Goal: Check status: Check status

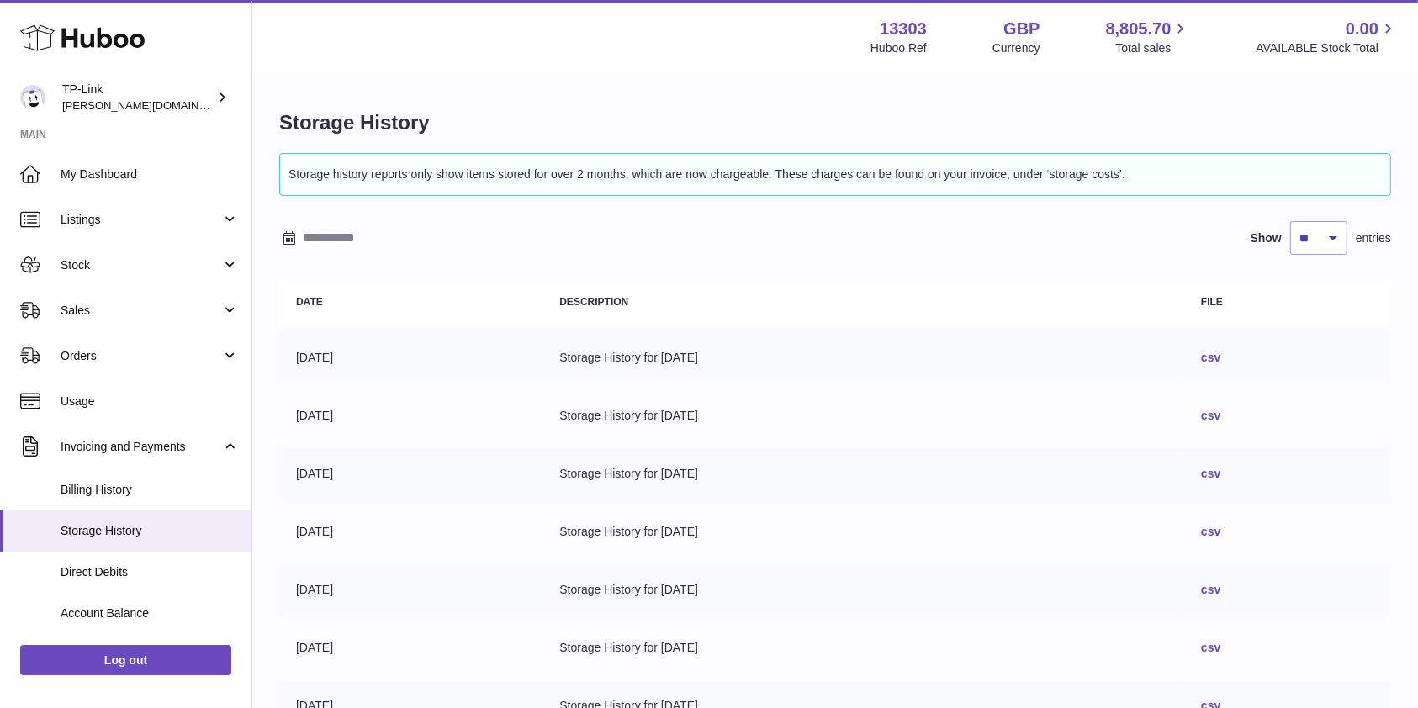
click at [81, 30] on icon at bounding box center [82, 38] width 124 height 34
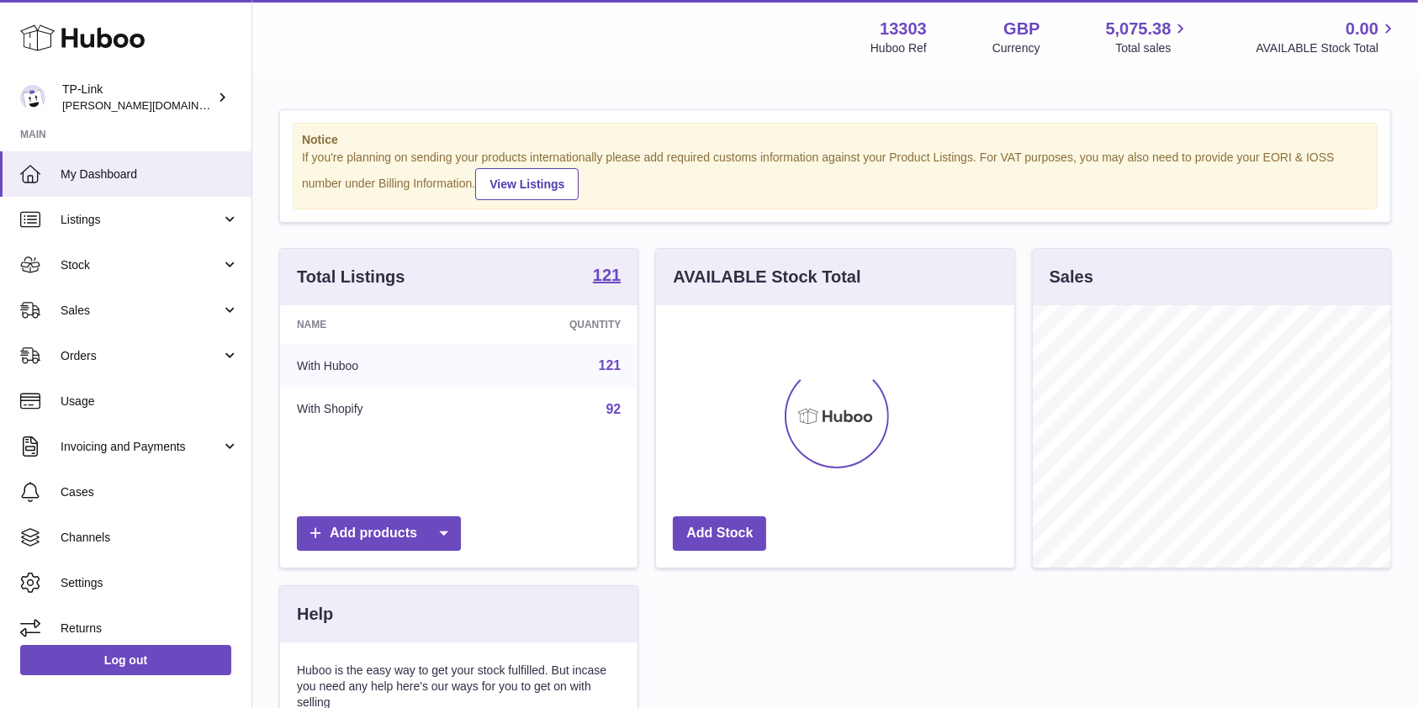
scroll to position [262, 357]
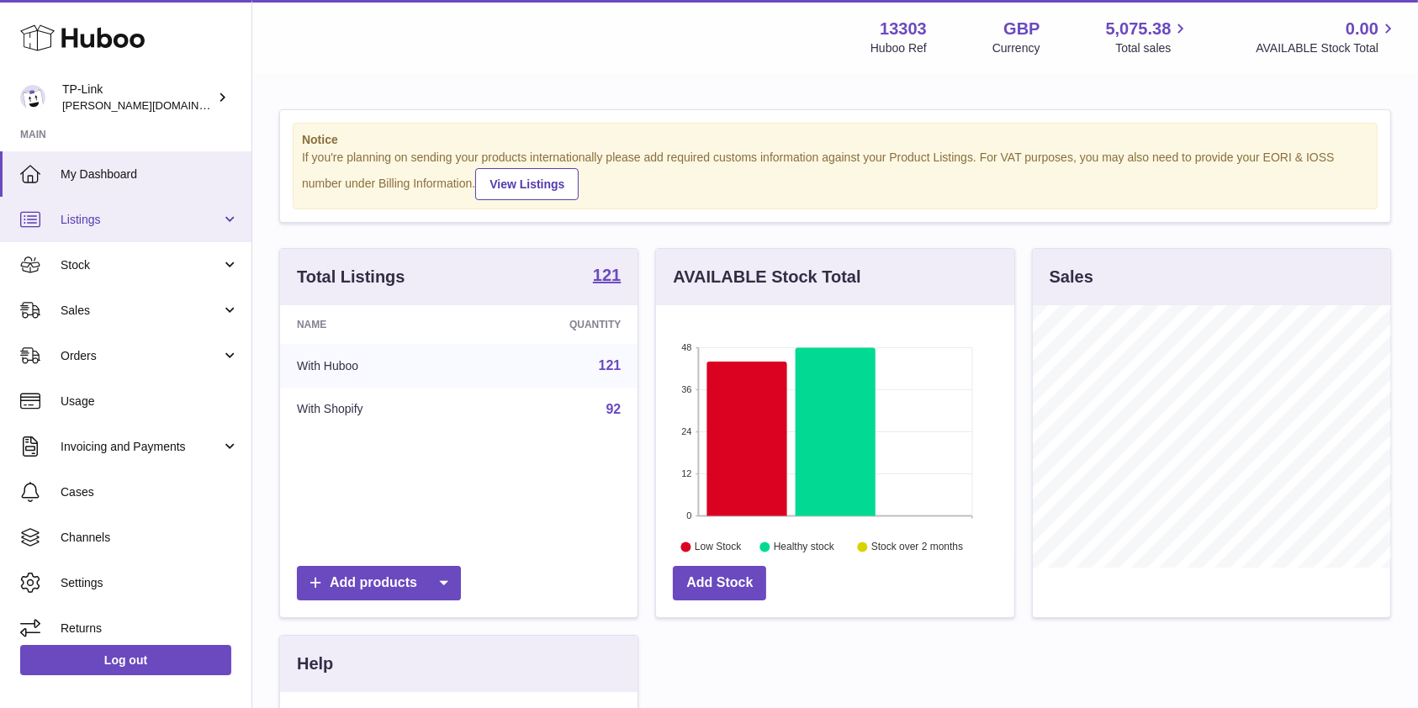
click at [66, 214] on span "Listings" at bounding box center [141, 220] width 161 height 16
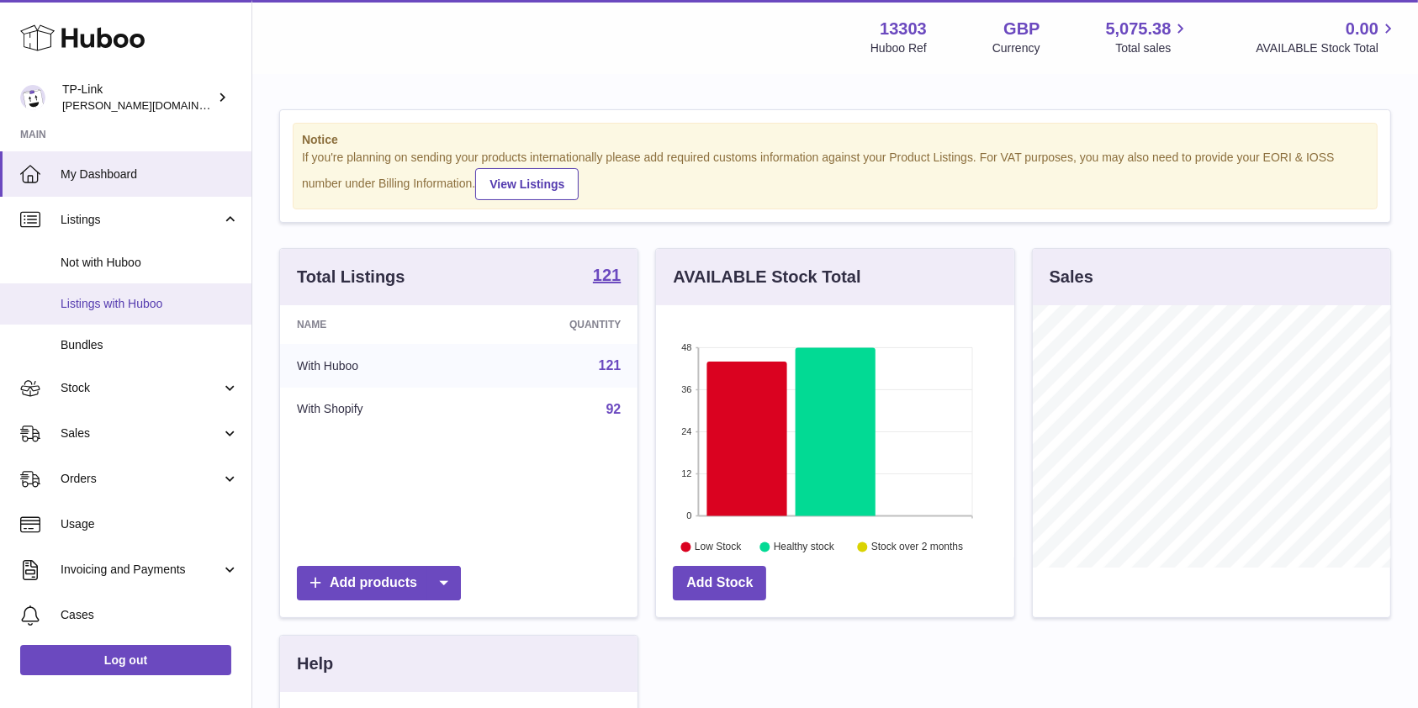
click at [129, 310] on span "Listings with Huboo" at bounding box center [150, 304] width 178 height 16
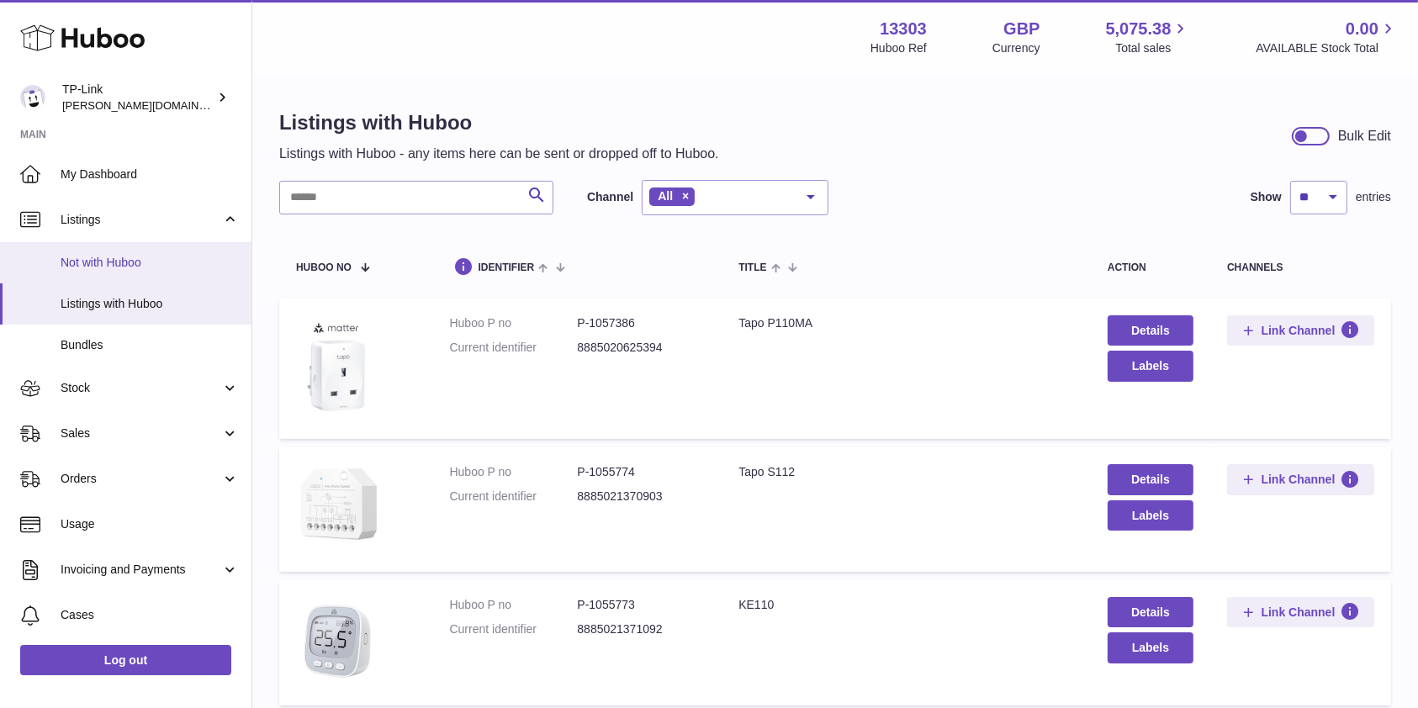
click at [99, 255] on span "Not with Huboo" at bounding box center [150, 263] width 178 height 16
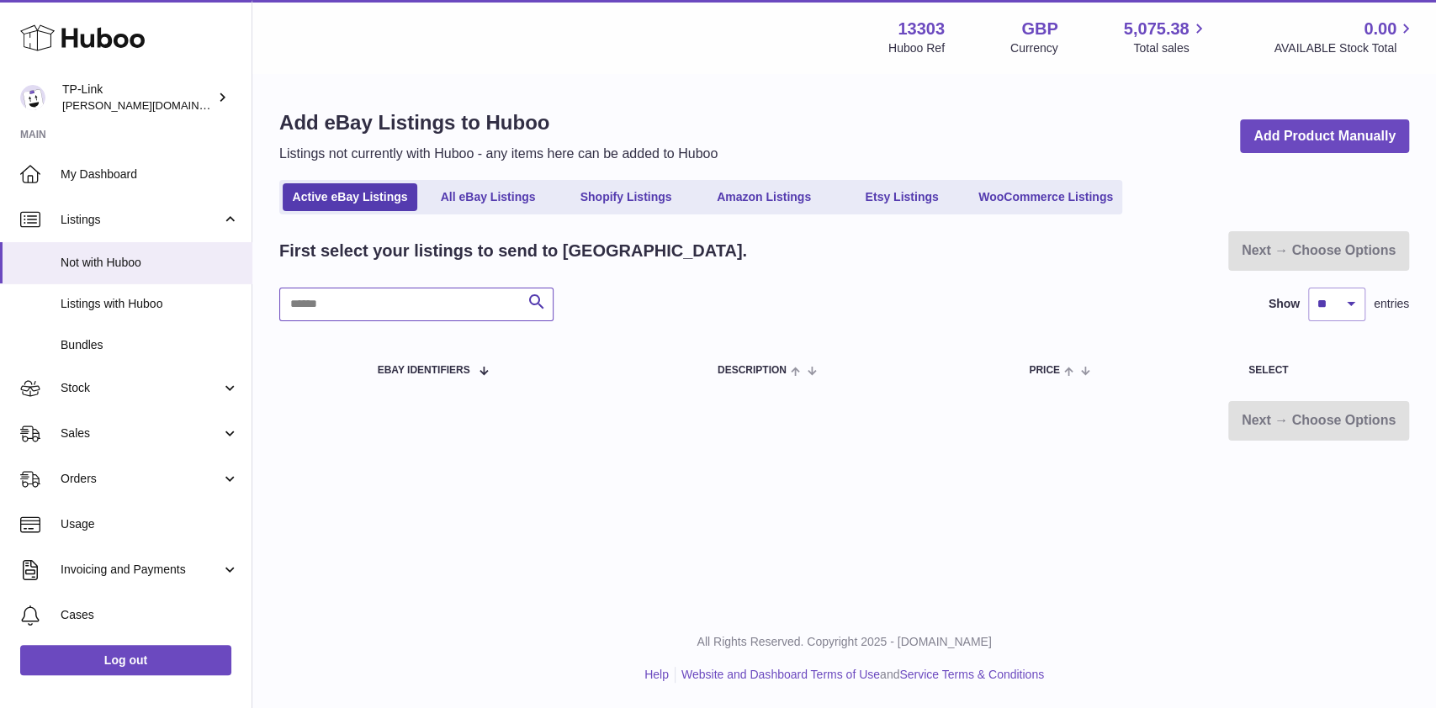
drag, startPoint x: 410, startPoint y: 309, endPoint x: 435, endPoint y: 277, distance: 40.2
click at [410, 309] on input "text" at bounding box center [416, 305] width 274 height 34
click at [666, 198] on link "Shopify Listings" at bounding box center [626, 197] width 135 height 28
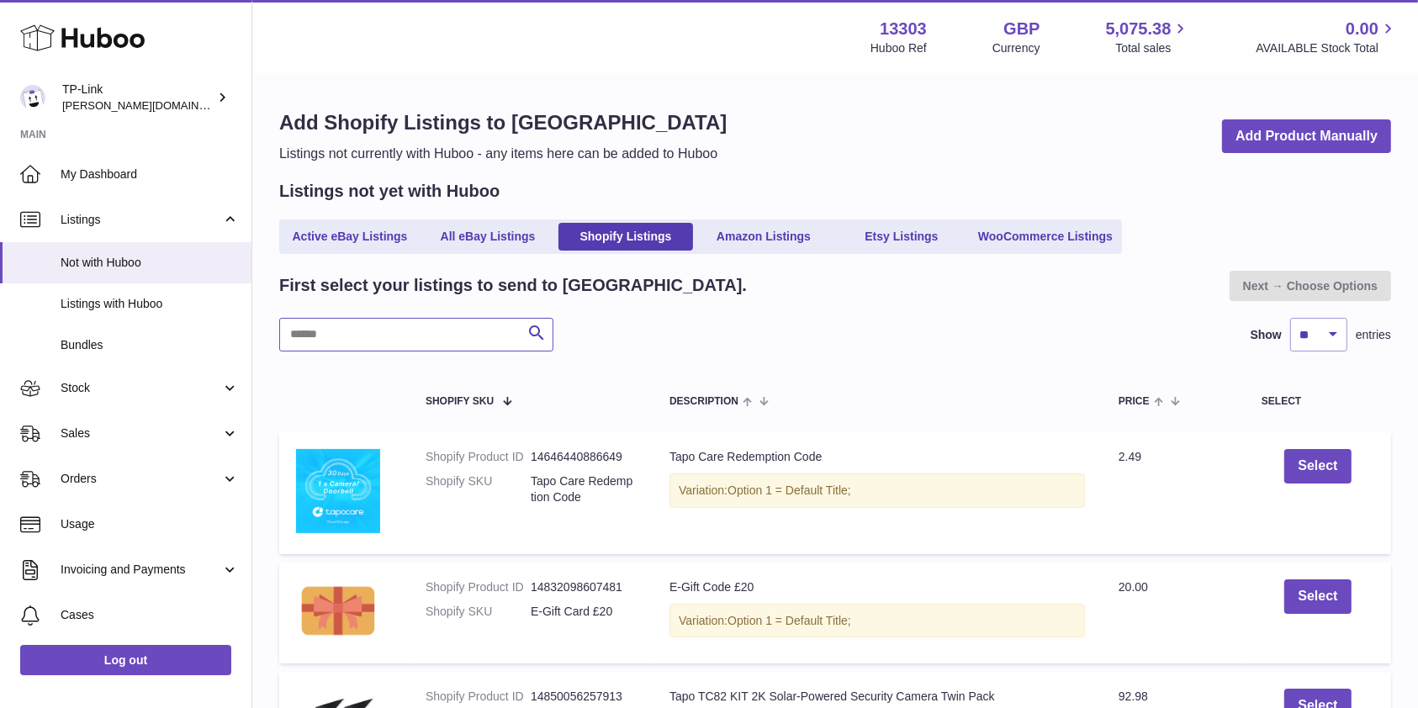
click at [424, 347] on input "text" at bounding box center [416, 335] width 274 height 34
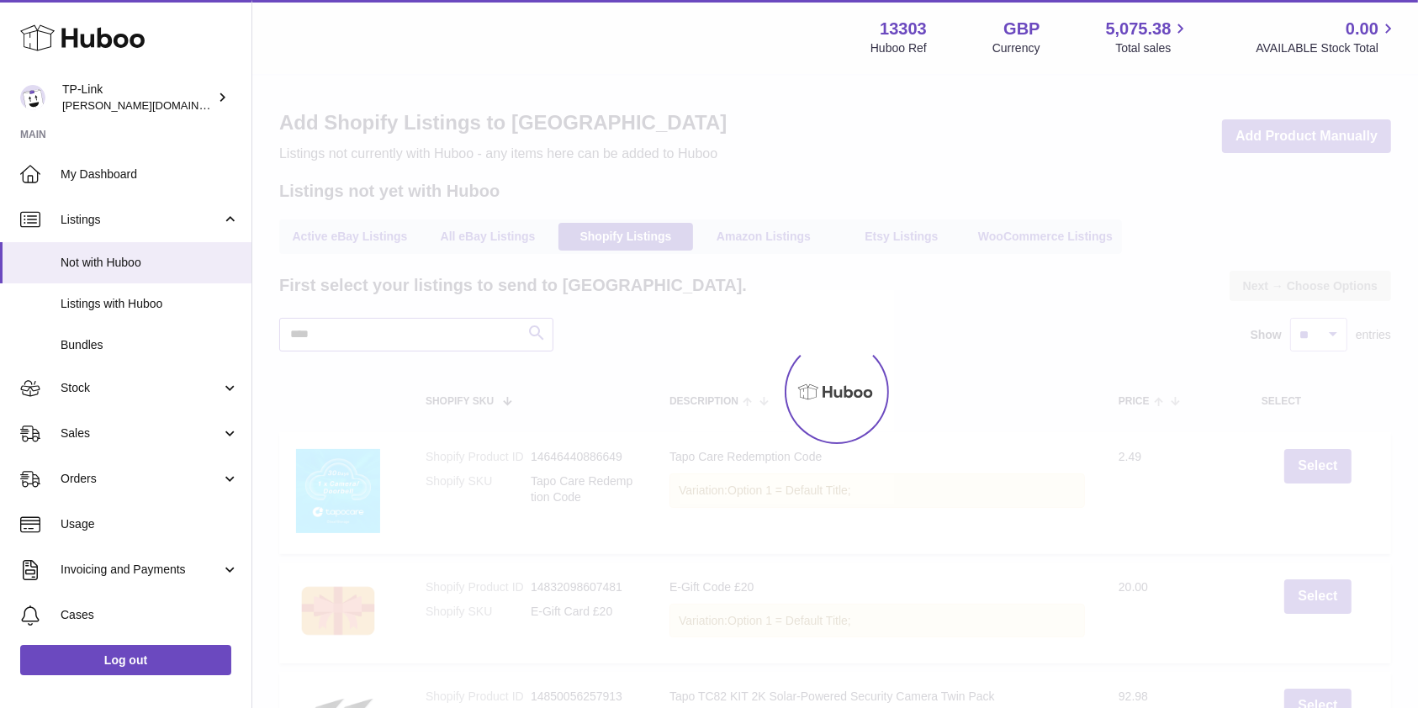
type input "****"
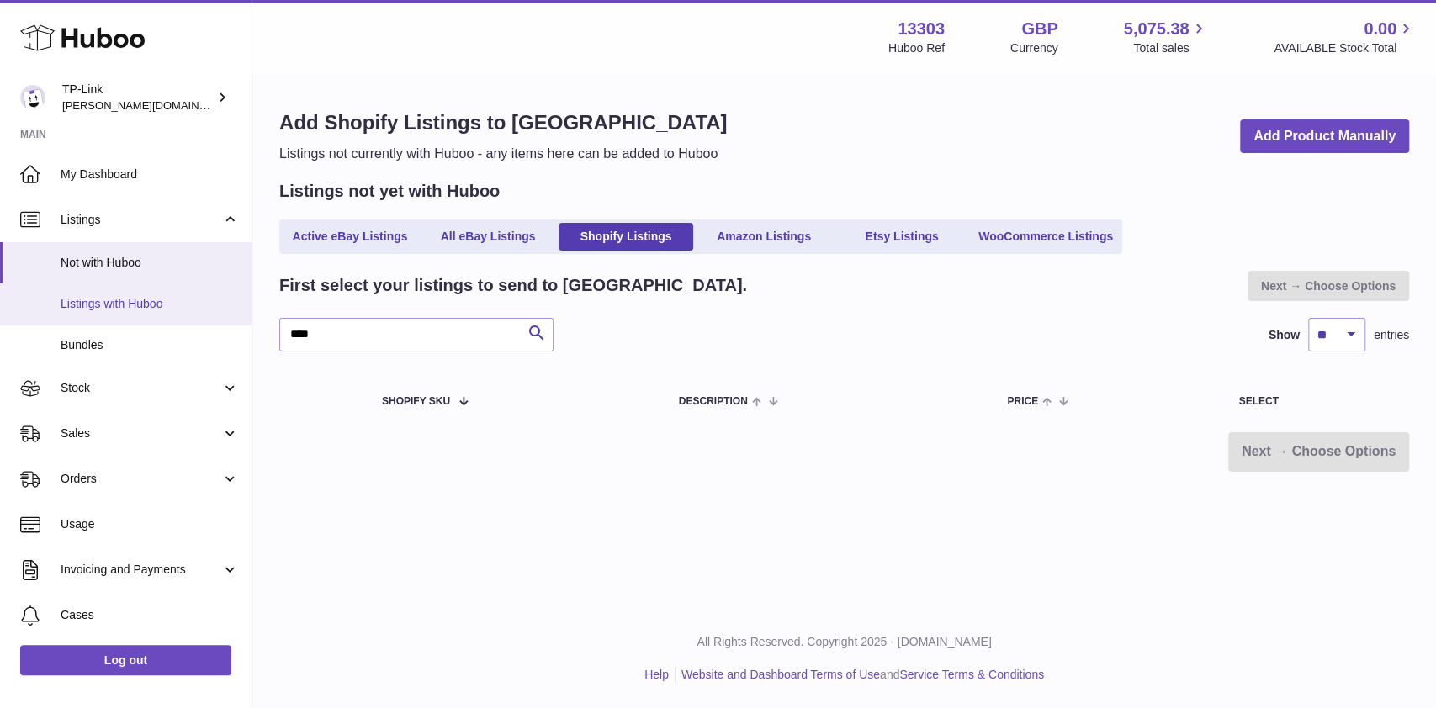
click at [152, 318] on link "Listings with Huboo" at bounding box center [125, 303] width 251 height 41
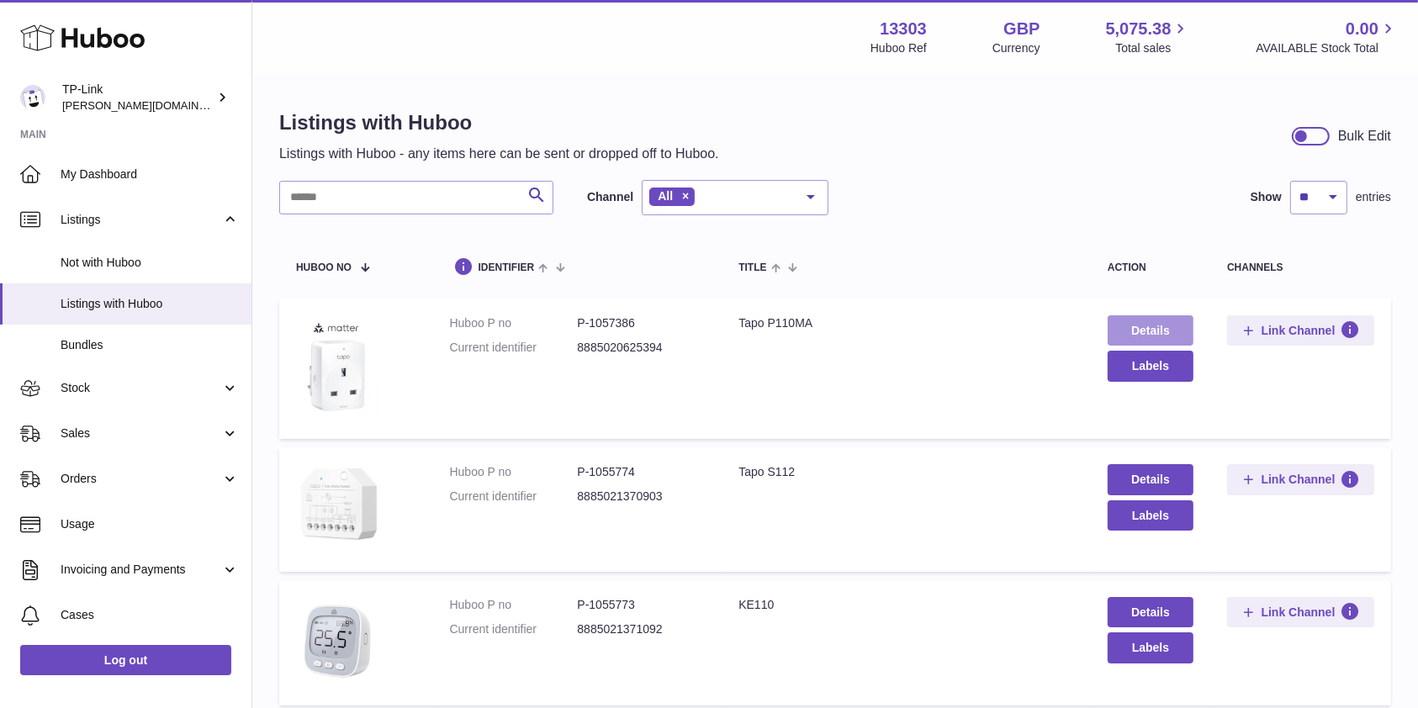
click at [1156, 332] on link "Details" at bounding box center [1151, 330] width 86 height 30
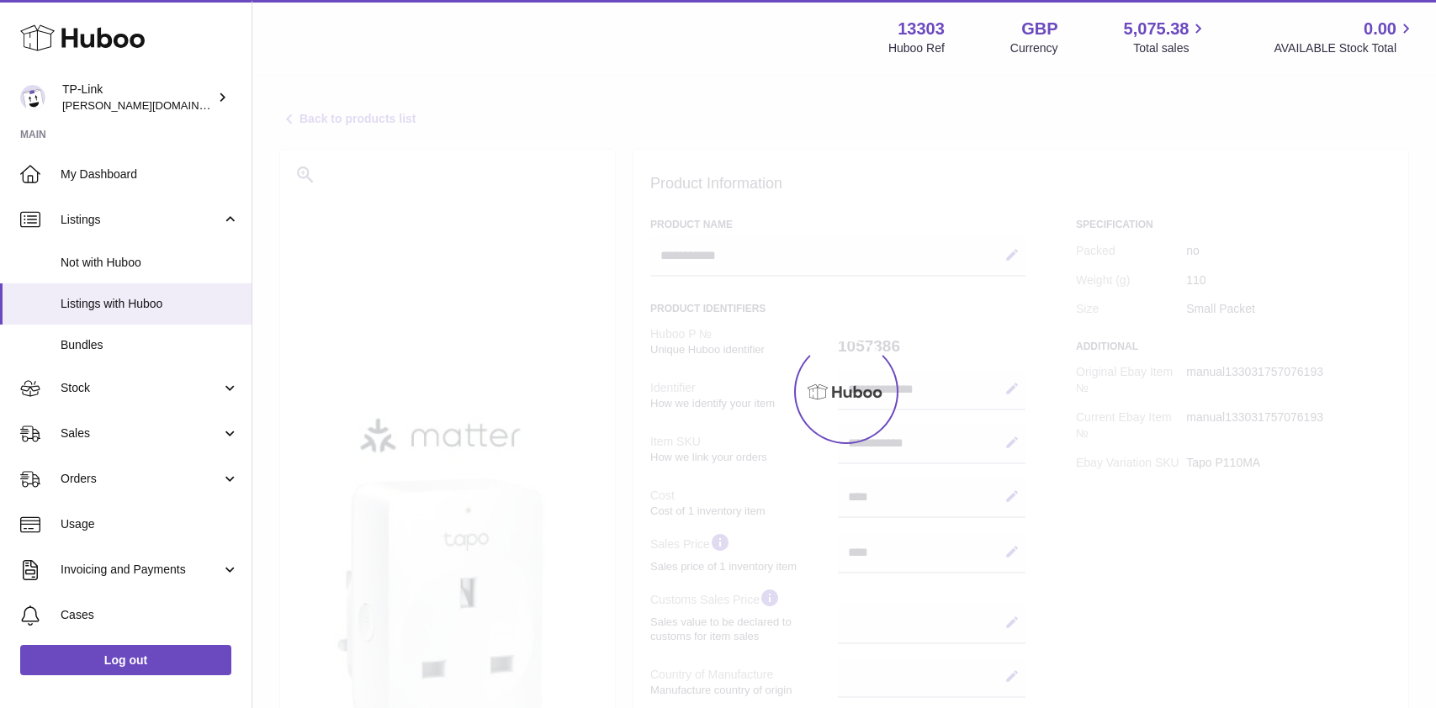
select select
select select "****"
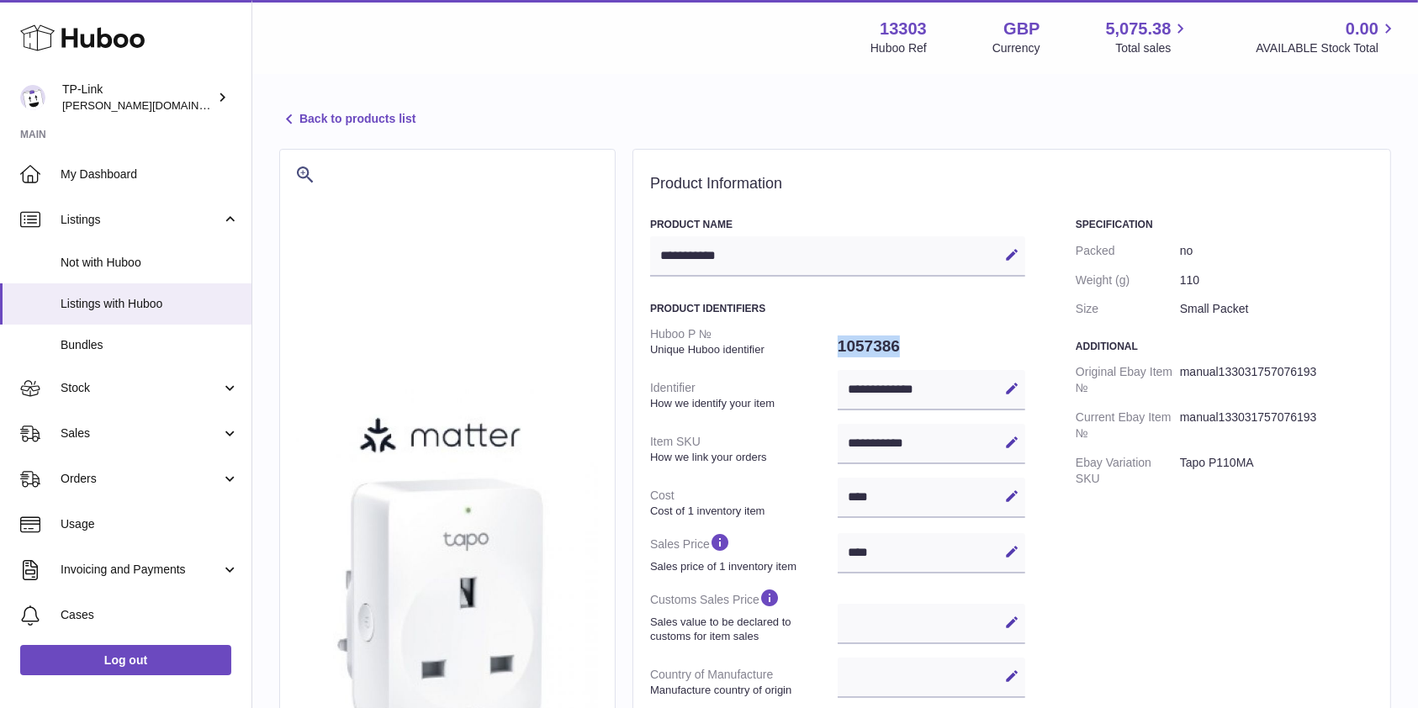
drag, startPoint x: 839, startPoint y: 347, endPoint x: 812, endPoint y: 358, distance: 30.2
click at [917, 346] on dl "**********" at bounding box center [837, 604] width 375 height 569
drag, startPoint x: 650, startPoint y: 333, endPoint x: 866, endPoint y: 336, distance: 215.3
click at [799, 347] on dt "Huboo P № Unique Huboo identifier" at bounding box center [744, 342] width 188 height 44
click at [869, 387] on div "**********" at bounding box center [932, 390] width 188 height 40
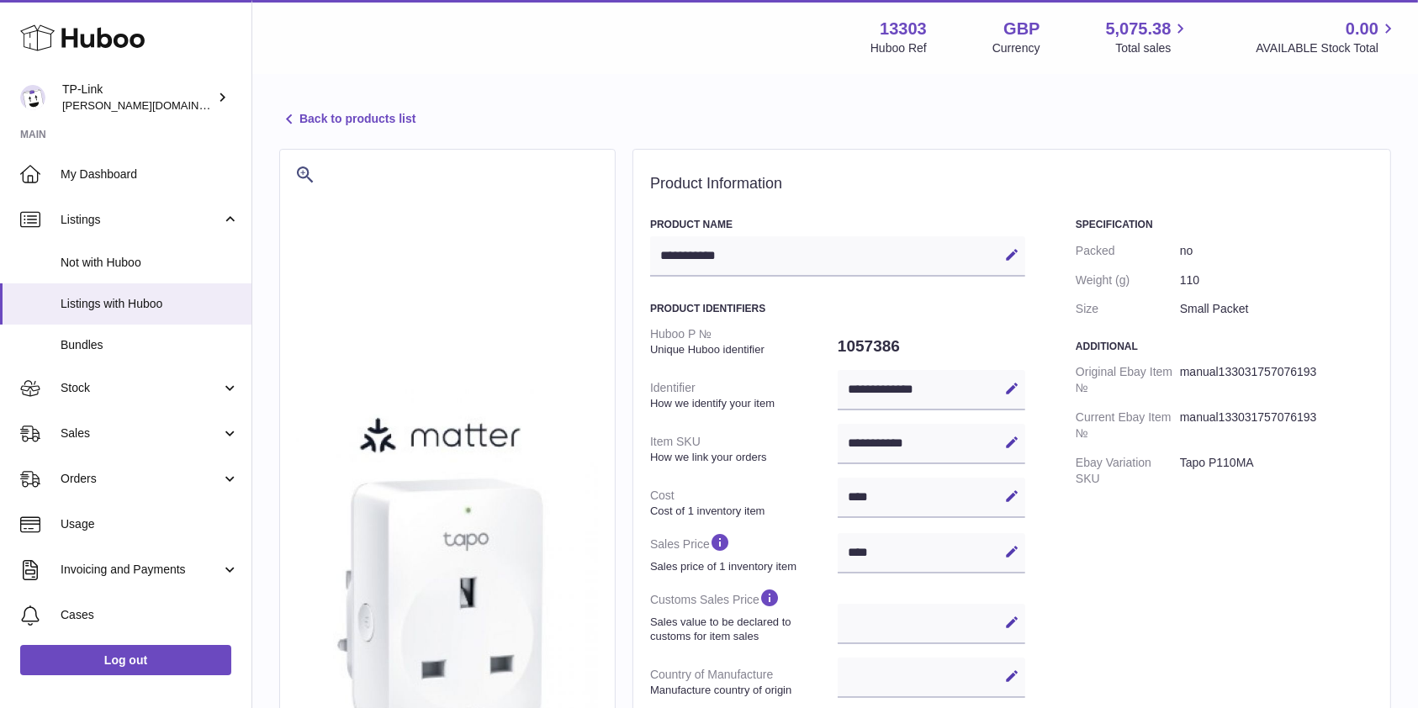
click at [875, 383] on div "**********" at bounding box center [932, 390] width 188 height 40
drag, startPoint x: 923, startPoint y: 442, endPoint x: 855, endPoint y: 447, distance: 68.4
click at [855, 447] on div "**********" at bounding box center [932, 444] width 188 height 40
click at [758, 262] on div "**********" at bounding box center [837, 256] width 375 height 40
click at [740, 257] on div "**********" at bounding box center [837, 256] width 375 height 40
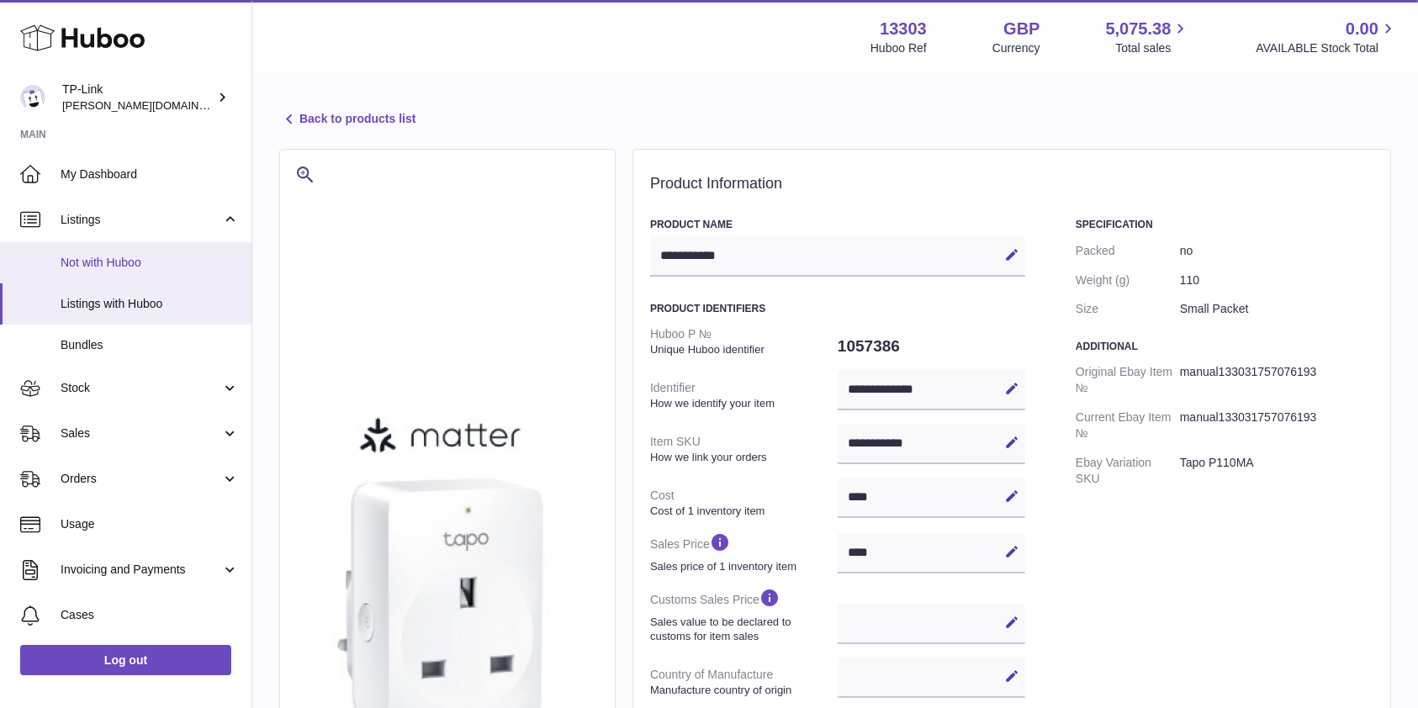
click at [111, 262] on span "Not with Huboo" at bounding box center [150, 263] width 178 height 16
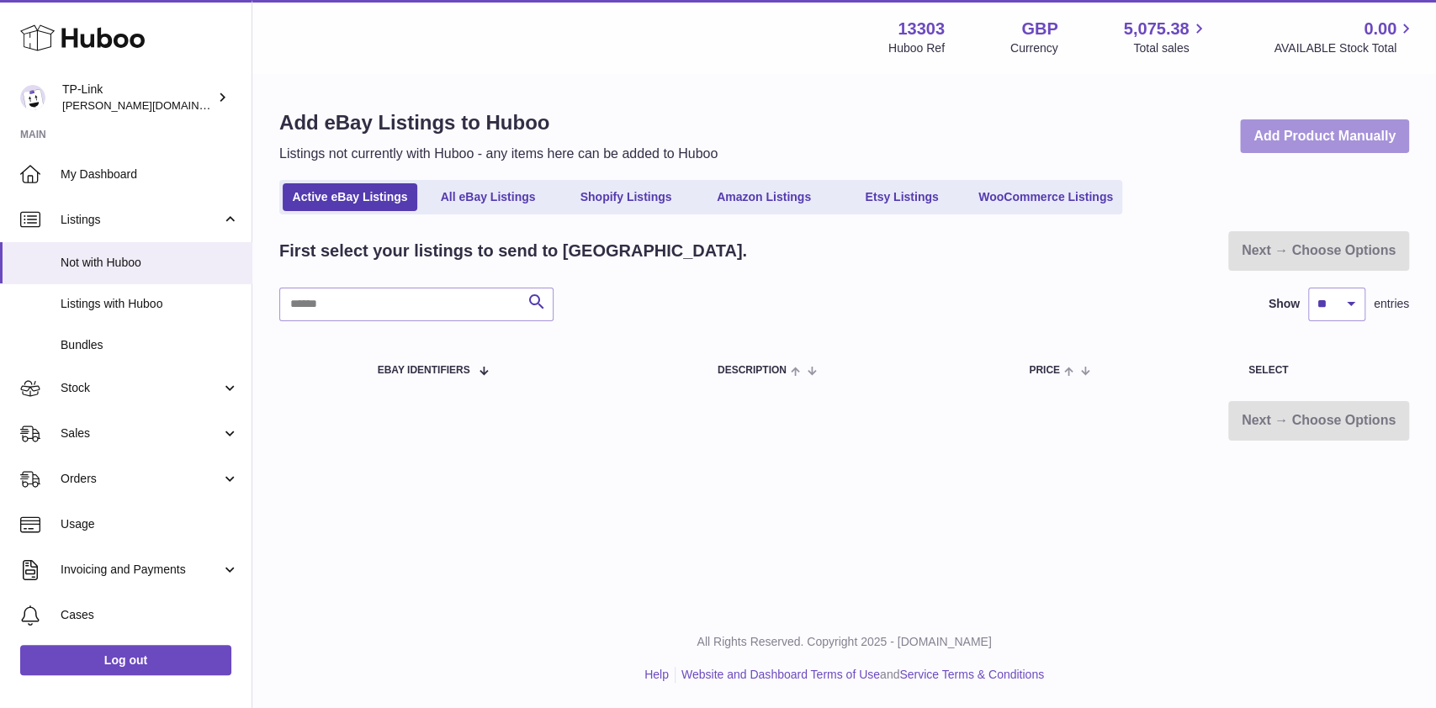
click at [1285, 140] on link "Add Product Manually" at bounding box center [1324, 136] width 169 height 34
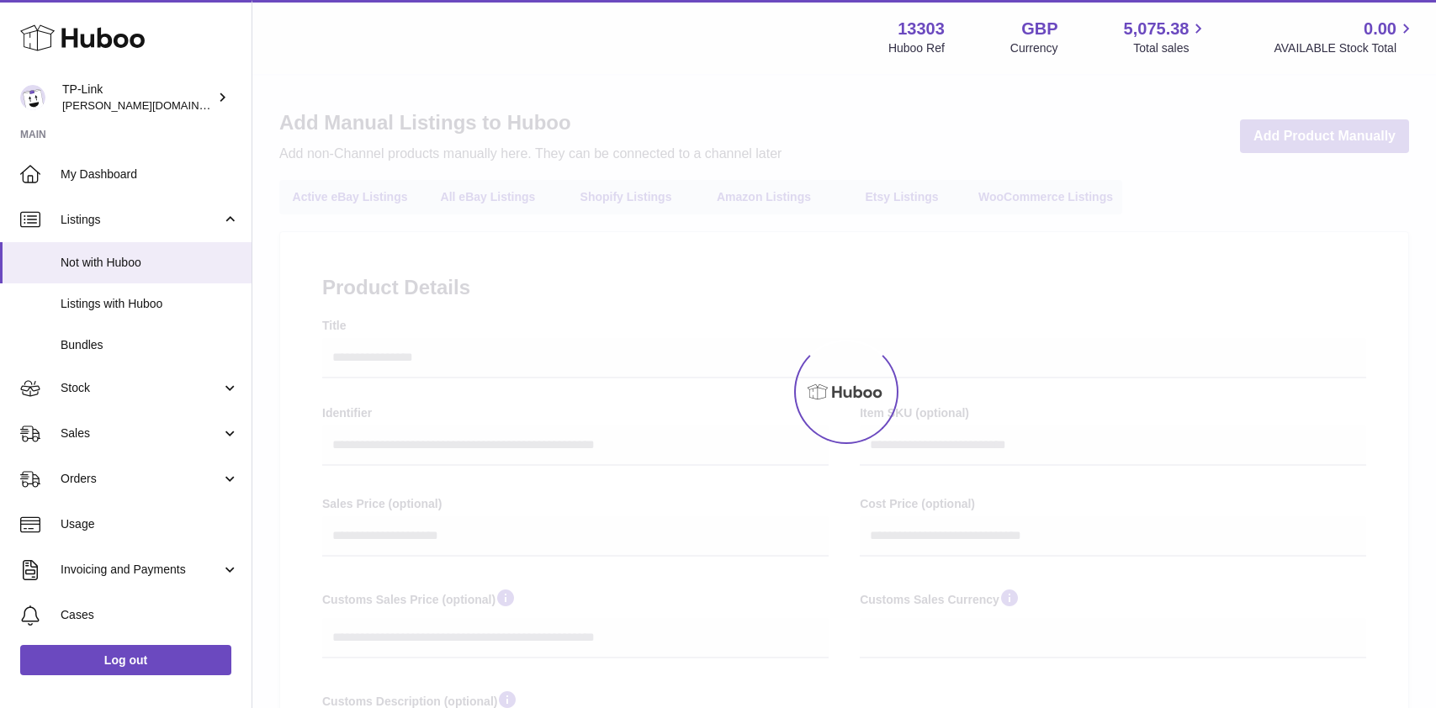
select select
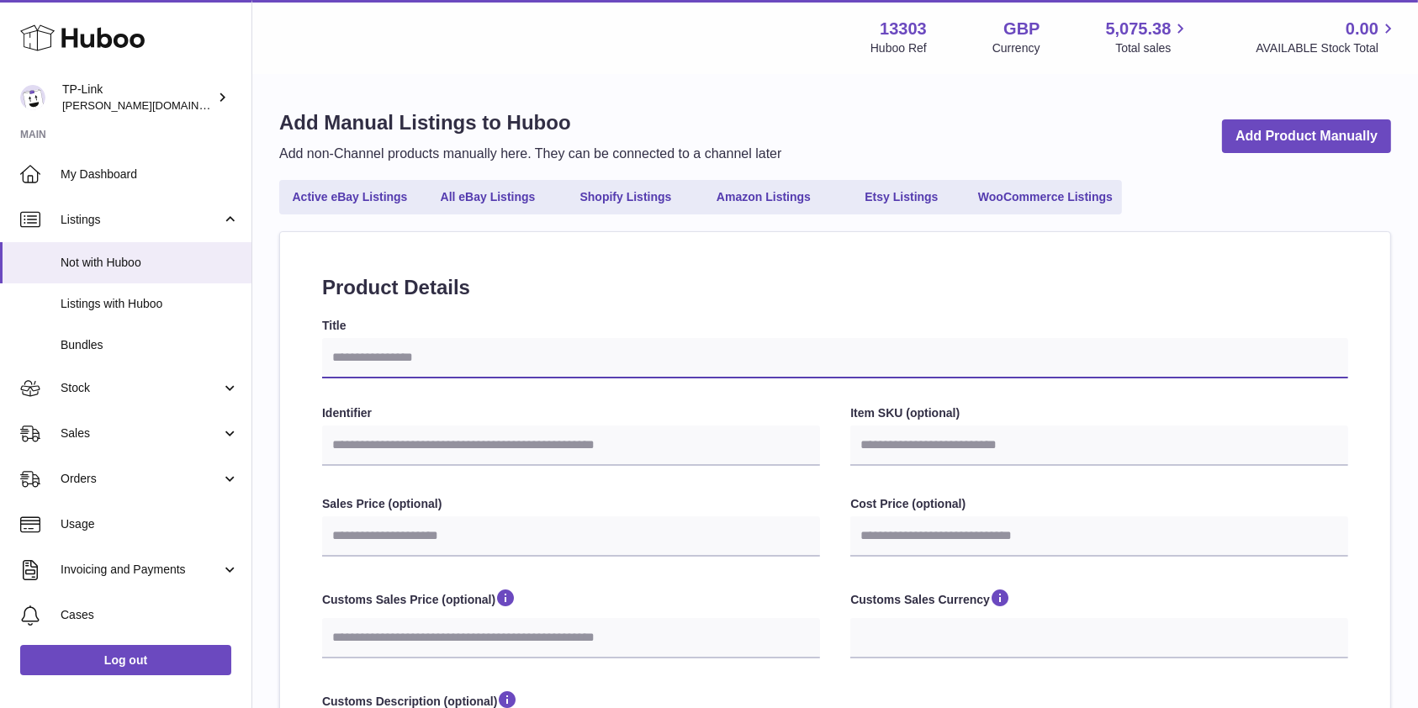
click at [372, 362] on input "Title" at bounding box center [835, 358] width 1026 height 40
type input "*"
select select
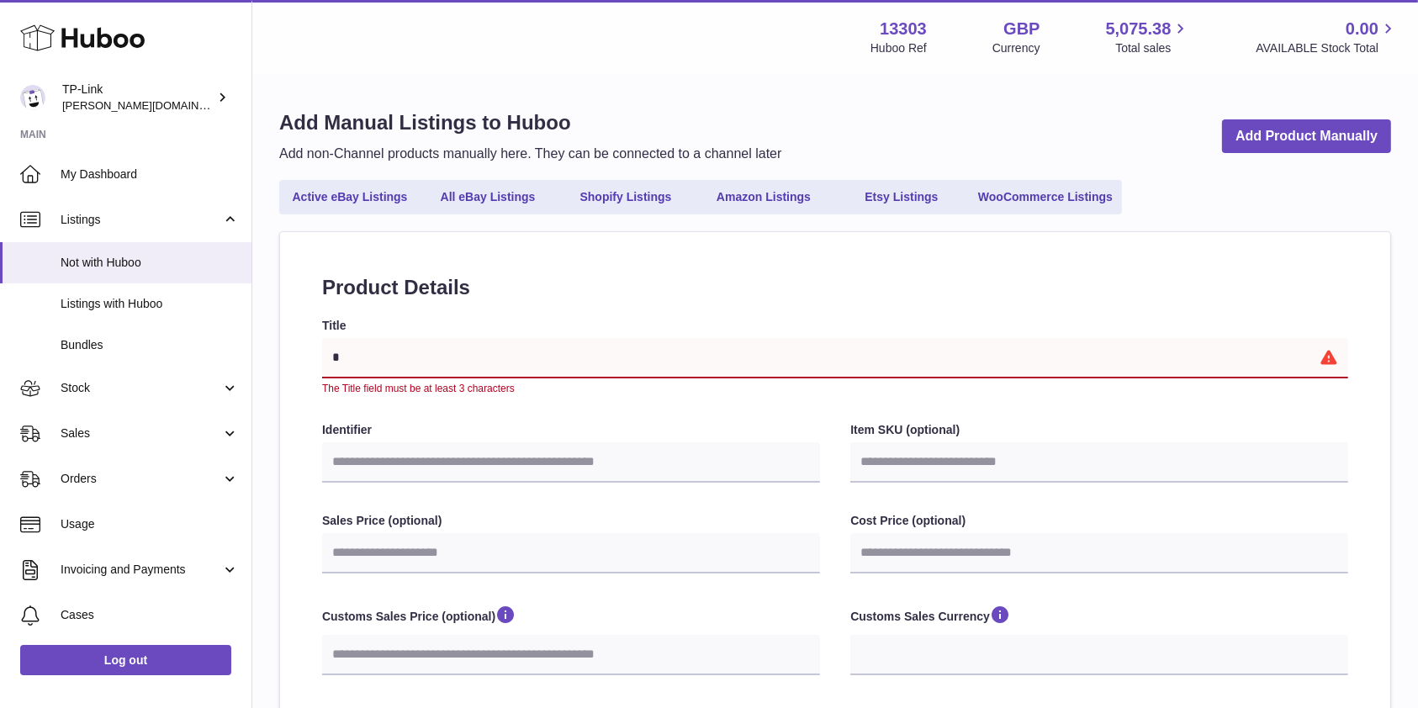
type input "**"
select select
type input "***"
select select
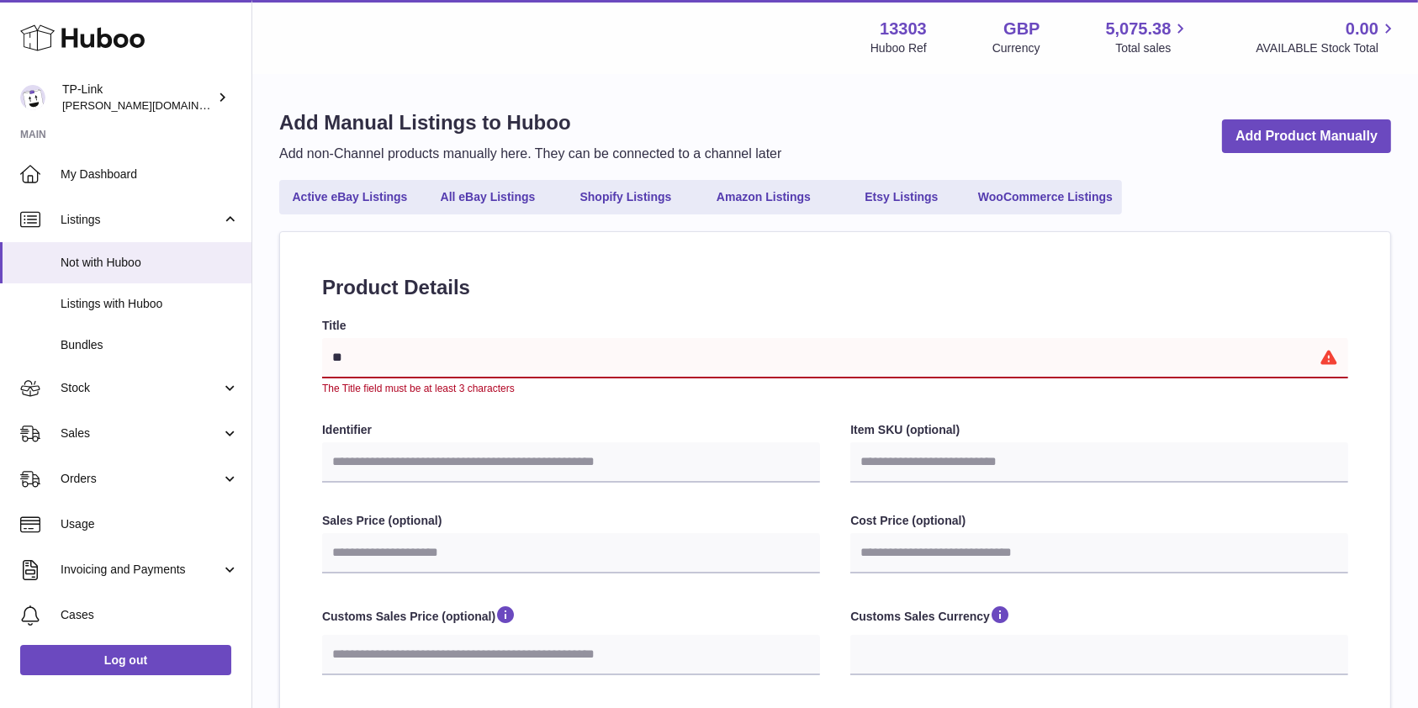
select select
type input "****"
select select
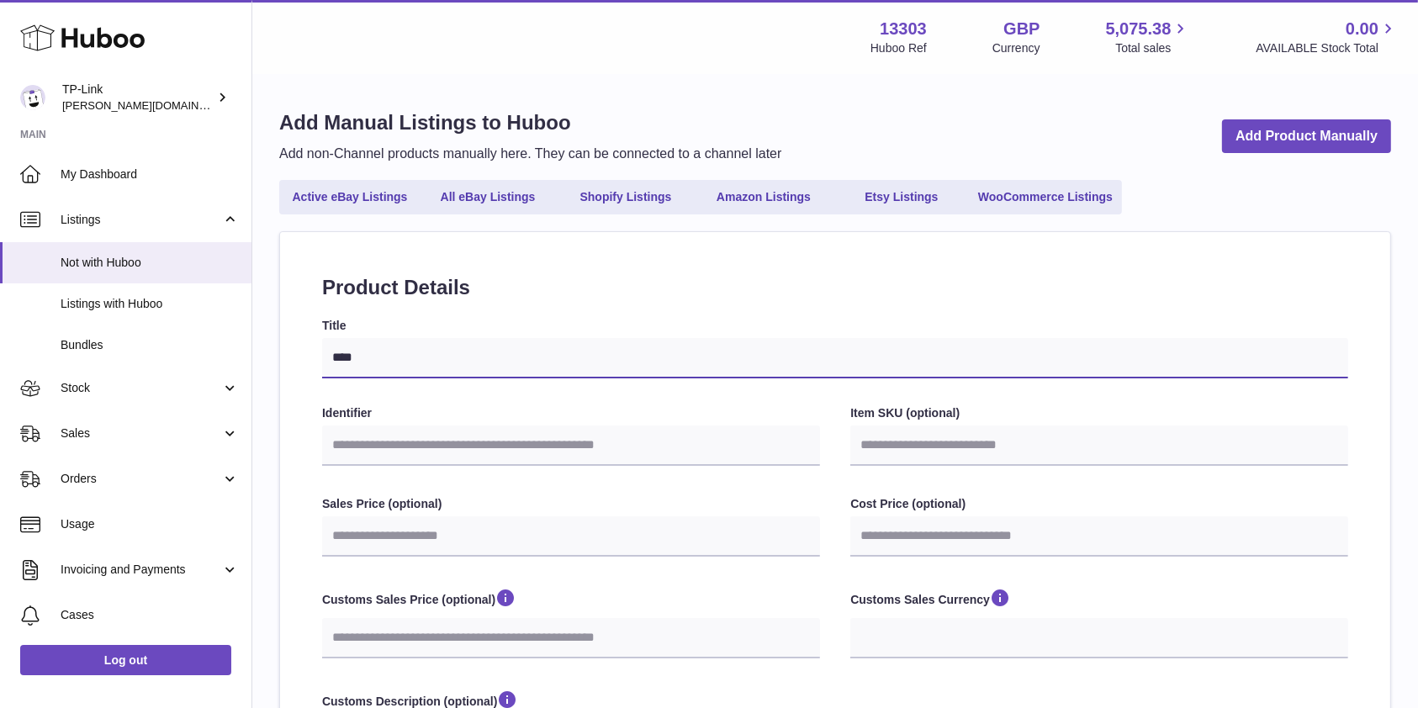
type input "****"
select select
type input "******"
select select
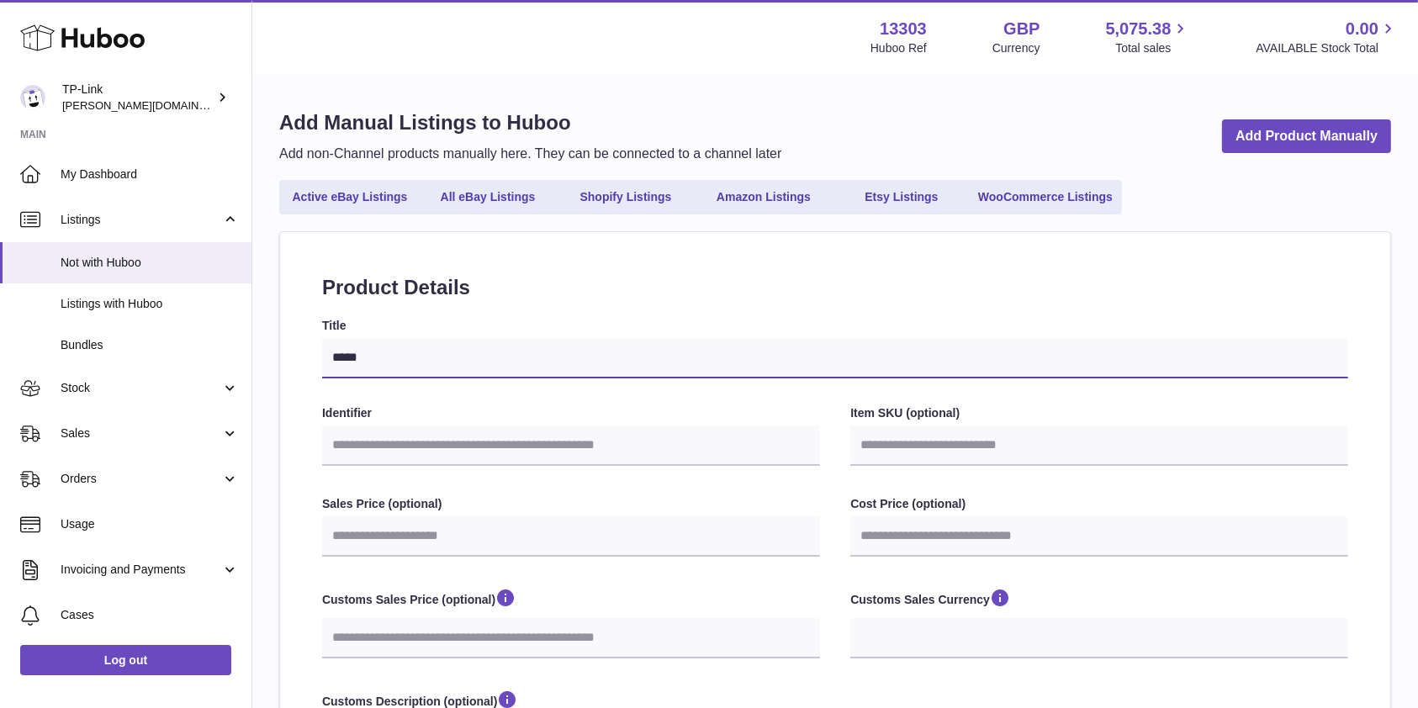
select select
type input "*******"
select select
type input "********"
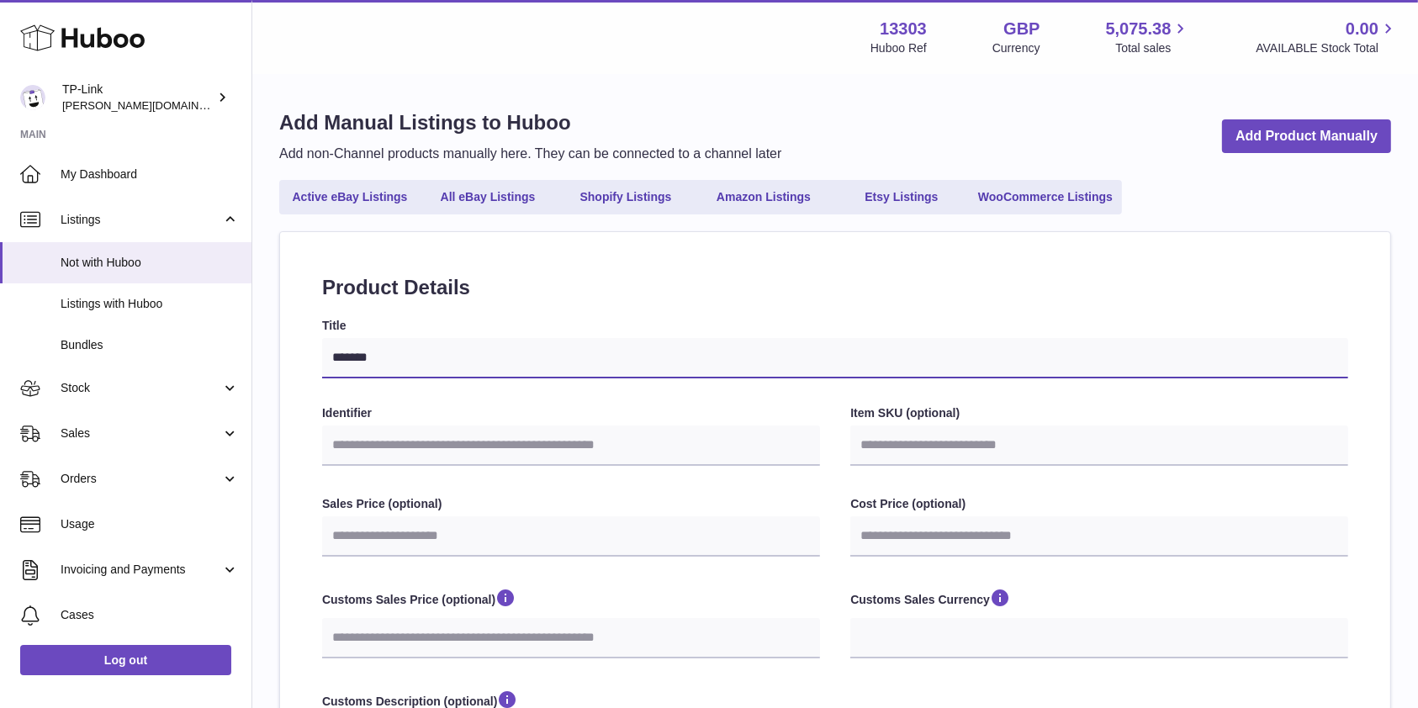
select select
type input "*********"
select select
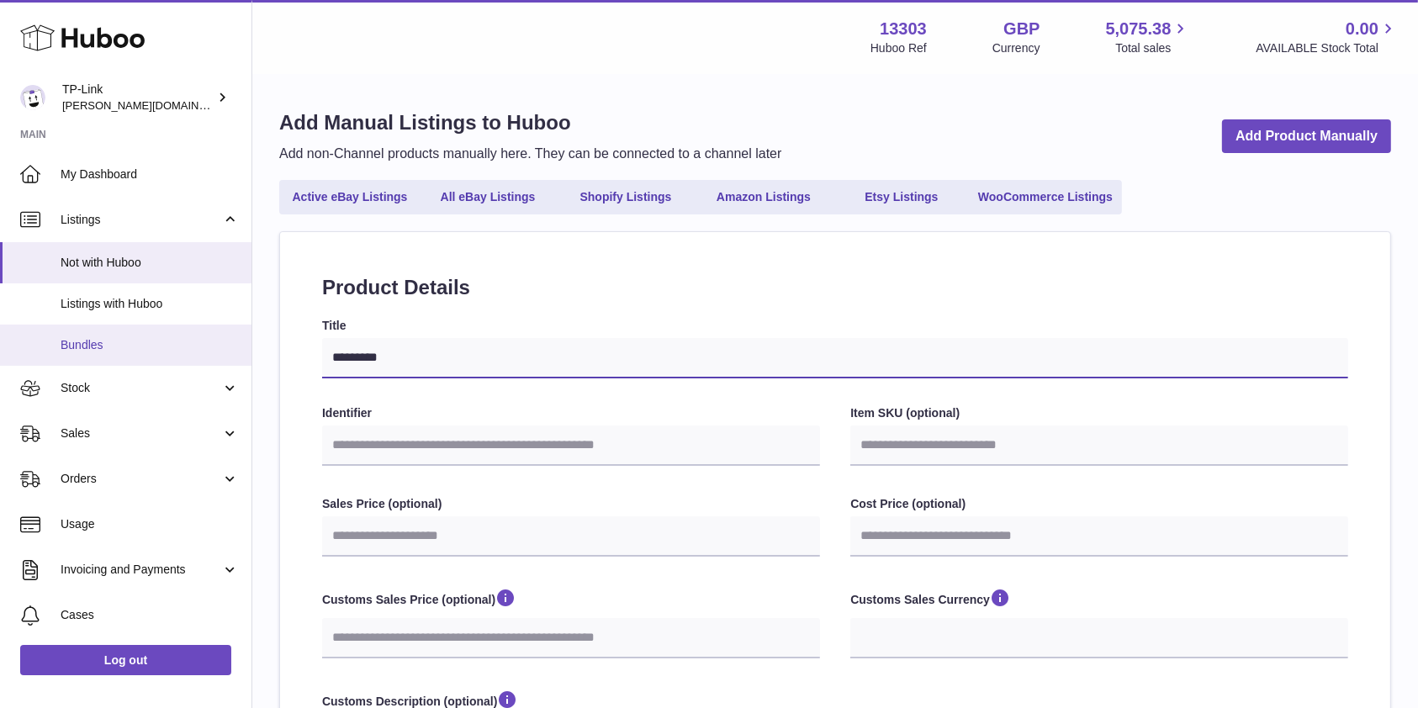
drag, startPoint x: 442, startPoint y: 350, endPoint x: 141, endPoint y: 352, distance: 301.1
click at [141, 352] on div "Huboo TP-Link susie.li@tp-link.com Main My Dashboard Listings Not with Huboo Li…" at bounding box center [709, 649] width 1418 height 1299
type input "*********"
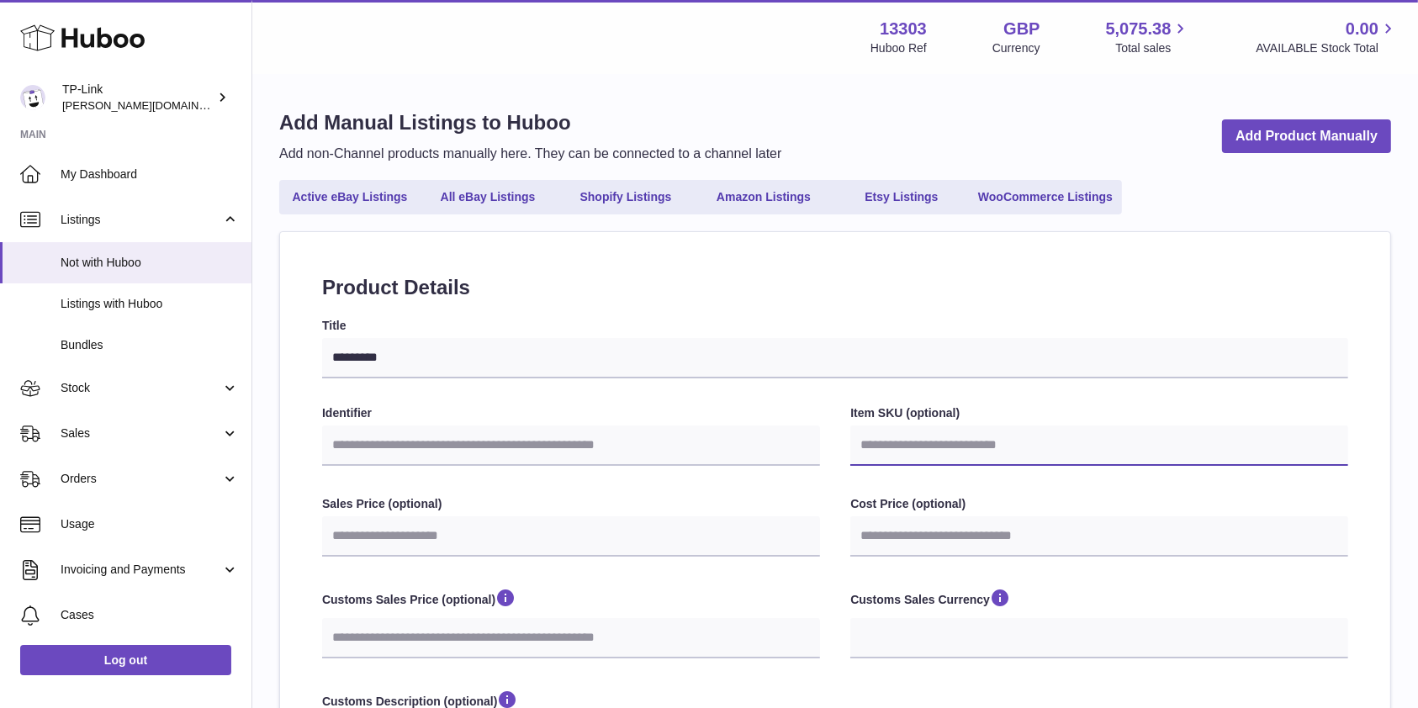
click at [915, 442] on input "Item SKU (optional)" at bounding box center [1099, 446] width 498 height 40
drag, startPoint x: 853, startPoint y: 414, endPoint x: 885, endPoint y: 412, distance: 32.0
click at [885, 412] on label "Item SKU (optional)" at bounding box center [1099, 413] width 498 height 16
click at [899, 456] on input "Item SKU (optional)" at bounding box center [1099, 446] width 498 height 40
paste input "*********"
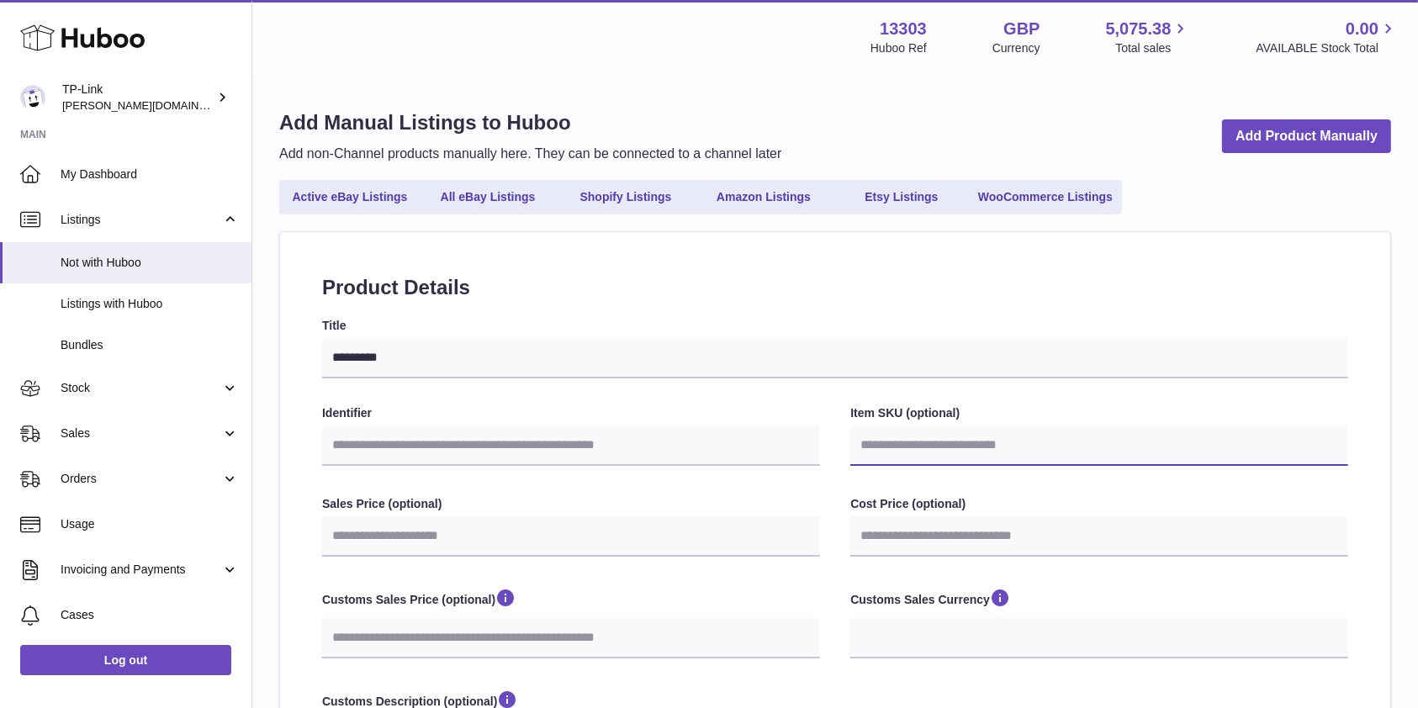
type input "*********"
select select
type input "*********"
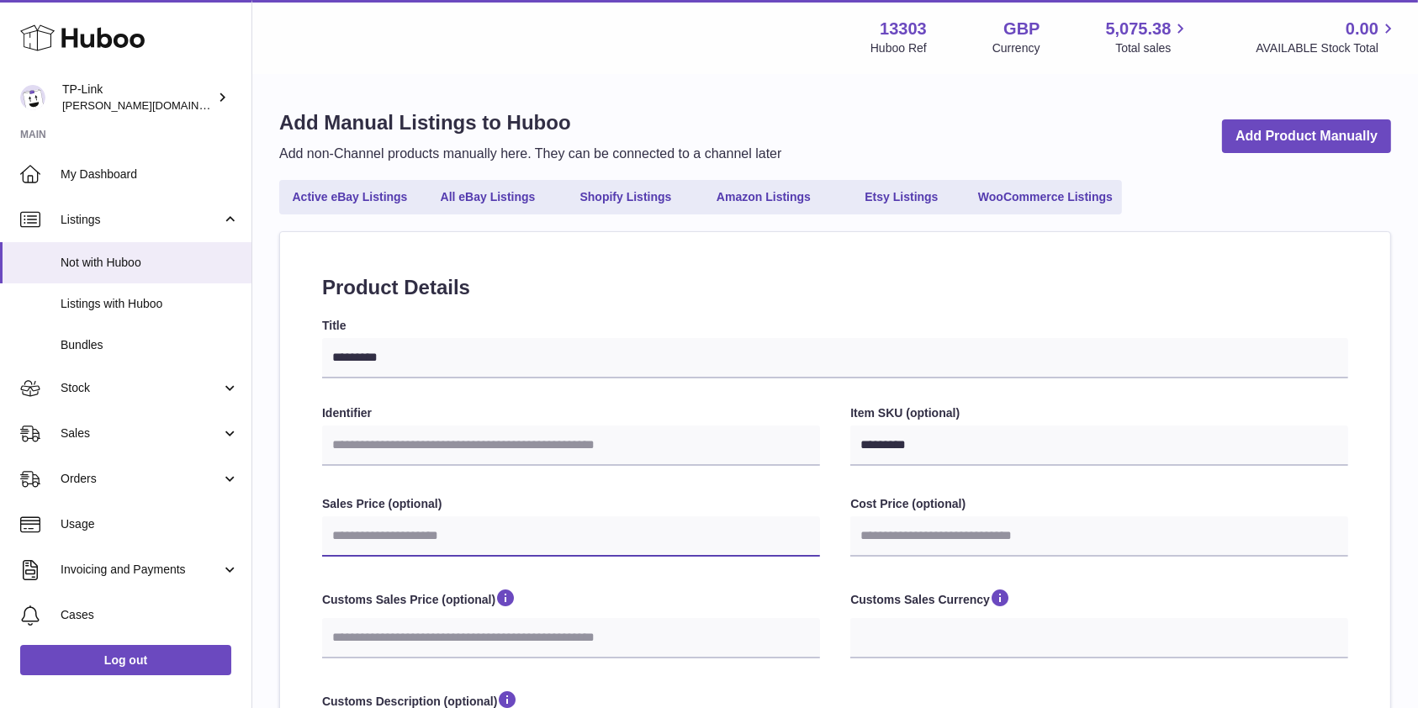
drag, startPoint x: 413, startPoint y: 535, endPoint x: 526, endPoint y: 511, distance: 115.1
click at [413, 535] on input "Sales Price (optional)" at bounding box center [571, 536] width 498 height 40
drag, startPoint x: 394, startPoint y: 428, endPoint x: 397, endPoint y: 440, distance: 12.2
click at [394, 429] on input "Identifier" at bounding box center [571, 446] width 498 height 40
paste input "**********"
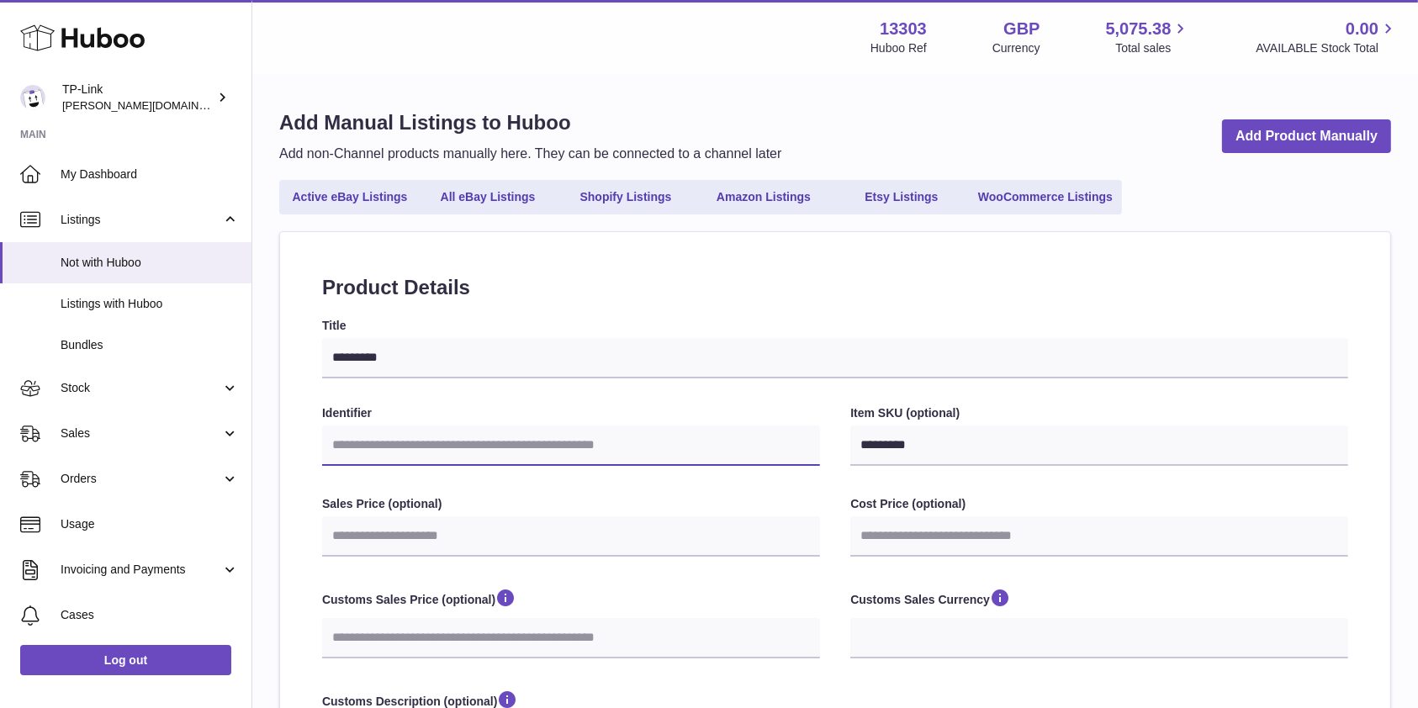
type input "**********"
select select
type input "**********"
click at [1112, 395] on div "**********" at bounding box center [835, 720] width 1026 height 805
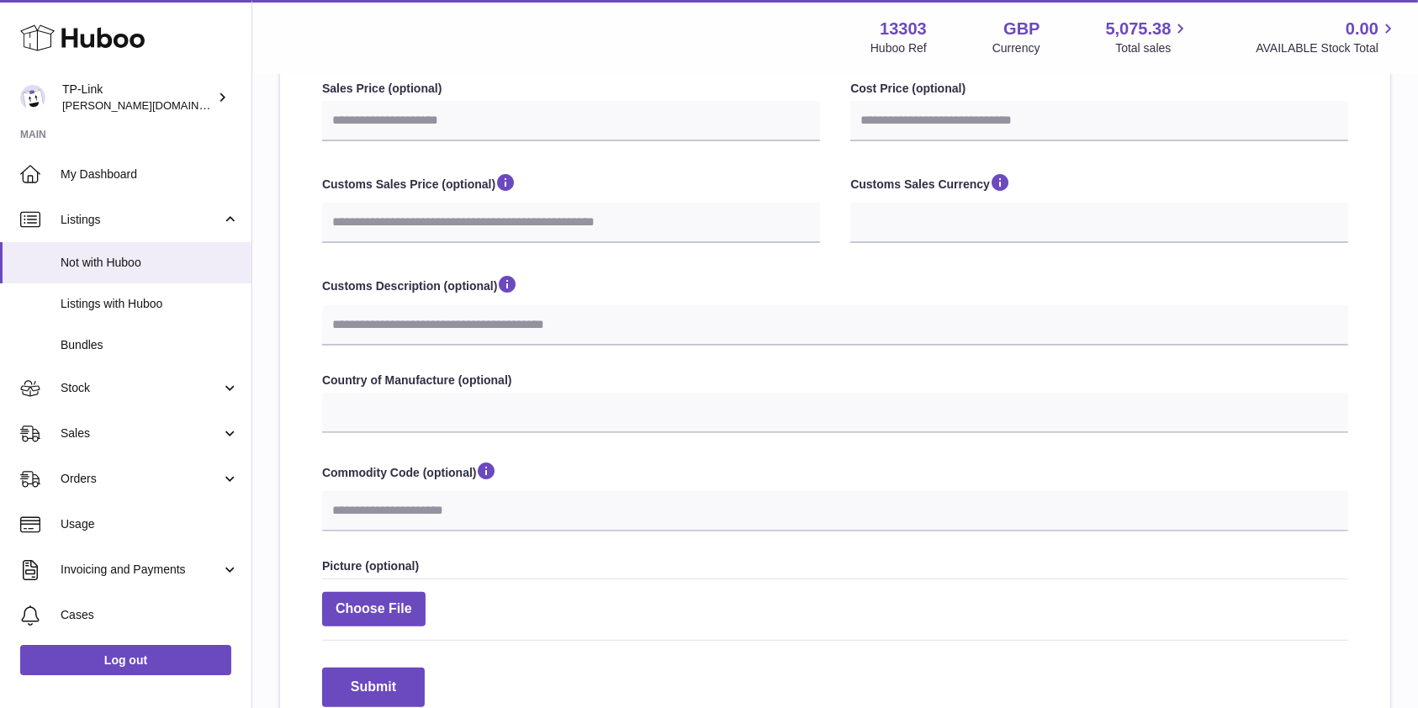
scroll to position [448, 0]
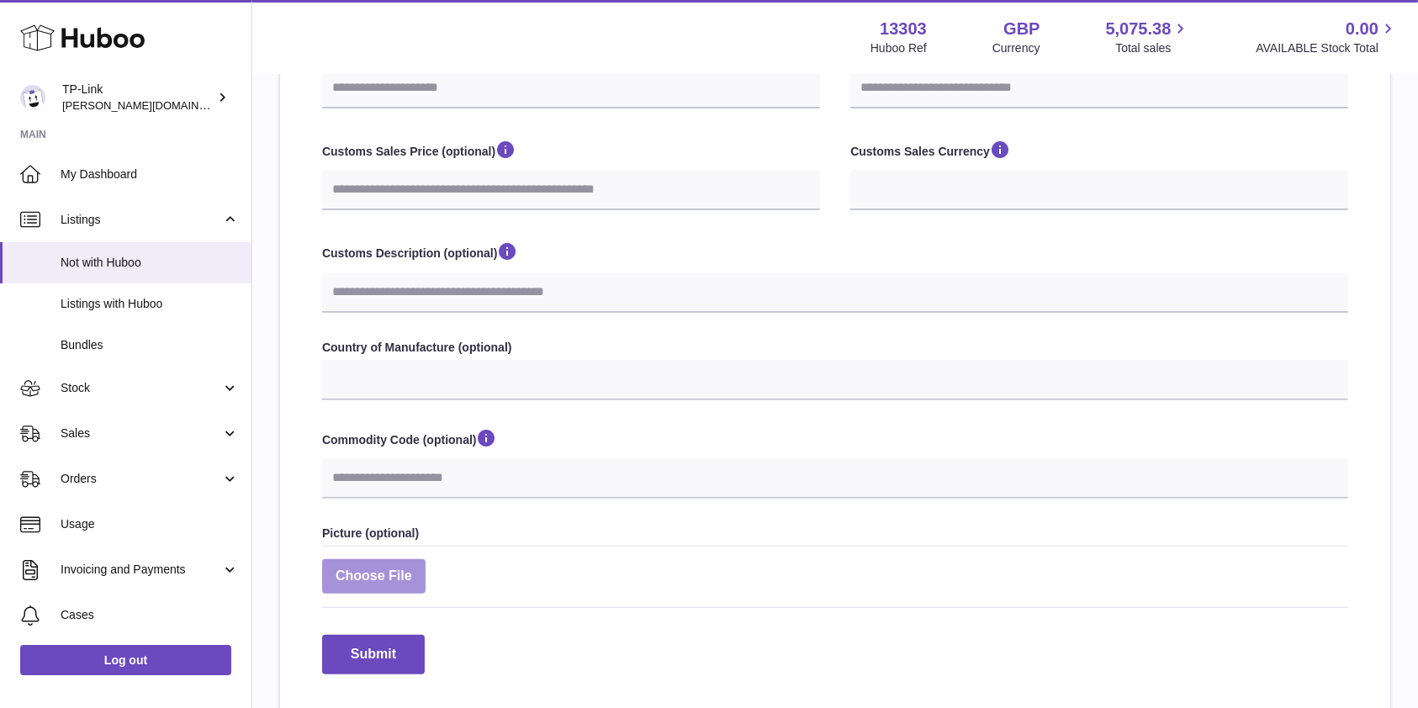
click at [369, 575] on label at bounding box center [373, 576] width 103 height 34
click at [377, 573] on label at bounding box center [373, 576] width 103 height 34
type input "**********"
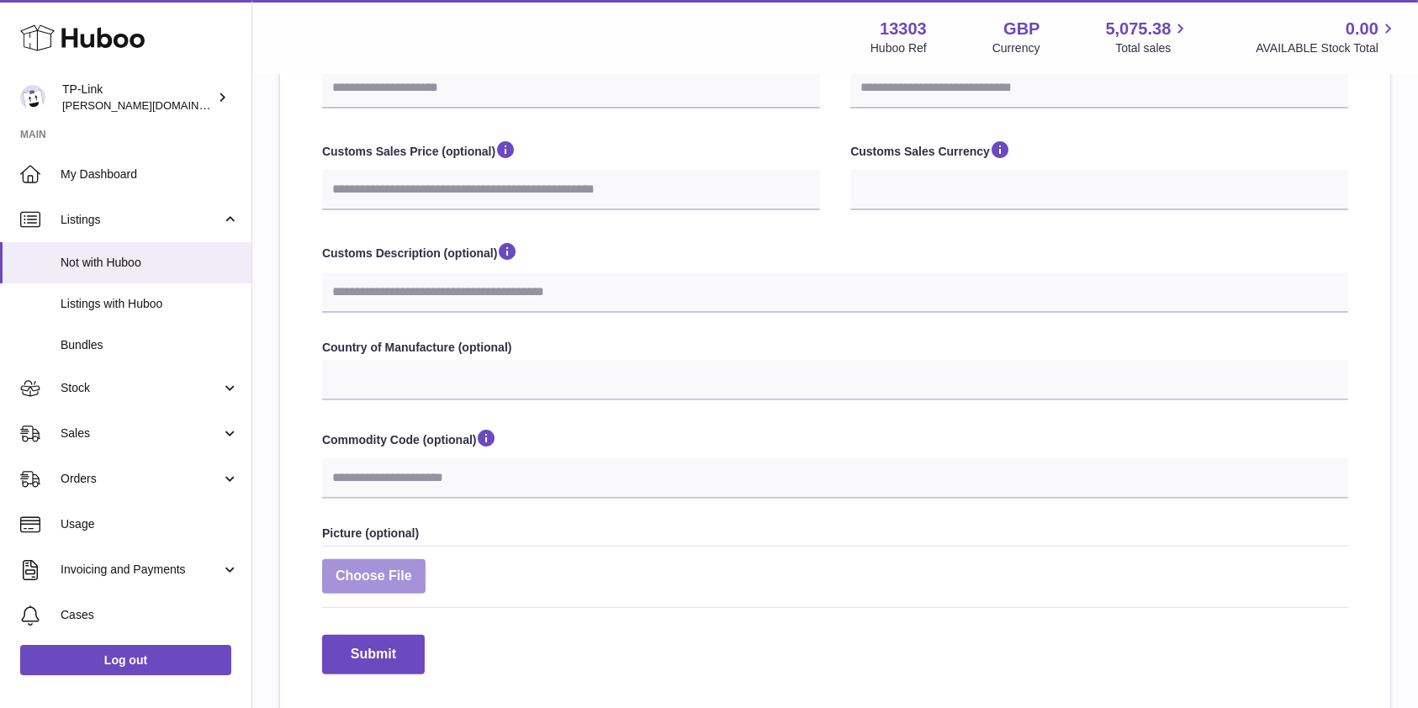
select select
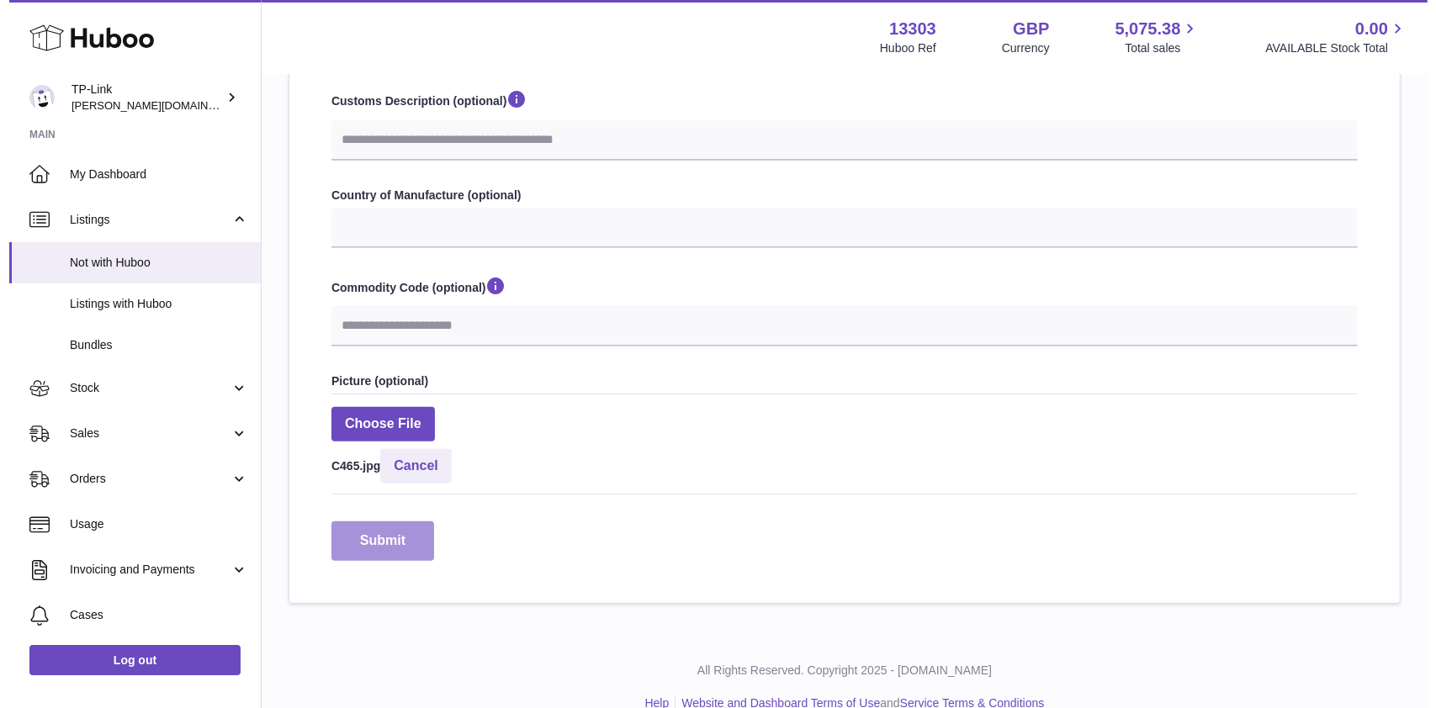
scroll to position [628, 0]
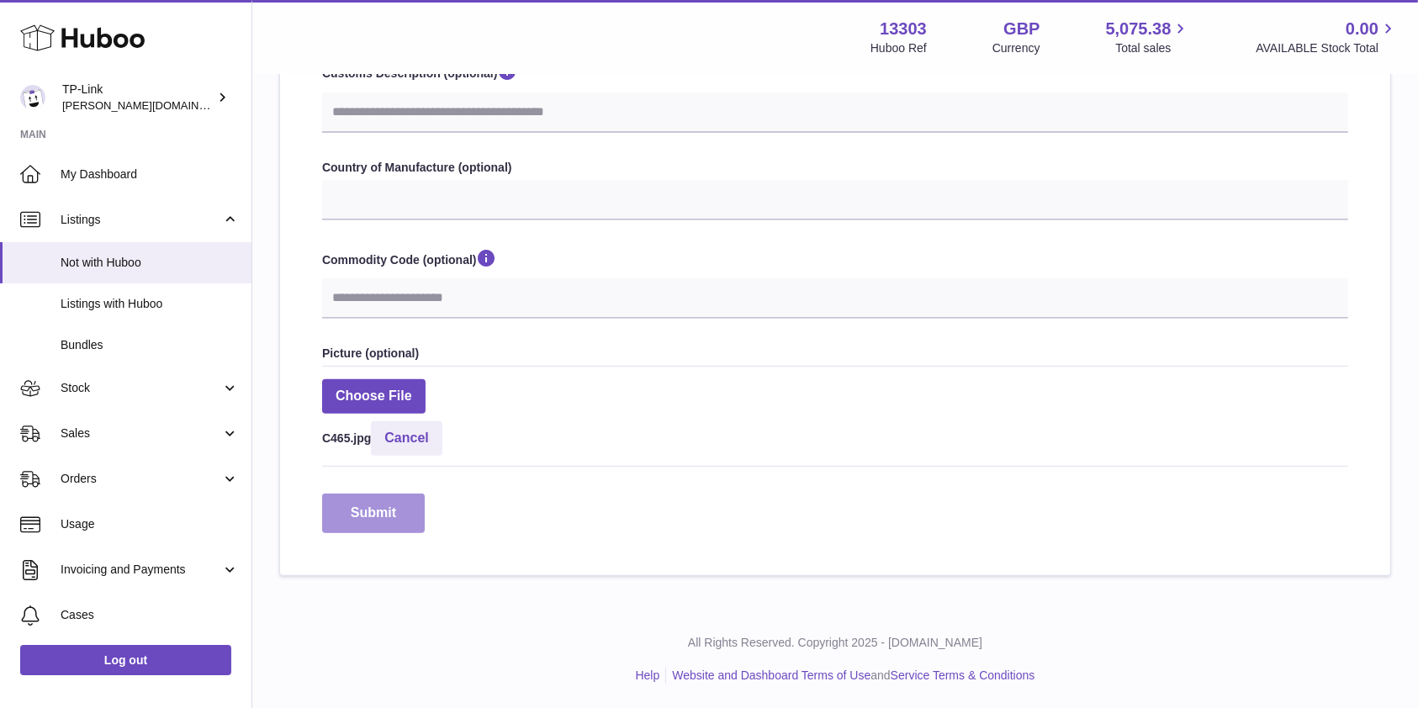
drag, startPoint x: 363, startPoint y: 516, endPoint x: 403, endPoint y: 515, distance: 39.5
click at [364, 516] on button "Submit" at bounding box center [373, 514] width 103 height 40
select select
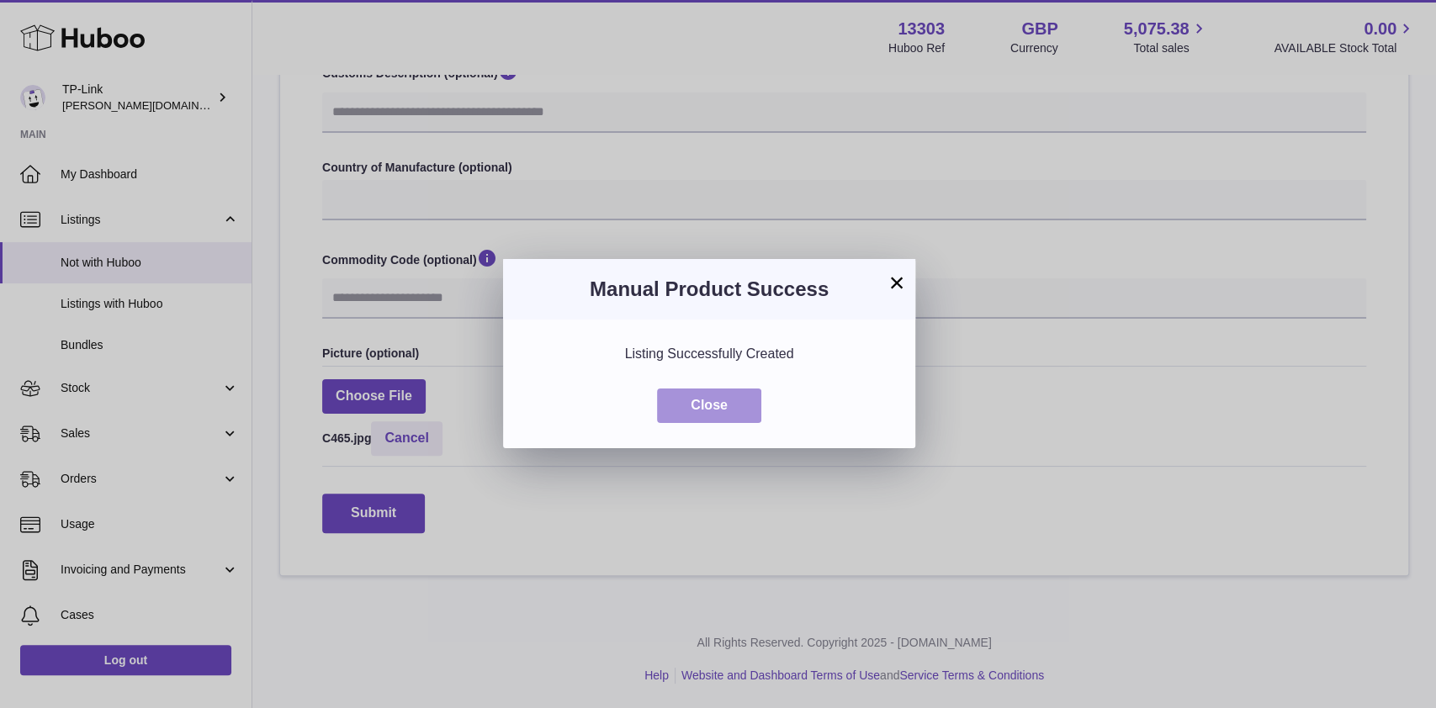
click at [733, 410] on button "Close" at bounding box center [709, 406] width 104 height 34
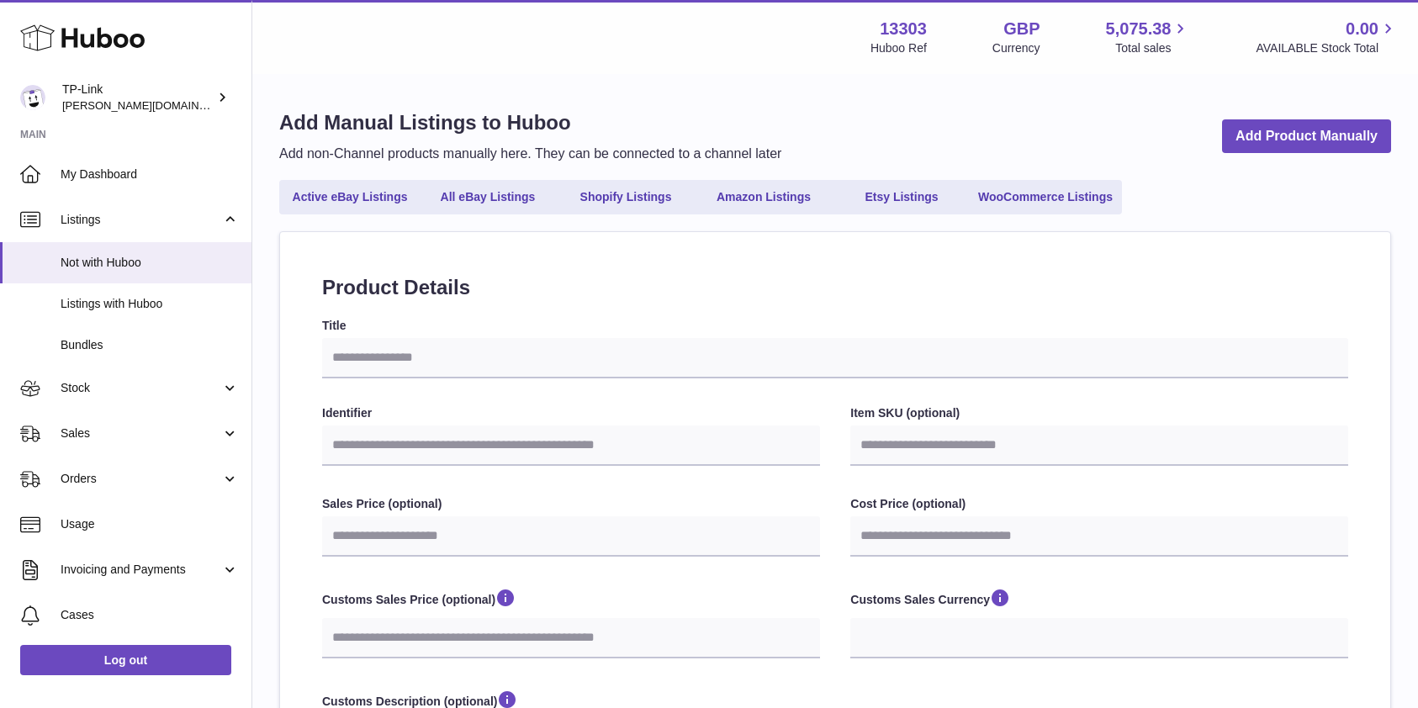
select select
click at [142, 304] on span "Listings with Huboo" at bounding box center [150, 304] width 178 height 16
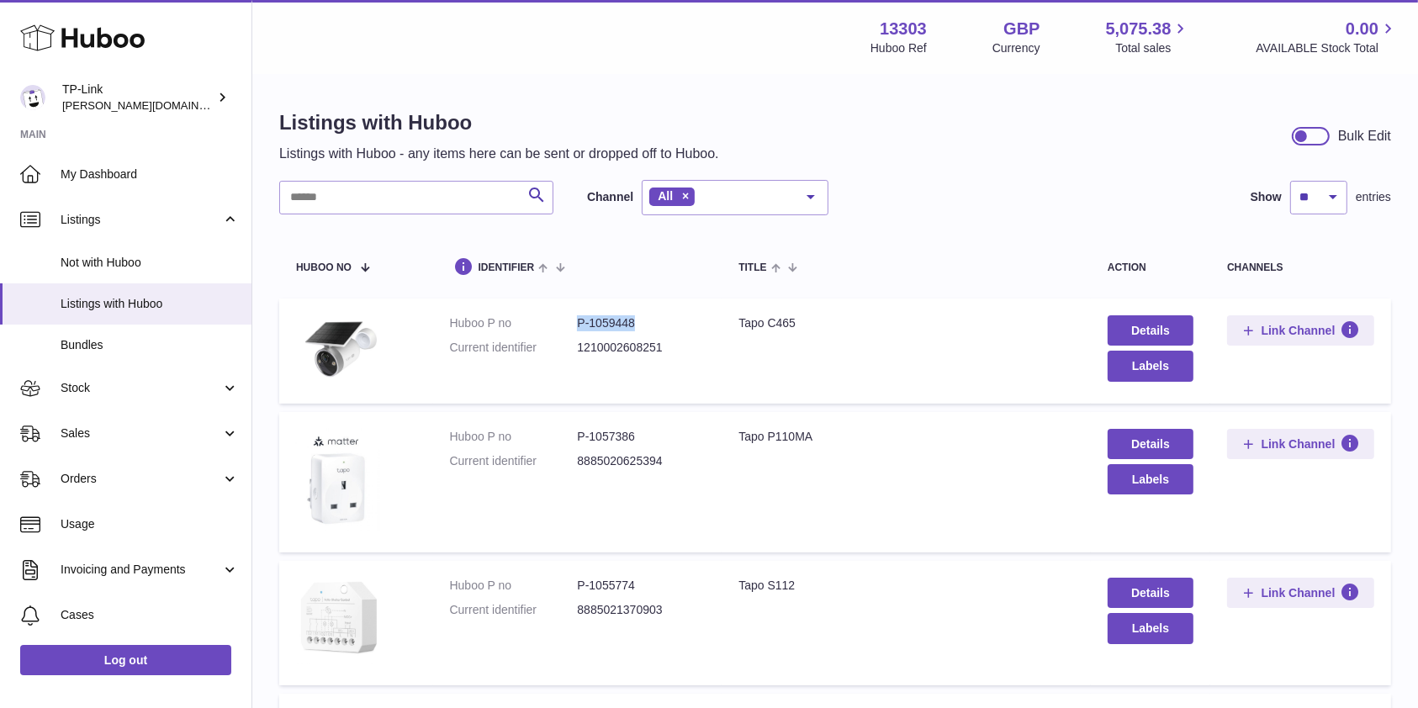
drag, startPoint x: 658, startPoint y: 323, endPoint x: 596, endPoint y: 361, distance: 72.8
click at [573, 326] on dl "Huboo P no P-1059448 Current identifier 1210002608251" at bounding box center [578, 339] width 256 height 49
click at [626, 395] on td "Huboo P no P-1059448 Current identifier 1210002608251" at bounding box center [577, 351] width 289 height 105
click at [1162, 327] on link "Details" at bounding box center [1151, 330] width 86 height 30
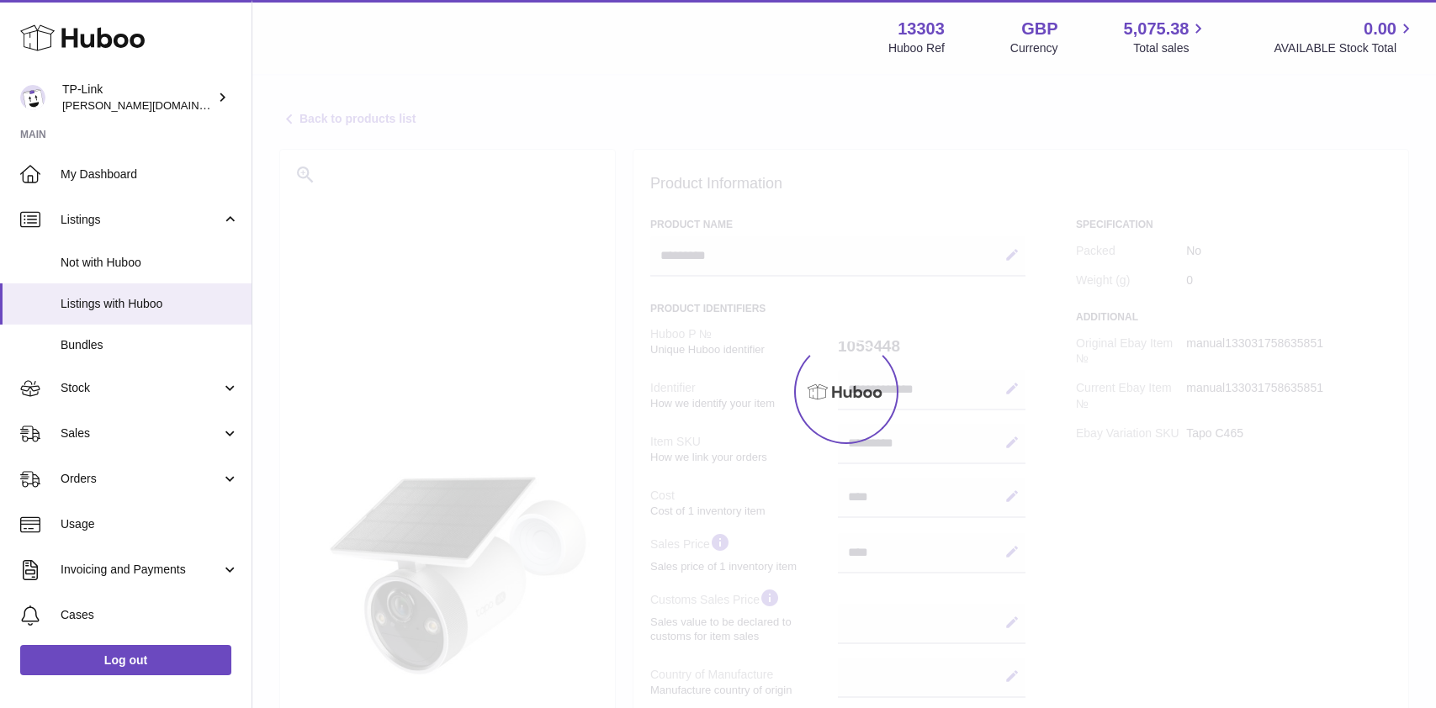
select select
select select "****"
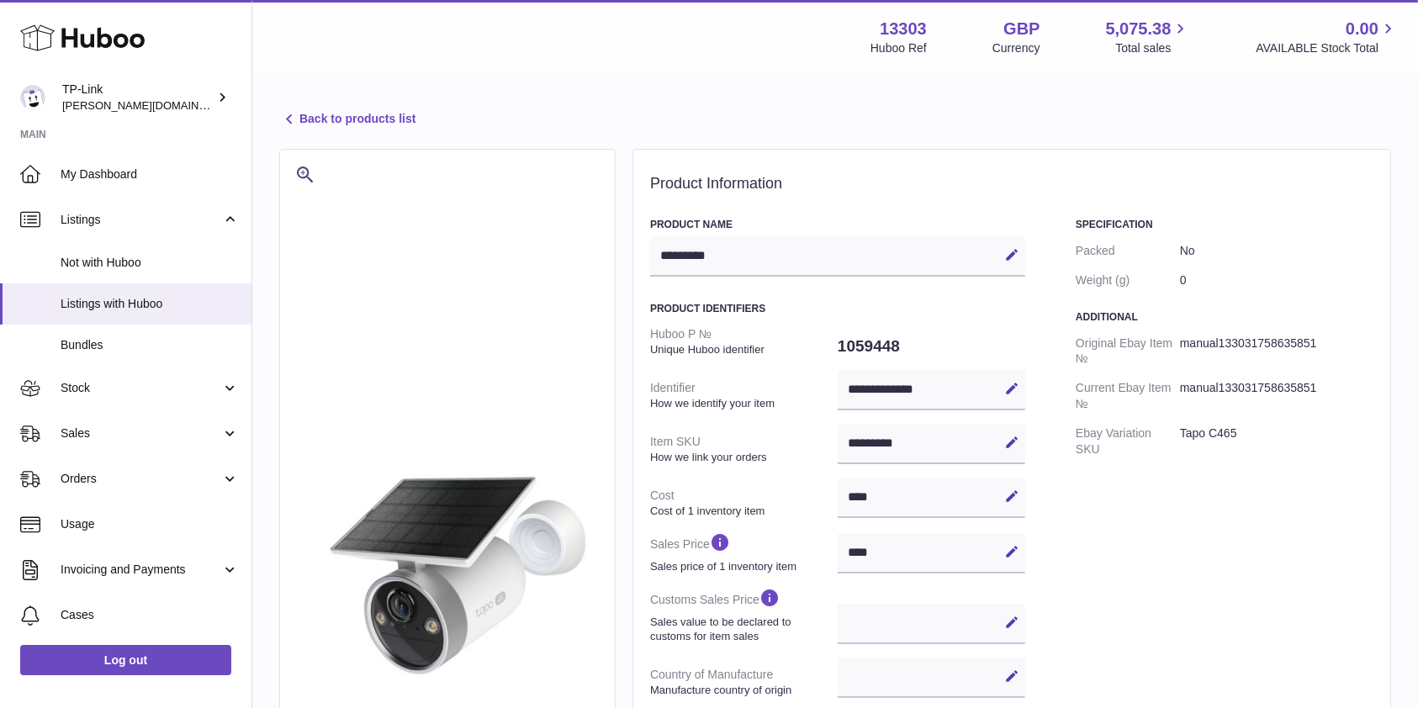
click at [289, 118] on icon at bounding box center [289, 119] width 20 height 20
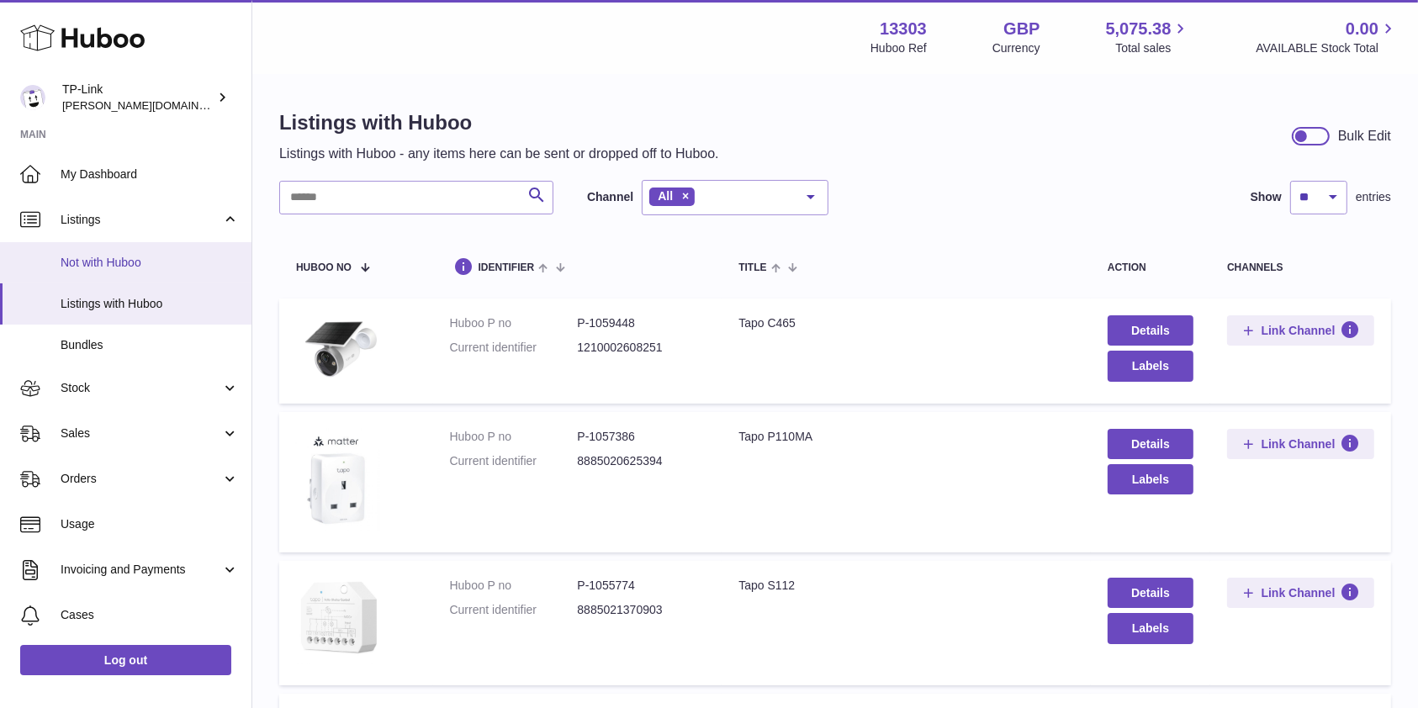
click at [107, 265] on span "Not with Huboo" at bounding box center [150, 263] width 178 height 16
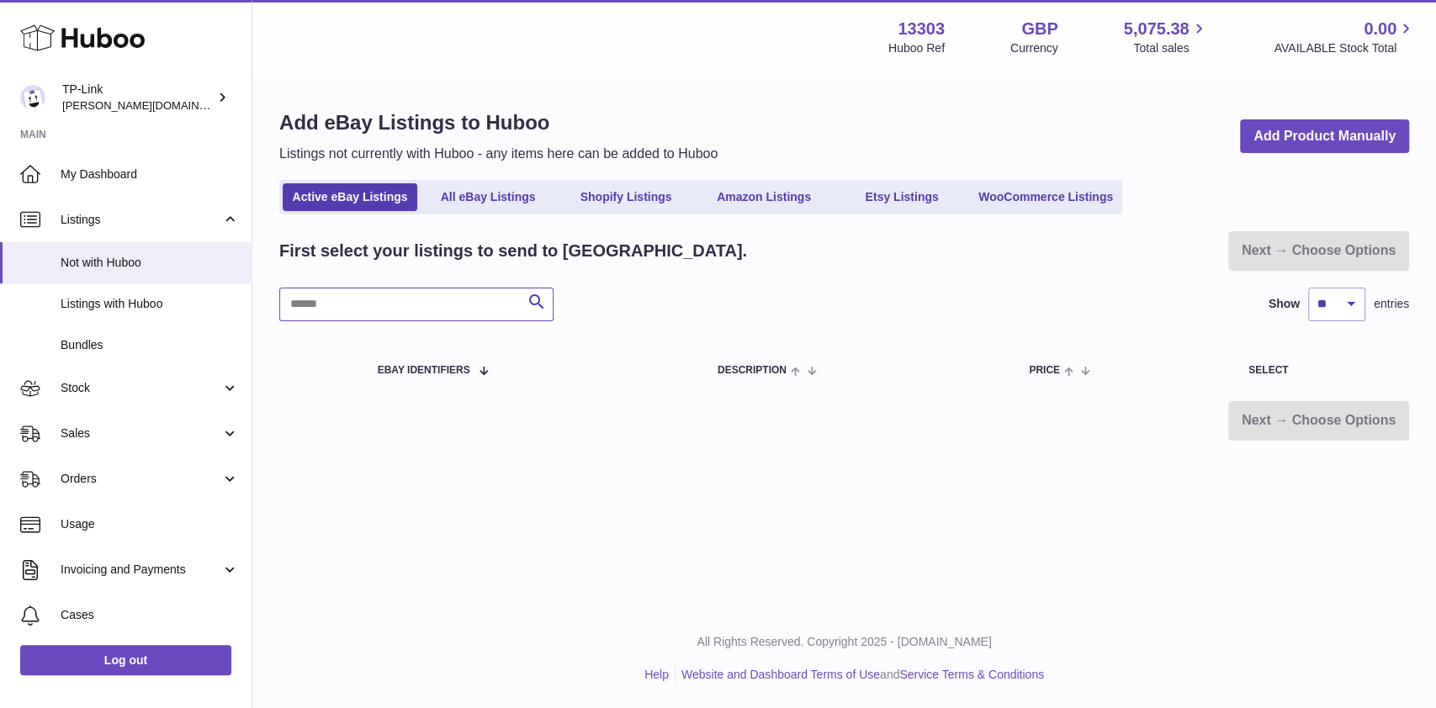
click at [333, 301] on input "text" at bounding box center [416, 305] width 274 height 34
click at [609, 196] on link "Shopify Listings" at bounding box center [626, 197] width 135 height 28
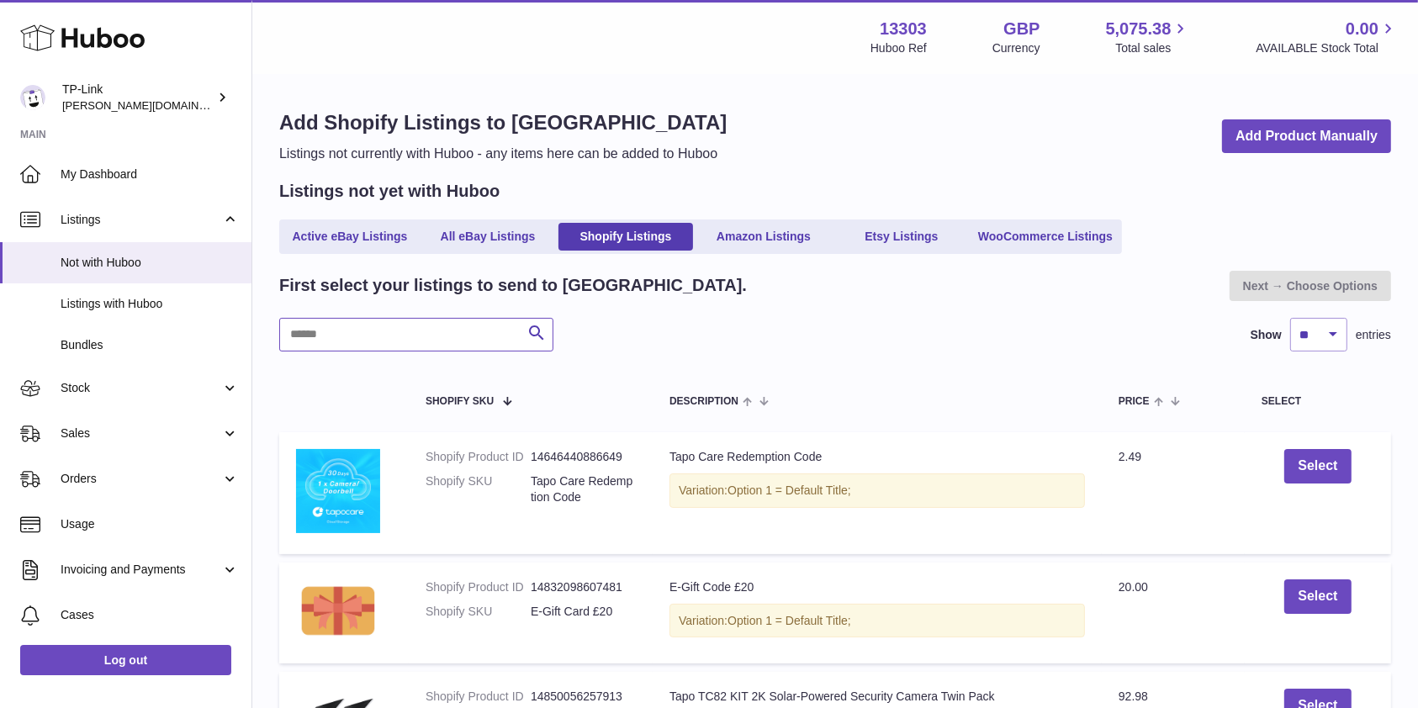
click at [419, 347] on input "text" at bounding box center [416, 335] width 274 height 34
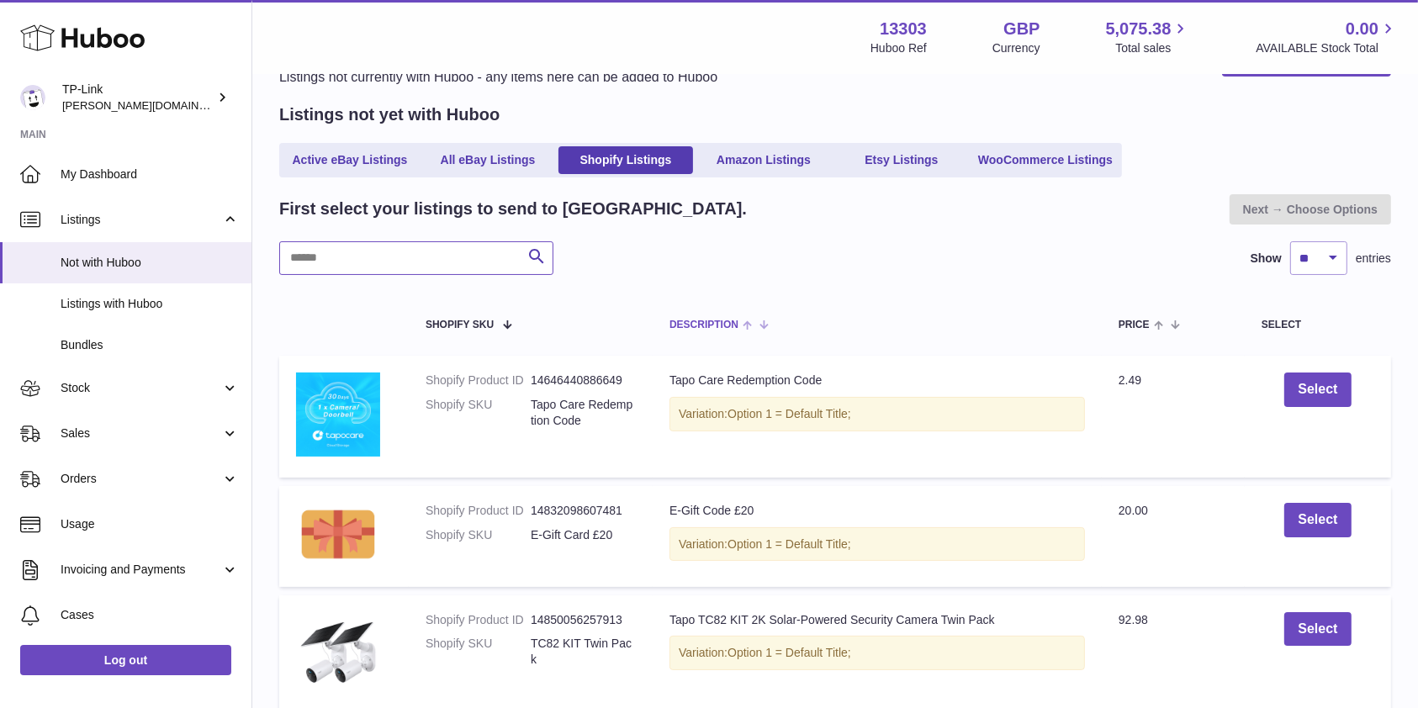
scroll to position [112, 0]
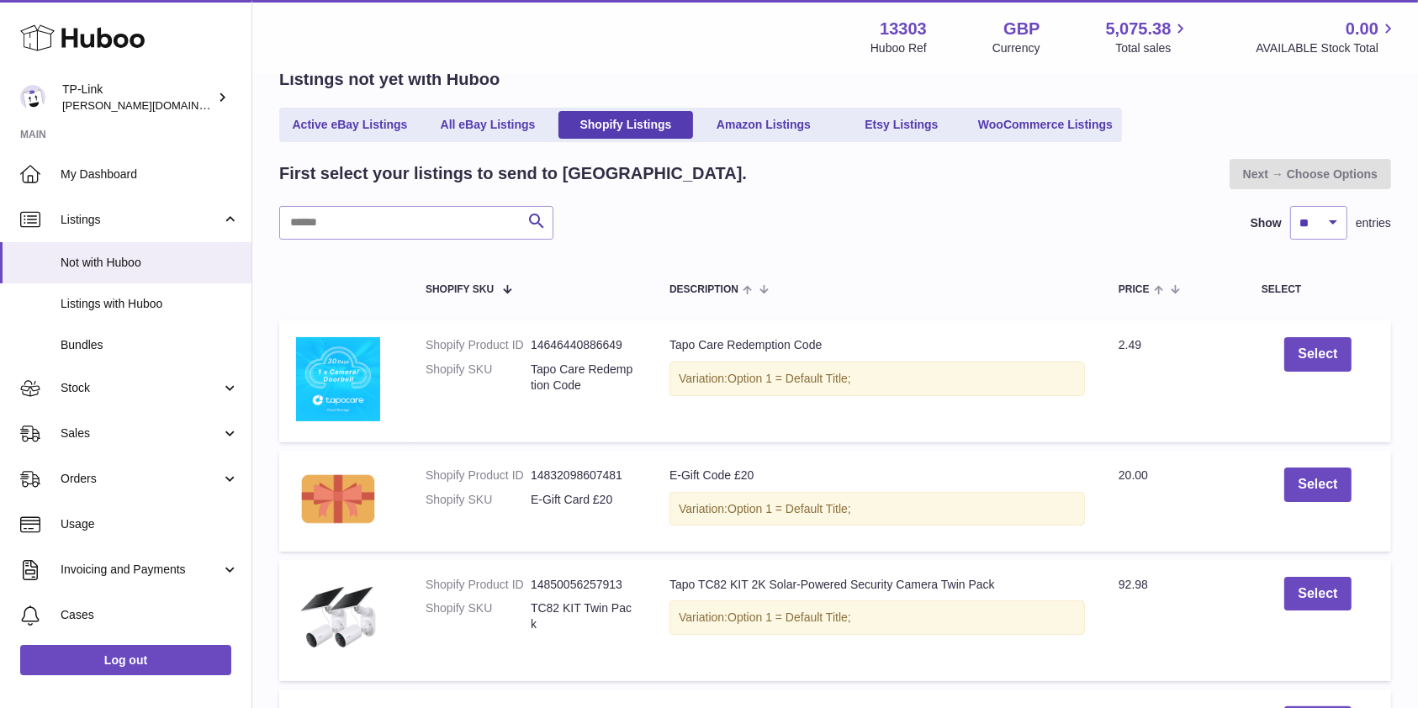
click at [1321, 178] on div "Next → Choose Options" at bounding box center [1310, 174] width 161 height 30
click at [101, 306] on span "Listings with Huboo" at bounding box center [150, 304] width 178 height 16
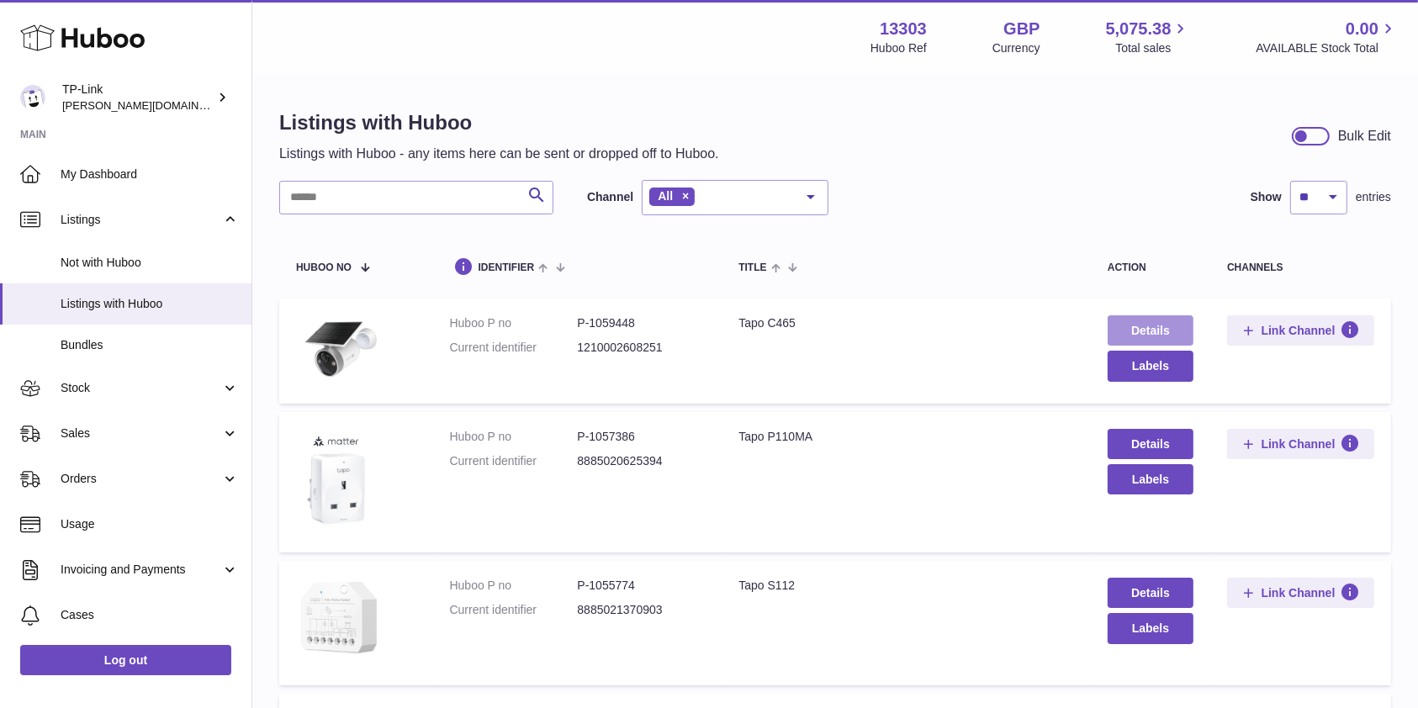
click at [1156, 327] on link "Details" at bounding box center [1151, 330] width 86 height 30
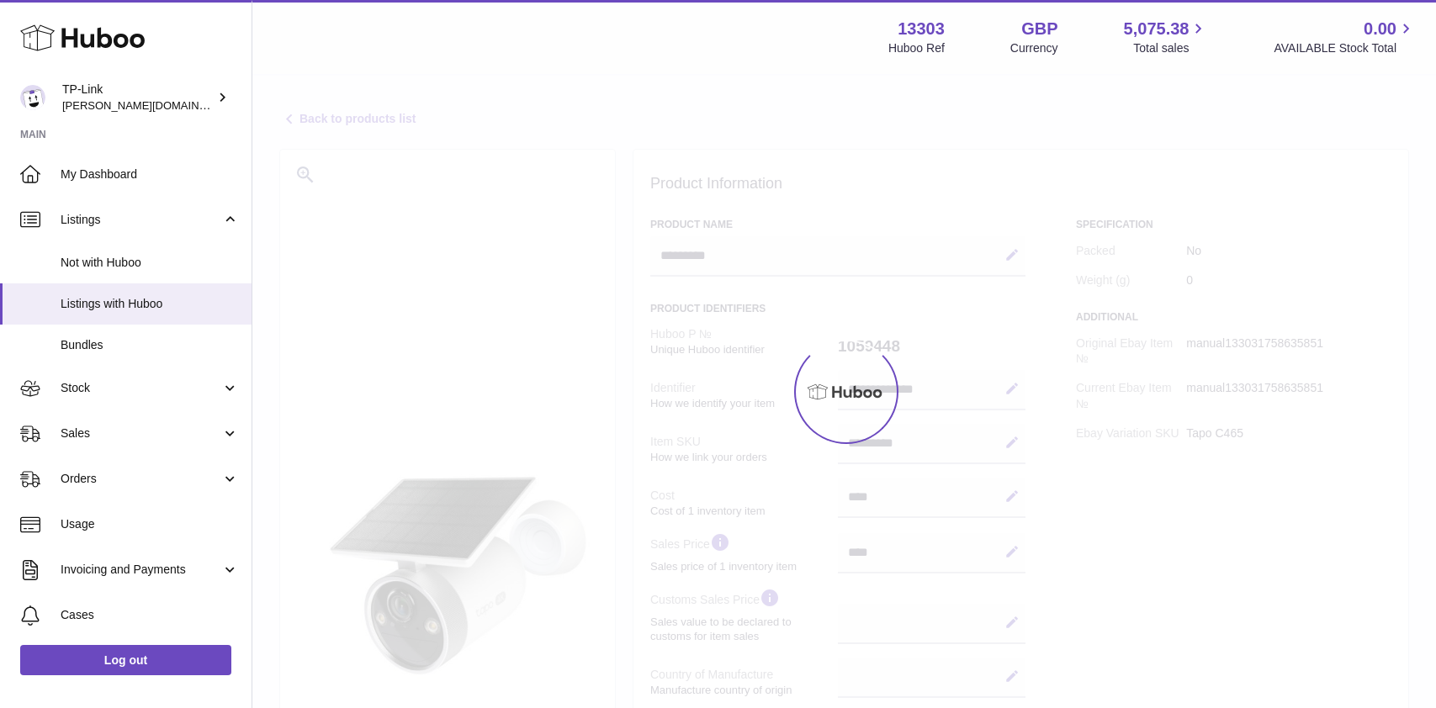
select select
select select "****"
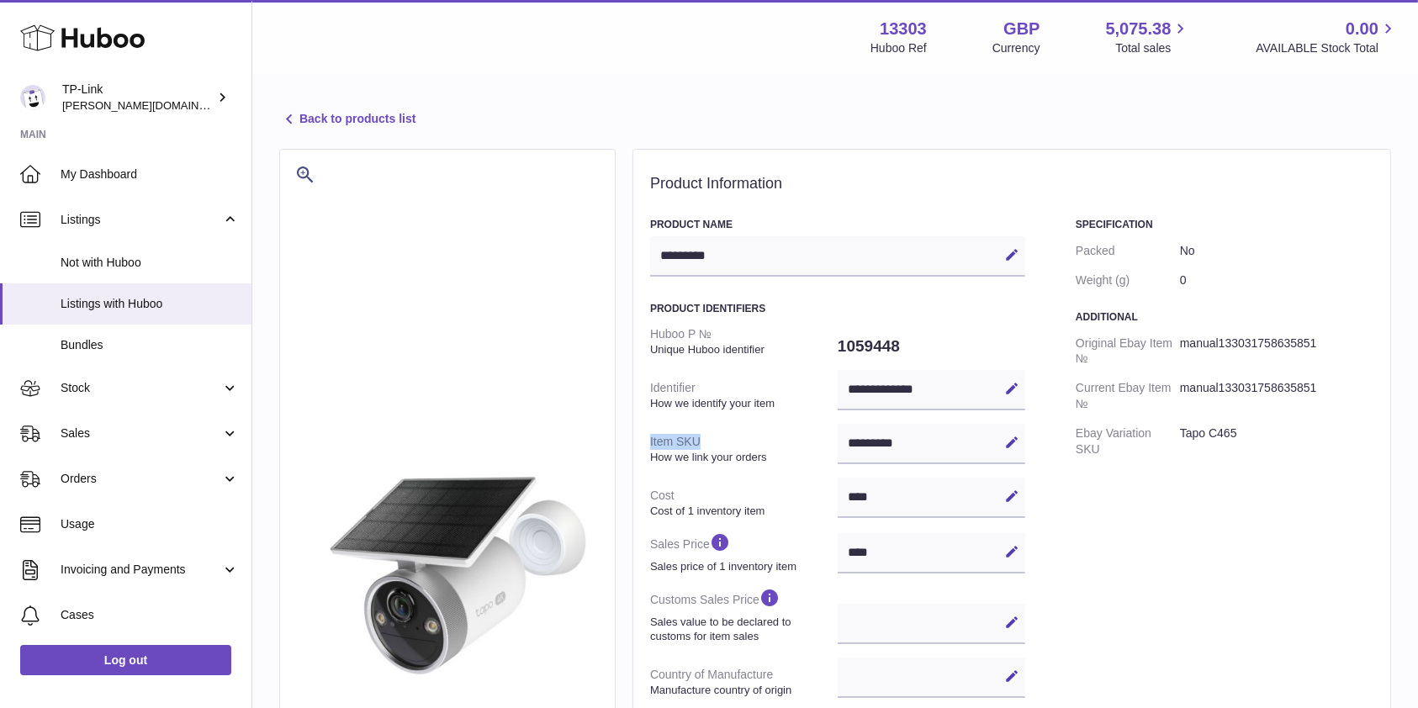
drag, startPoint x: 649, startPoint y: 441, endPoint x: 712, endPoint y: 438, distance: 63.1
click at [712, 438] on div "**********" at bounding box center [1012, 592] width 759 height 886
click at [929, 443] on div "********* Edit Cancel Save" at bounding box center [932, 444] width 188 height 40
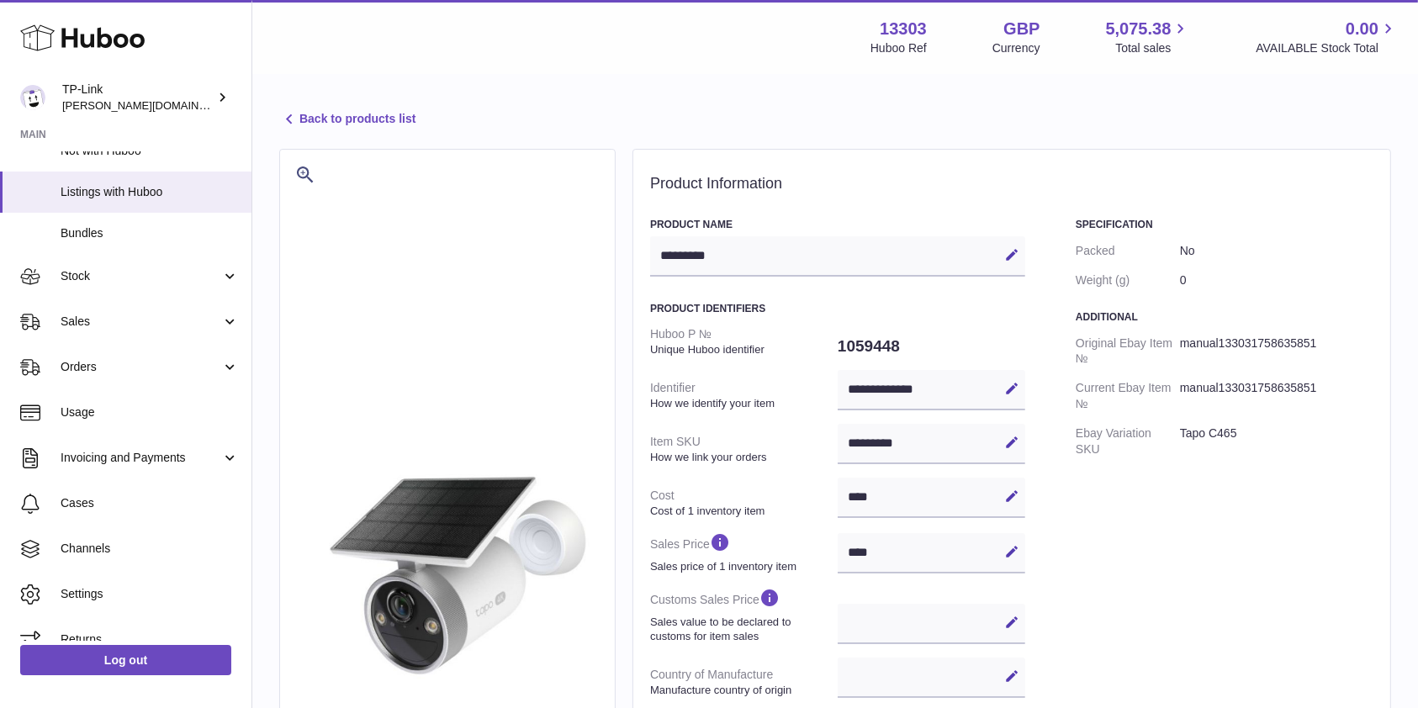
click at [293, 113] on icon at bounding box center [289, 119] width 20 height 20
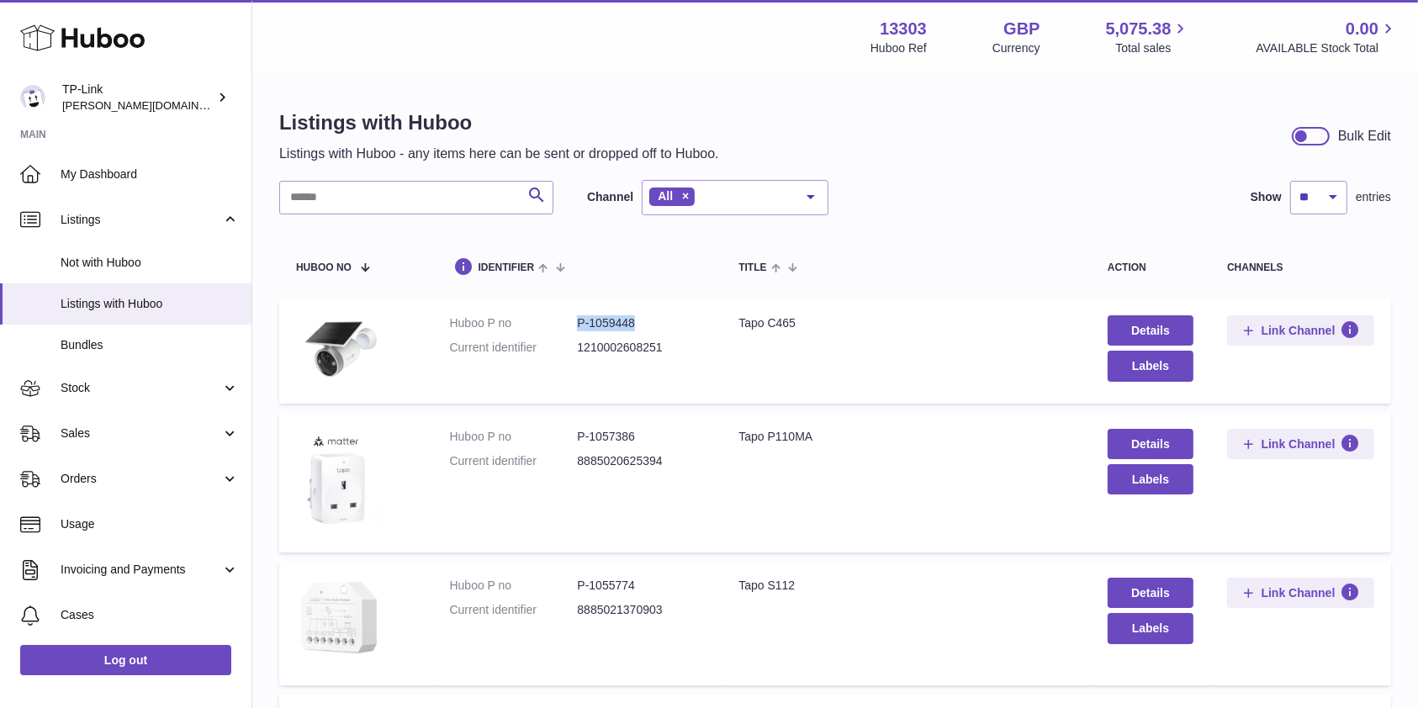
drag, startPoint x: 643, startPoint y: 326, endPoint x: 534, endPoint y: 323, distance: 108.5
click at [534, 323] on dl "Huboo P no P-1059448 Current identifier 1210002608251" at bounding box center [578, 339] width 256 height 49
copy dl "P-1059448"
click at [603, 318] on dd "P-1059448" at bounding box center [641, 323] width 128 height 16
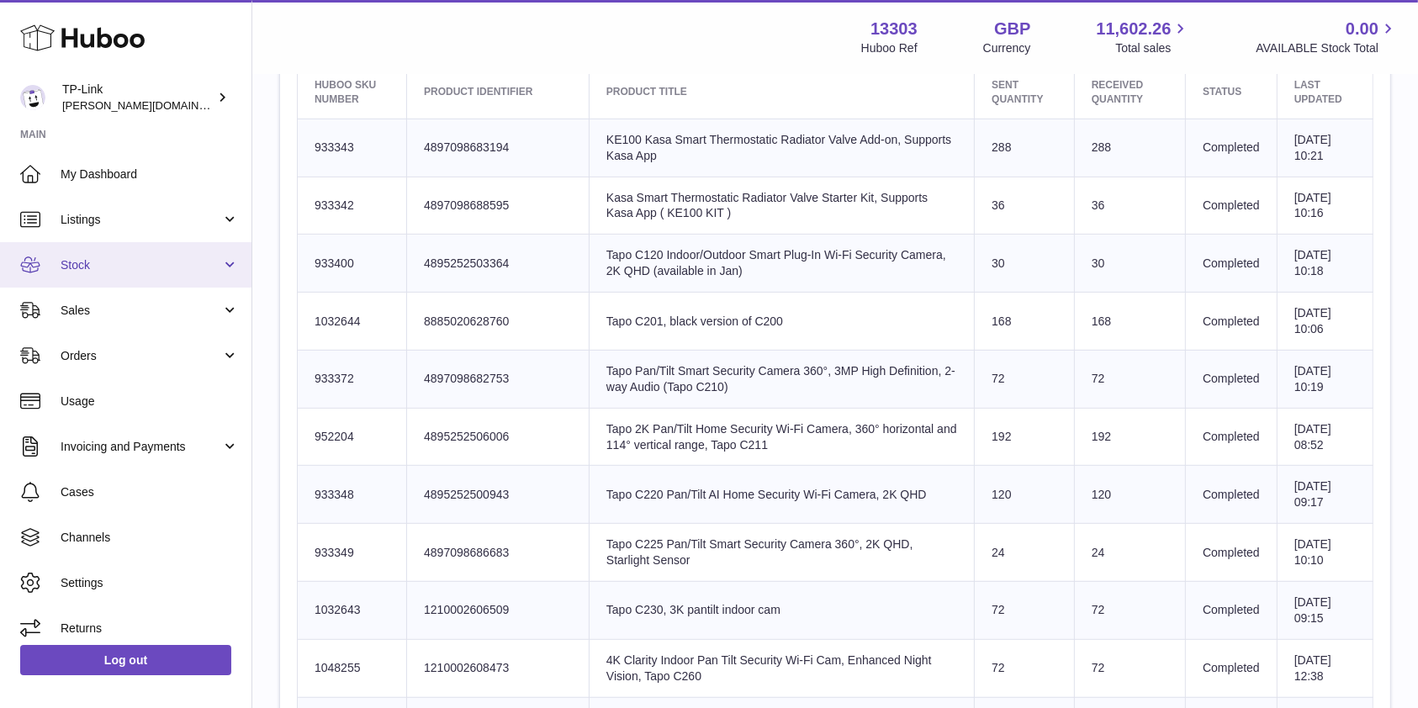
click at [108, 276] on link "Stock" at bounding box center [125, 264] width 251 height 45
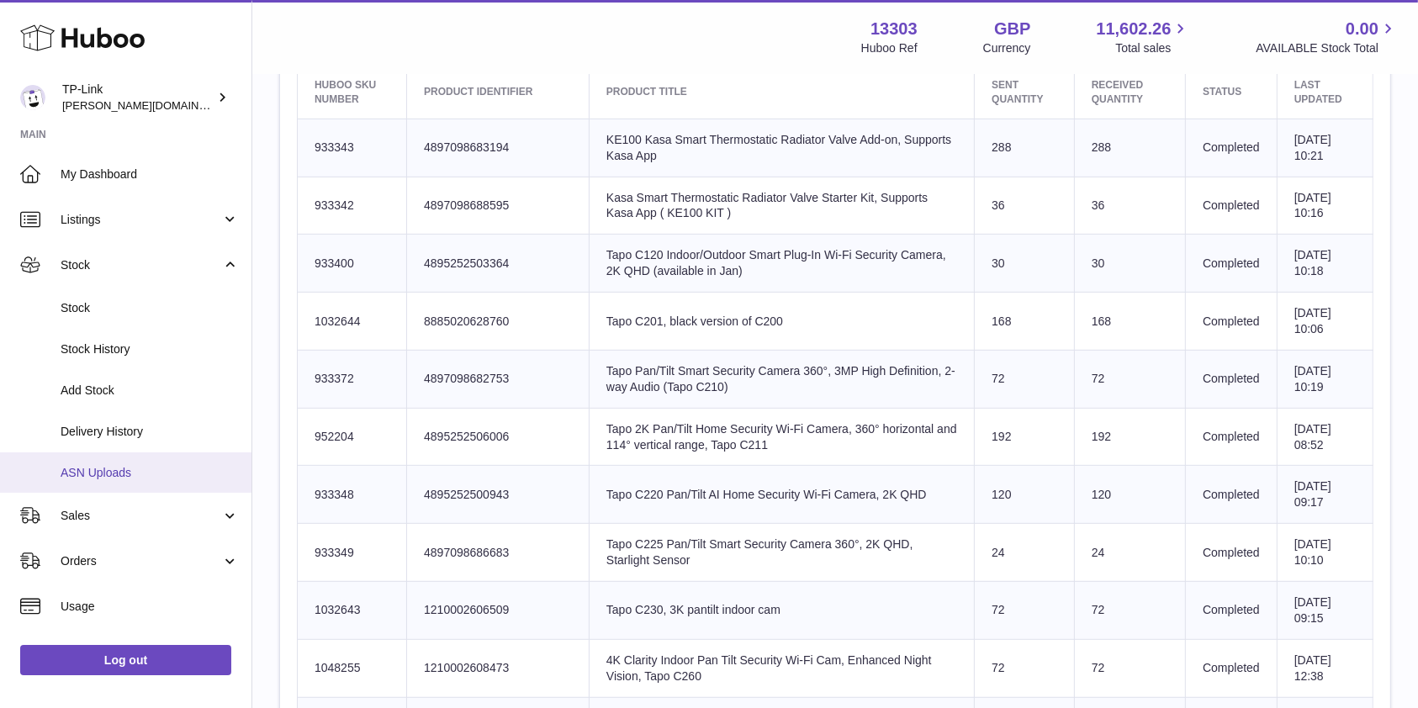
click at [111, 470] on span "ASN Uploads" at bounding box center [150, 473] width 178 height 16
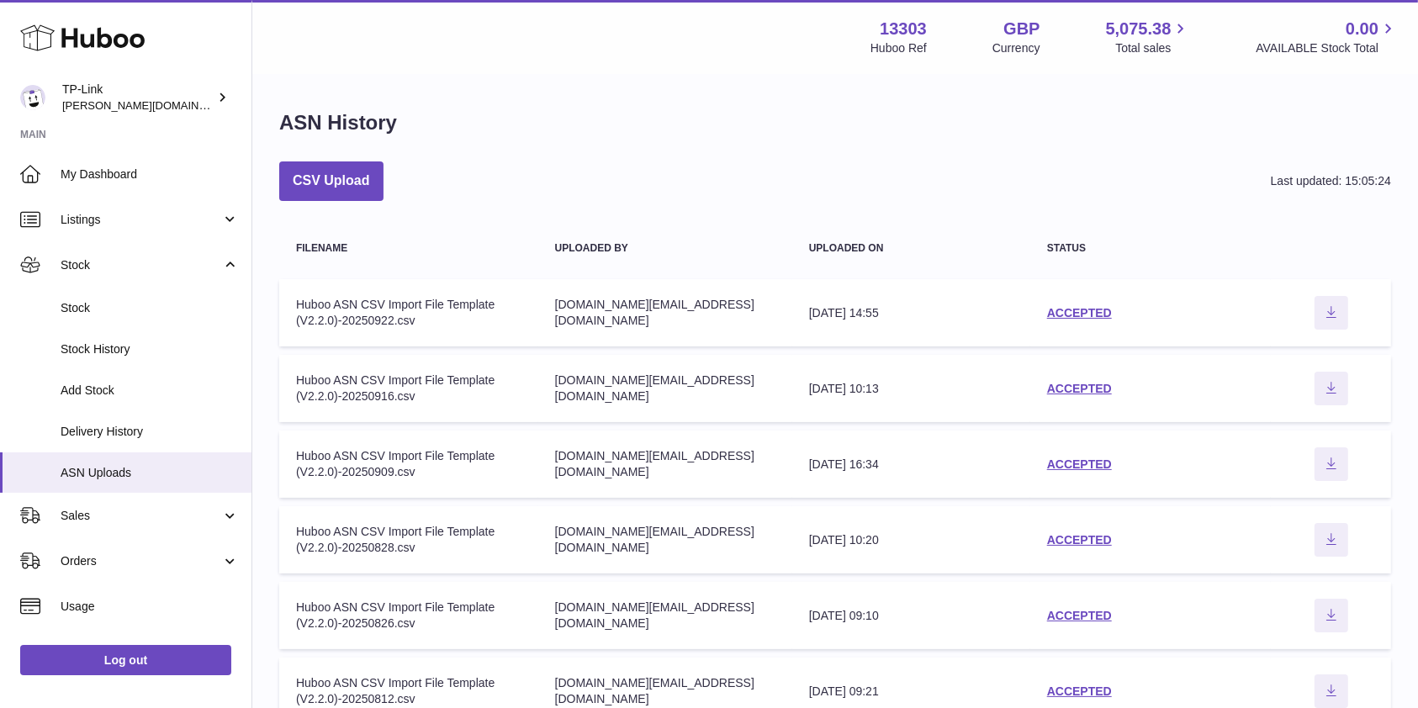
click at [844, 124] on div "ASN History" at bounding box center [835, 126] width 1112 height 35
click at [1009, 151] on div "ASN History CSV Upload Last updated: 15:05:24 Filename Uploaded by Uploaded on …" at bounding box center [835, 573] width 1166 height 994
click at [882, 167] on div "CSV Upload Last updated: 15:05:24" at bounding box center [835, 181] width 1112 height 40
click at [863, 158] on div "ASN History CSV Upload Last updated: 15:05:24 Filename Uploaded by Uploaded on …" at bounding box center [835, 573] width 1166 height 994
click at [94, 40] on icon at bounding box center [82, 38] width 124 height 34
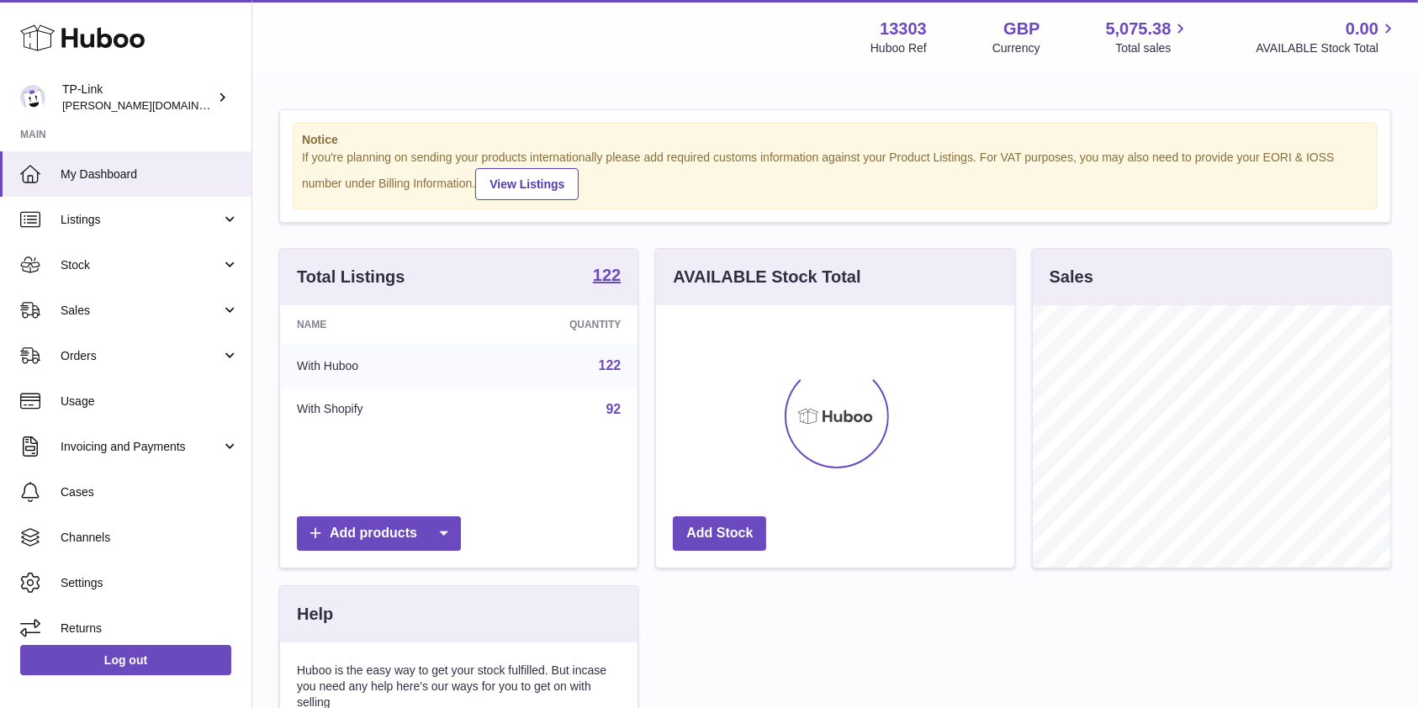
scroll to position [262, 357]
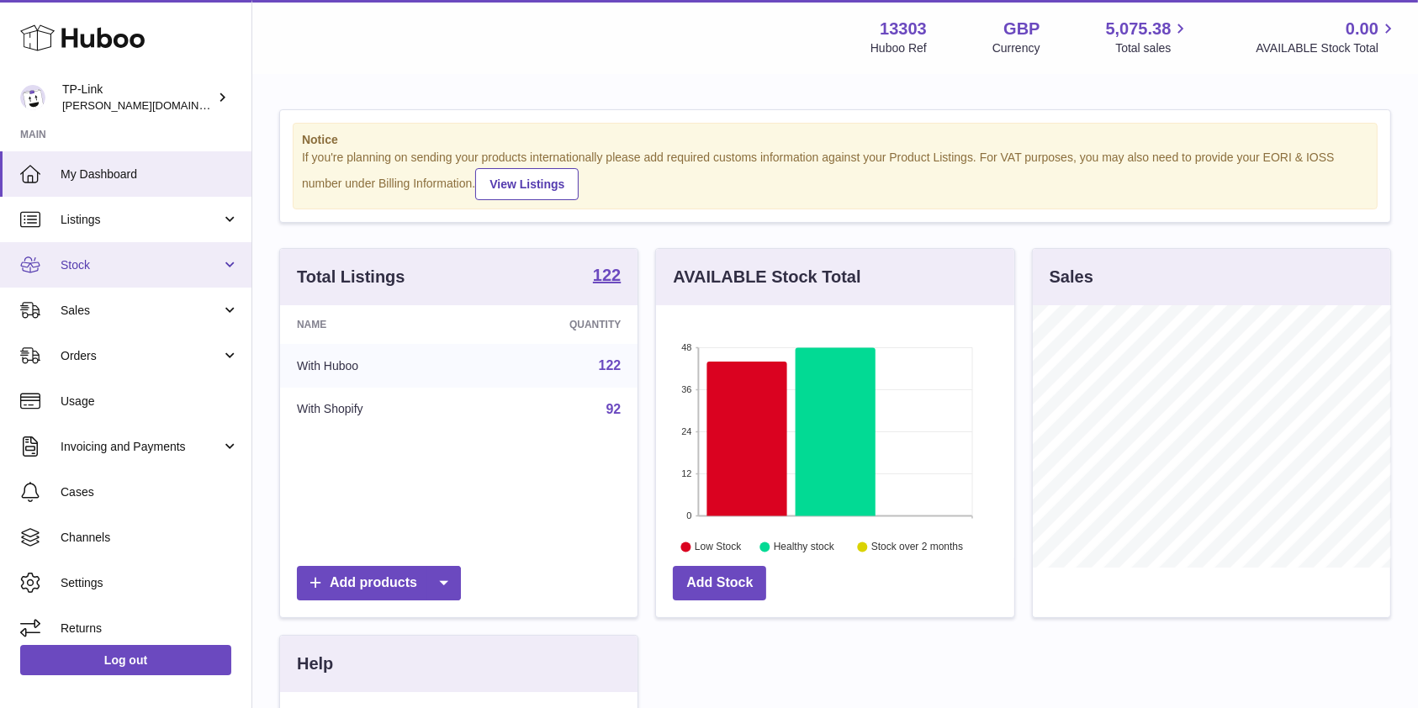
click at [109, 267] on span "Stock" at bounding box center [141, 265] width 161 height 16
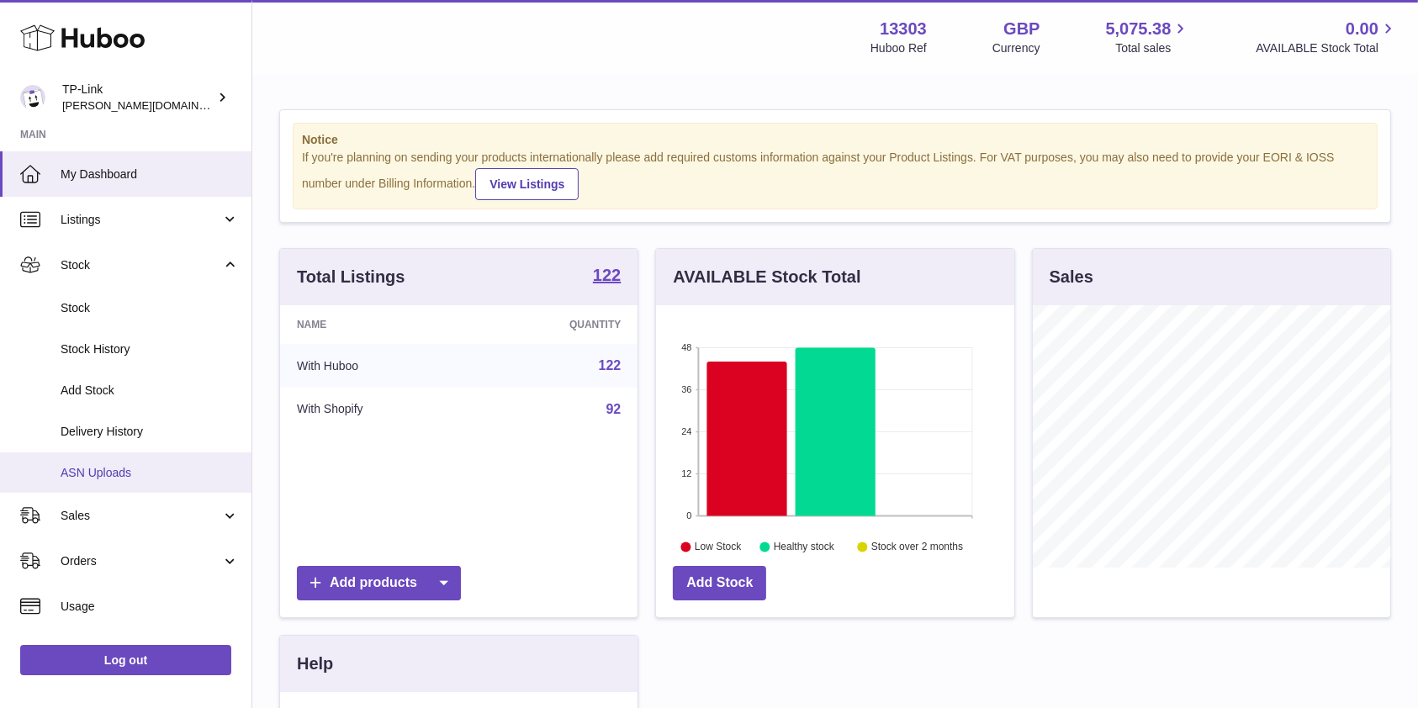
click at [118, 474] on span "ASN Uploads" at bounding box center [150, 473] width 178 height 16
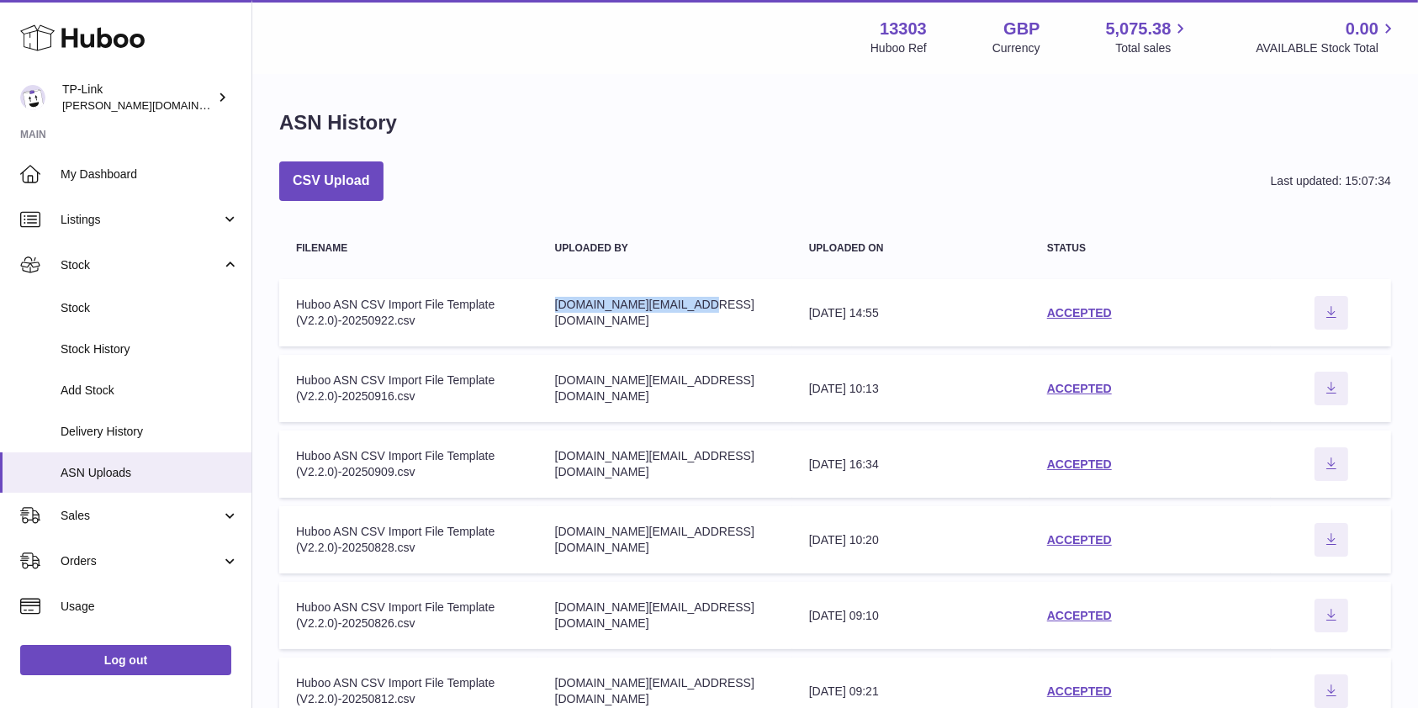
drag, startPoint x: 561, startPoint y: 315, endPoint x: 716, endPoint y: 318, distance: 154.8
click at [716, 318] on div "purchase.uk@tp-link.com" at bounding box center [665, 313] width 220 height 32
click at [678, 322] on td "Uploaded by purchase.uk@tp-link.com" at bounding box center [665, 312] width 254 height 67
click at [1085, 309] on link "ACCEPTED" at bounding box center [1079, 312] width 65 height 13
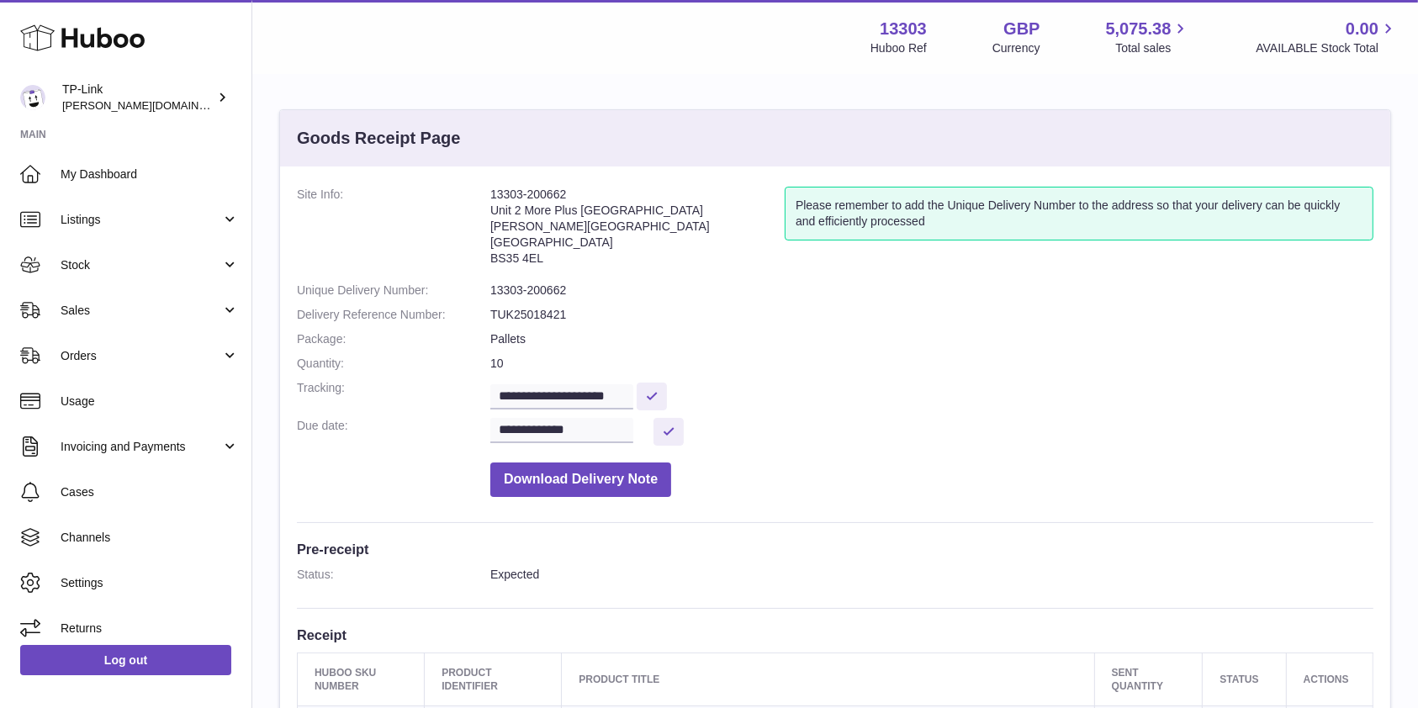
drag, startPoint x: 491, startPoint y: 199, endPoint x: 658, endPoint y: 263, distance: 178.4
click at [658, 263] on address "13303-200662 Unit 2 More Plus [GEOGRAPHIC_DATA][STREET_ADDRESS][PERSON_NAME]" at bounding box center [637, 230] width 294 height 87
drag, startPoint x: 502, startPoint y: 293, endPoint x: 567, endPoint y: 291, distance: 64.8
click at [567, 291] on dd "13303-200662" at bounding box center [931, 291] width 883 height 16
click at [540, 291] on dd "13303-200662" at bounding box center [931, 291] width 883 height 16
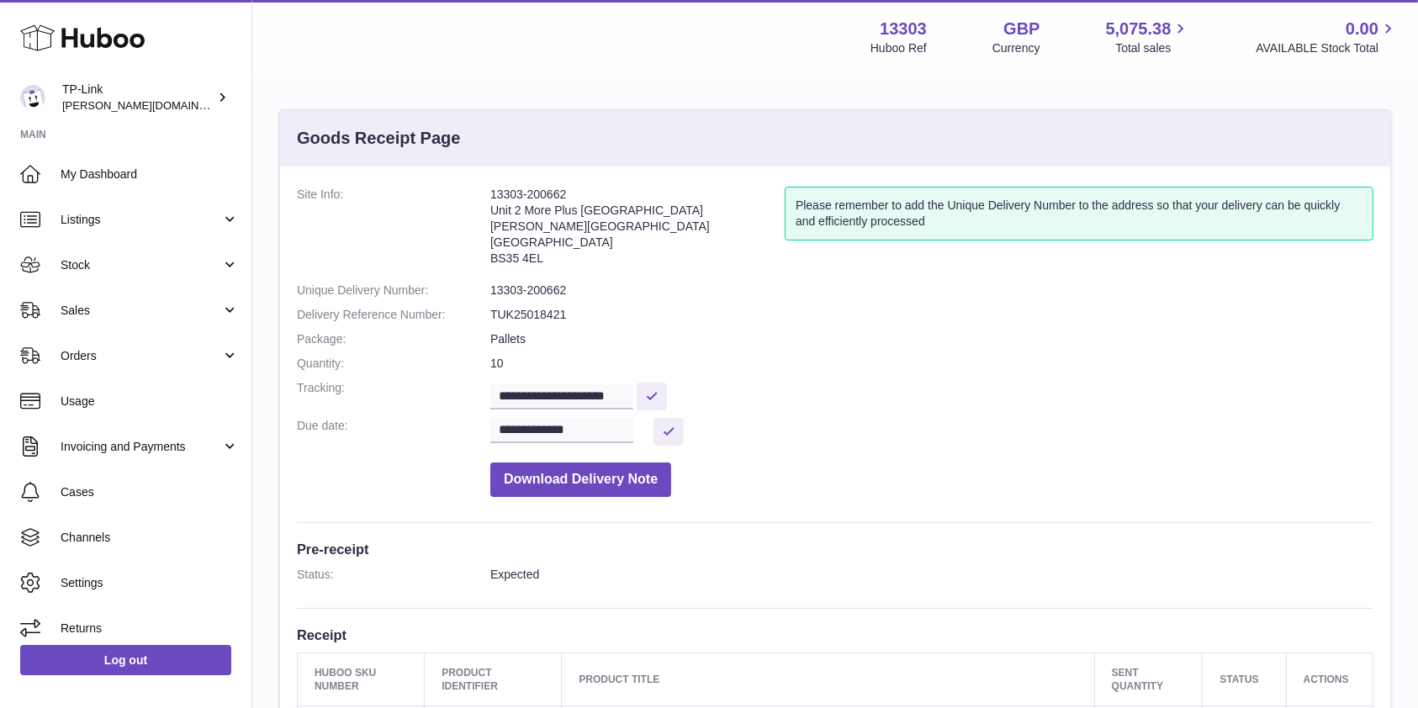
click at [493, 292] on dd "13303-200662" at bounding box center [931, 291] width 883 height 16
drag, startPoint x: 490, startPoint y: 292, endPoint x: 597, endPoint y: 289, distance: 107.7
click at [597, 289] on dd "13303-200662" at bounding box center [931, 291] width 883 height 16
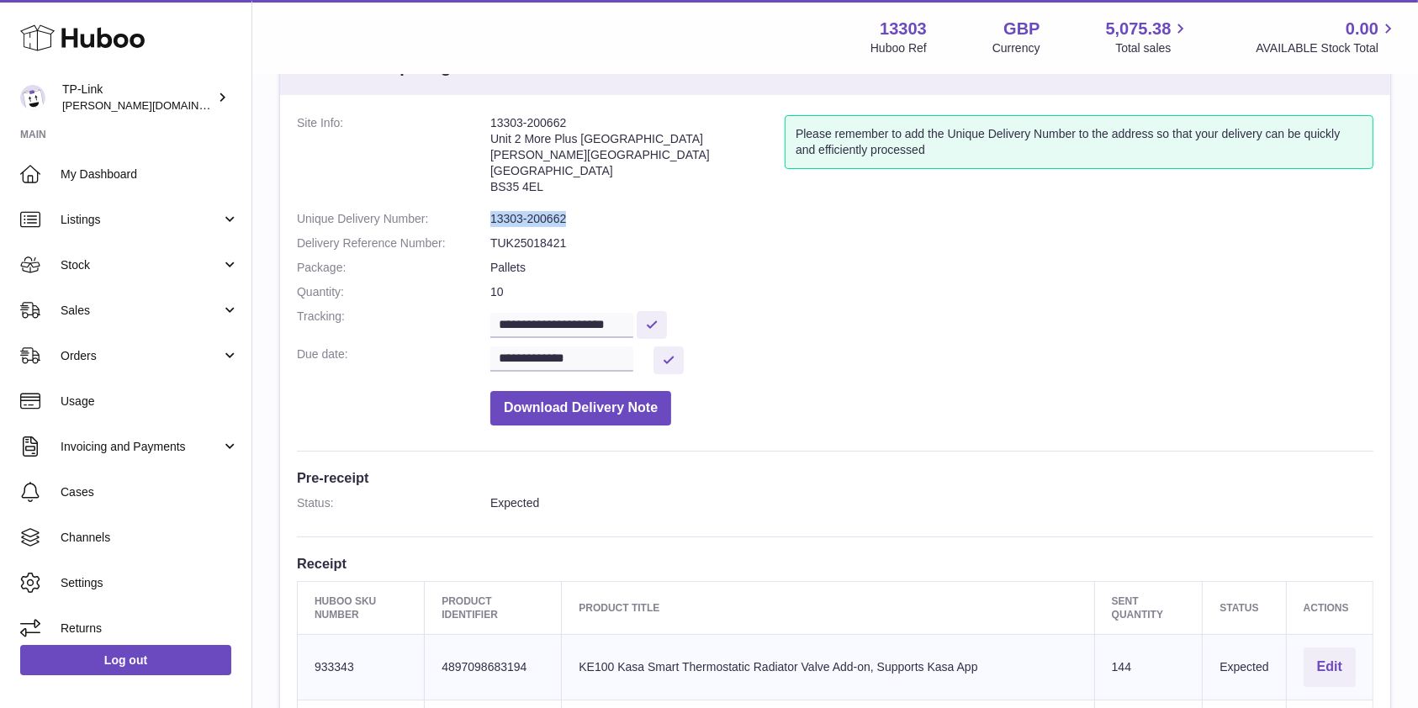
scroll to position [112, 0]
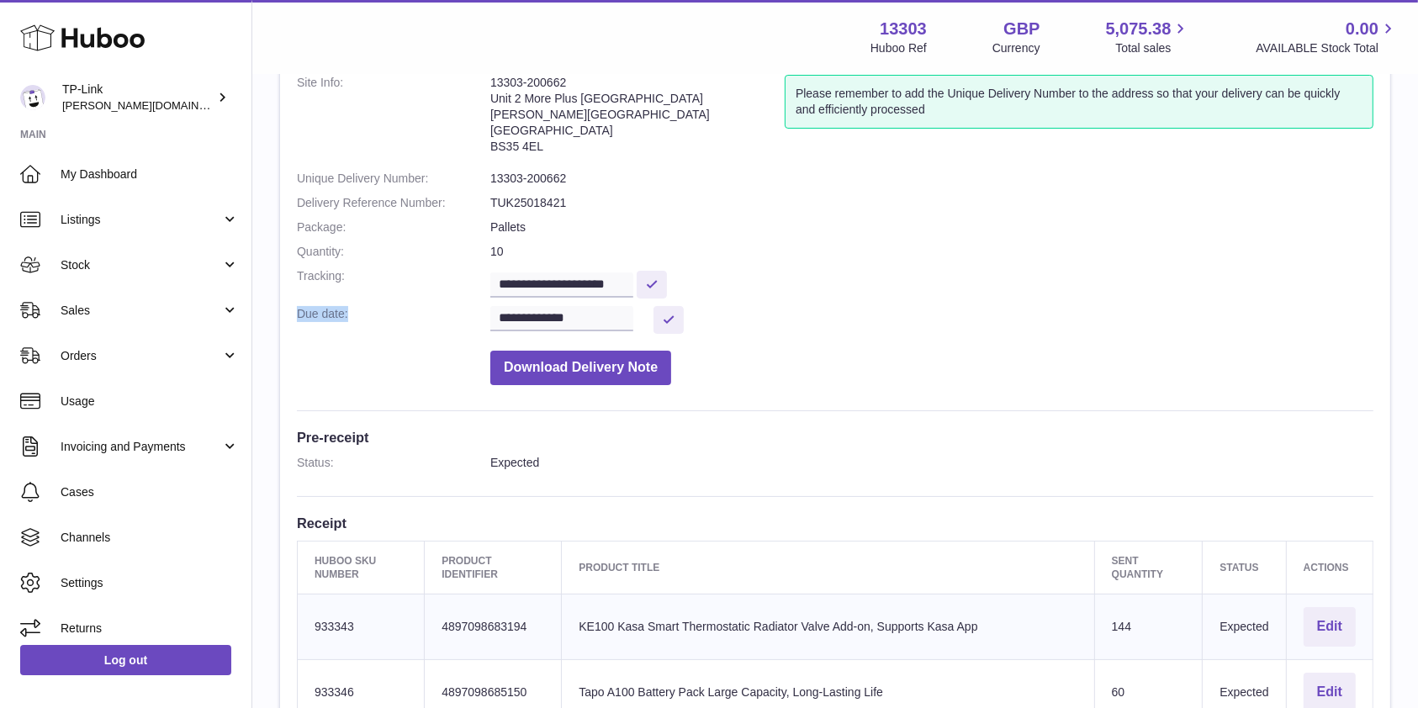
drag, startPoint x: 299, startPoint y: 318, endPoint x: 590, endPoint y: 314, distance: 291.1
click at [590, 314] on dl "**********" at bounding box center [835, 234] width 1077 height 319
click at [405, 321] on dt "Due date:" at bounding box center [393, 320] width 193 height 28
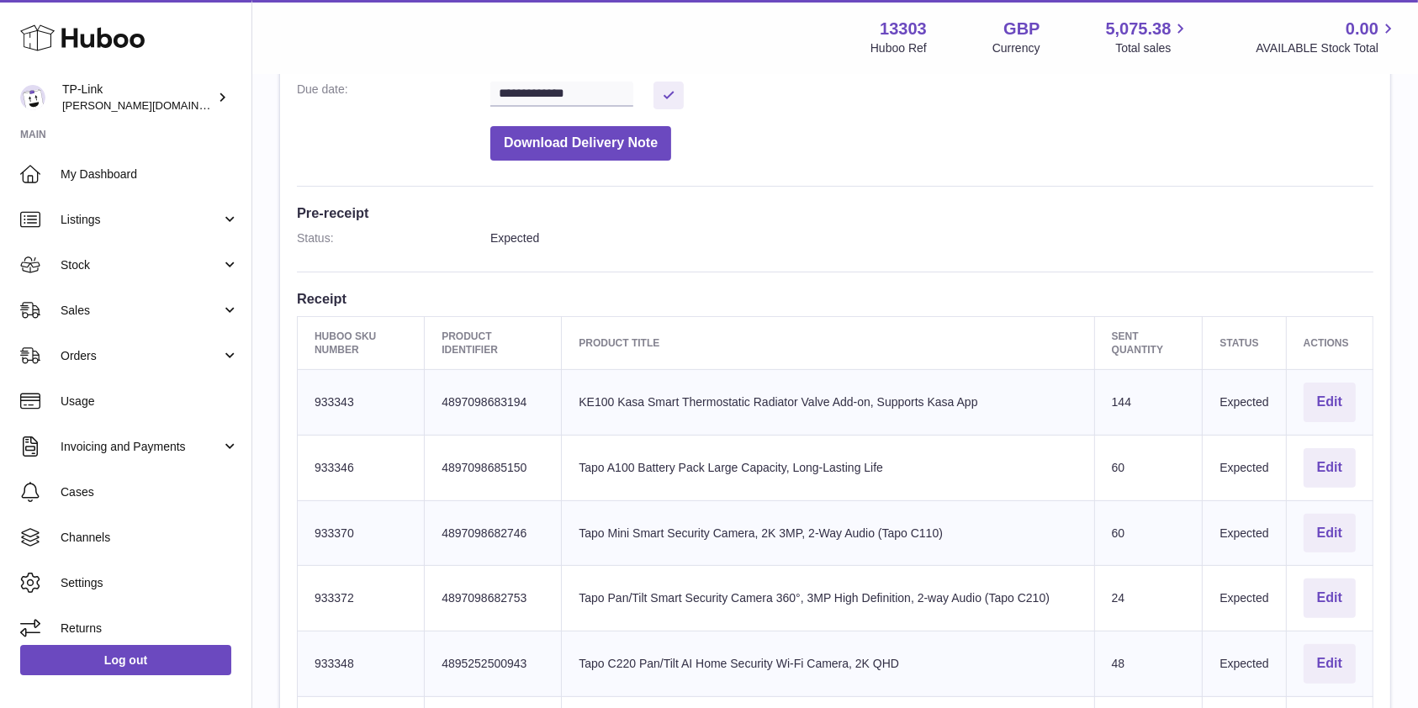
drag, startPoint x: 336, startPoint y: 333, endPoint x: 350, endPoint y: 459, distance: 126.9
click at [357, 385] on td "Huboo SKU Number 933343" at bounding box center [361, 403] width 127 height 66
drag, startPoint x: 481, startPoint y: 398, endPoint x: 506, endPoint y: 500, distance: 104.9
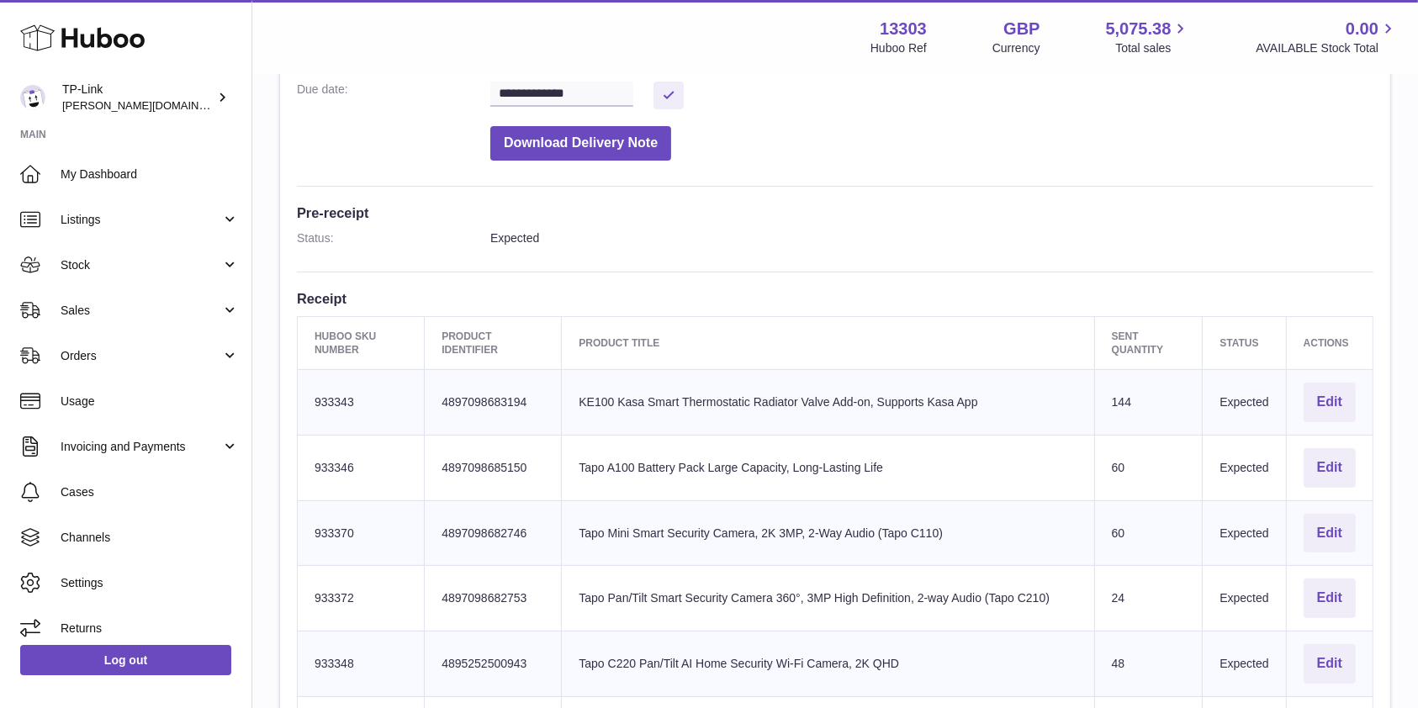
click at [680, 418] on td "Product title KE100 Kasa Smart Thermostatic Radiator Valve Add-on, Supports Kas…" at bounding box center [828, 403] width 532 height 66
click at [603, 329] on th "Product title" at bounding box center [828, 342] width 532 height 53
click at [649, 432] on td "Product title KE100 Kasa Smart Thermostatic Radiator Valve Add-on, Supports Kas…" at bounding box center [828, 403] width 532 height 66
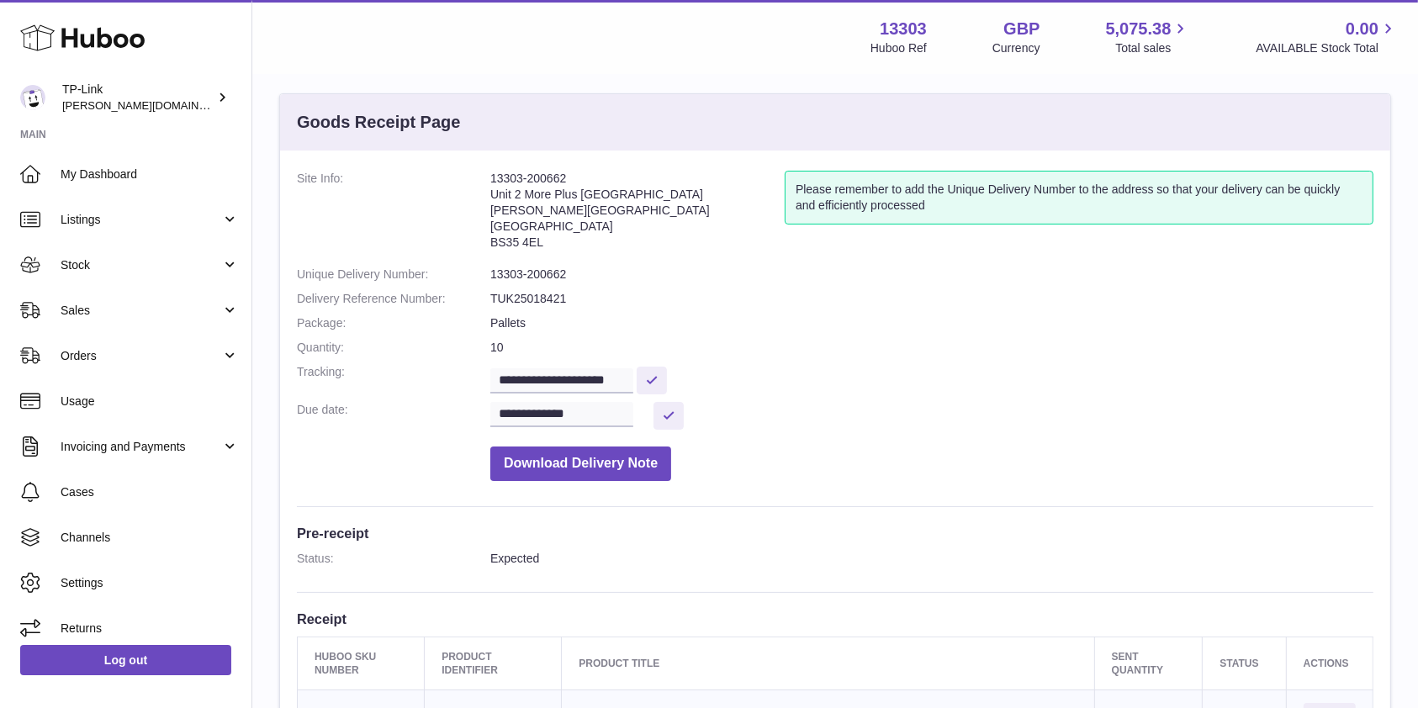
scroll to position [224, 0]
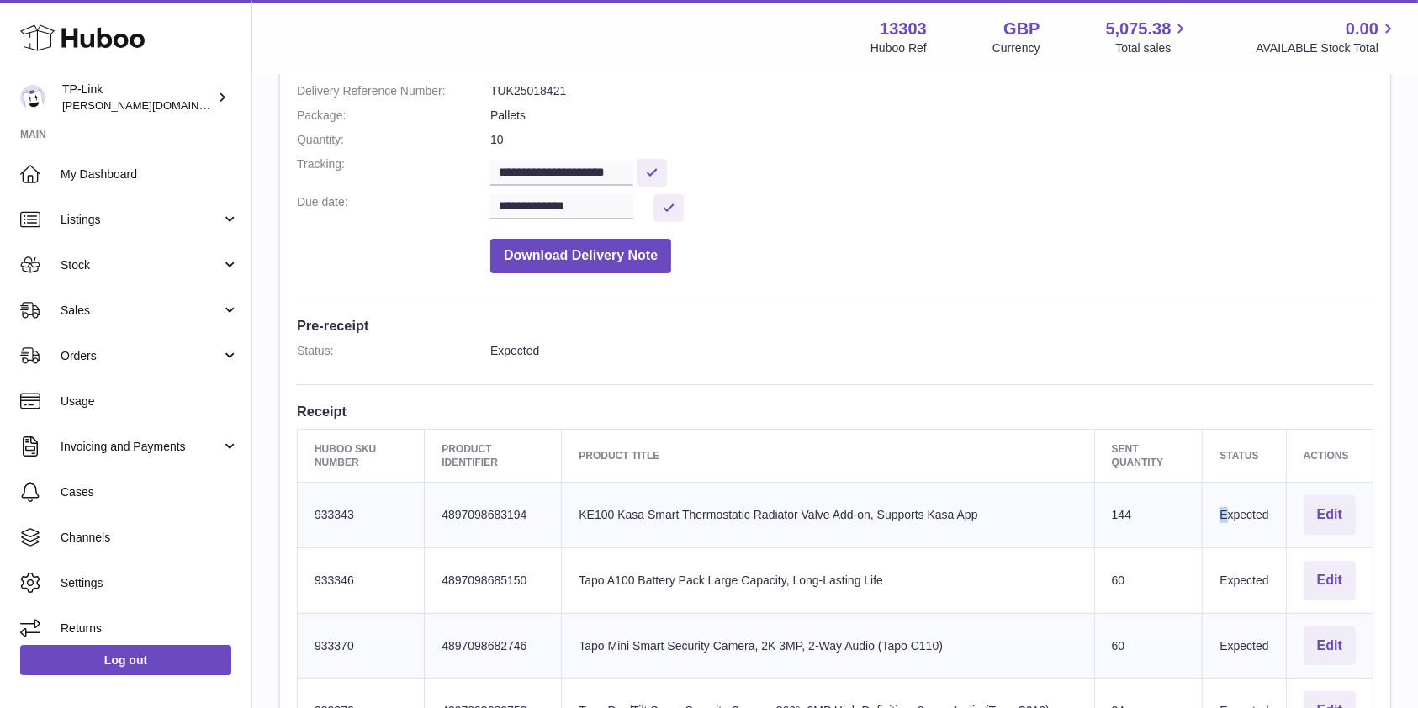
click at [1220, 511] on td "Expected" at bounding box center [1244, 516] width 83 height 66
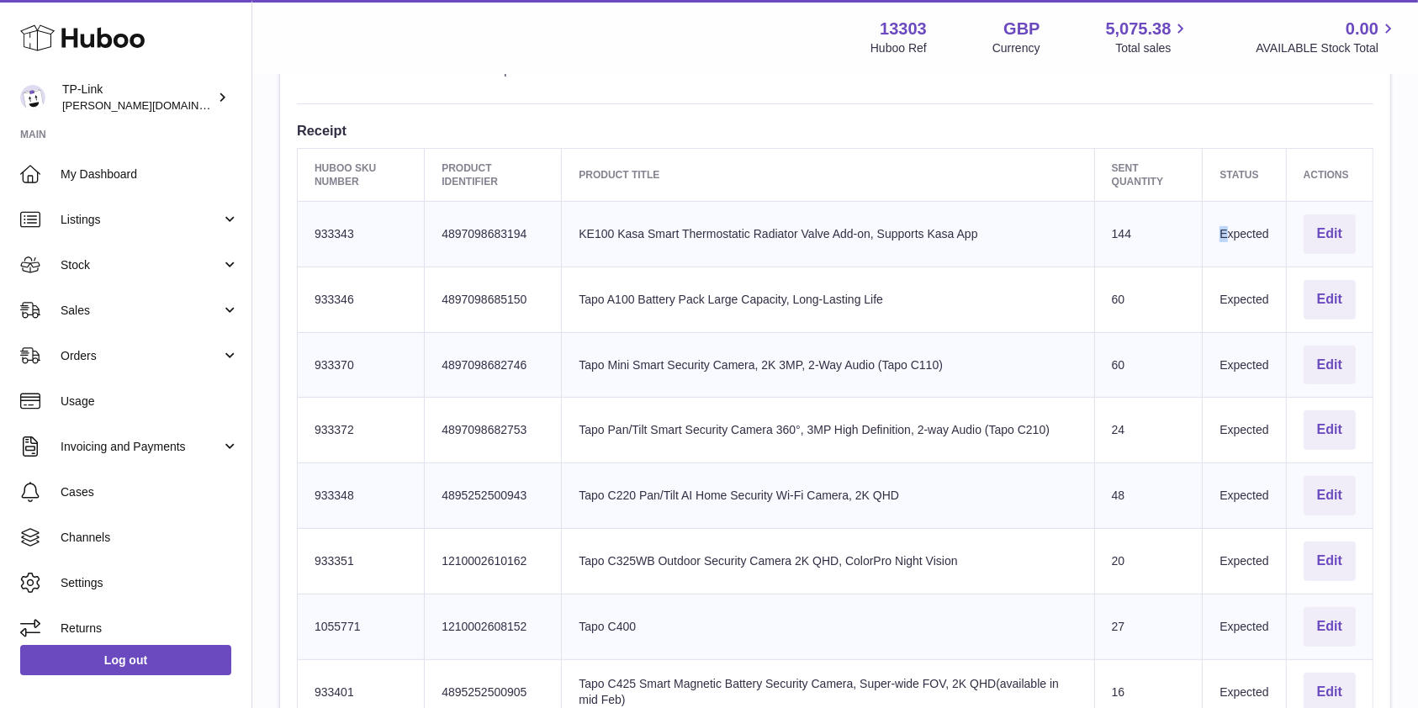
scroll to position [448, 0]
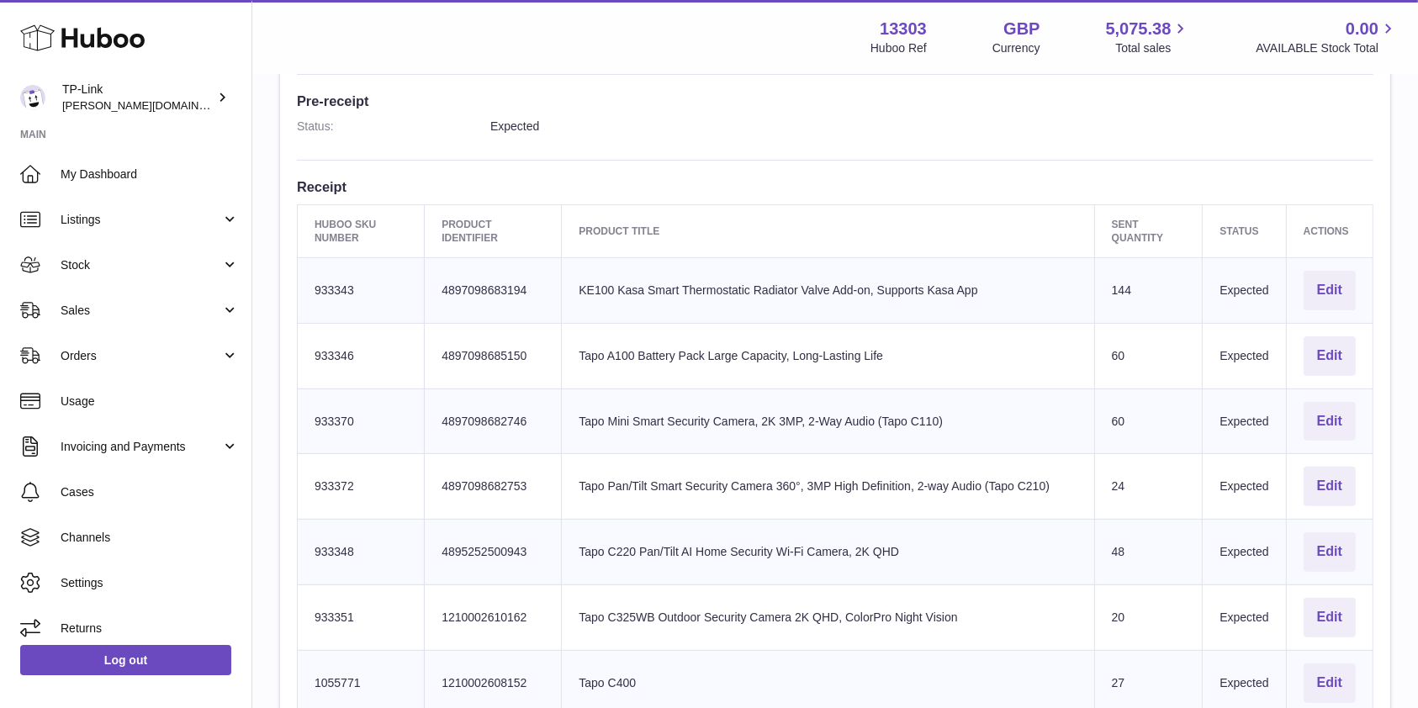
drag, startPoint x: 1247, startPoint y: 285, endPoint x: 1241, endPoint y: 293, distance: 10.1
click at [1247, 286] on td "Expected" at bounding box center [1244, 291] width 83 height 66
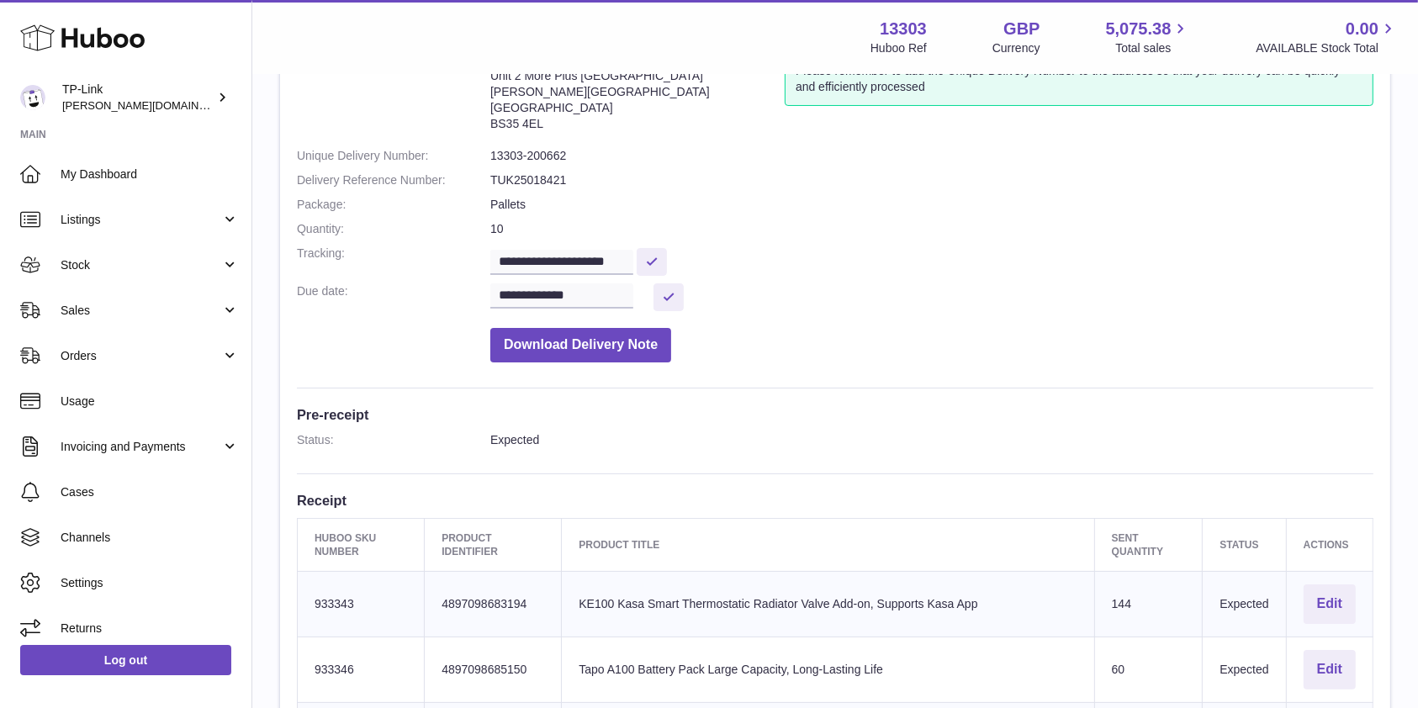
scroll to position [0, 0]
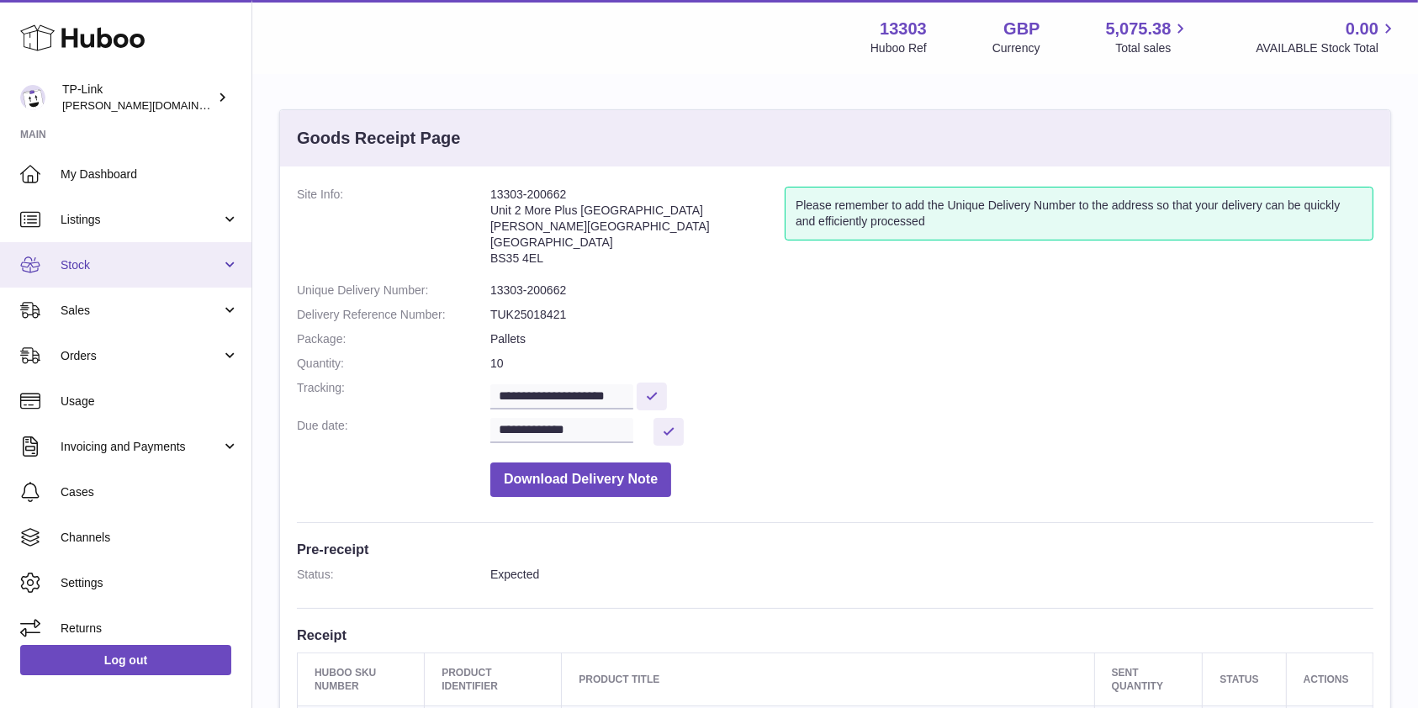
click at [144, 267] on span "Stock" at bounding box center [141, 265] width 161 height 16
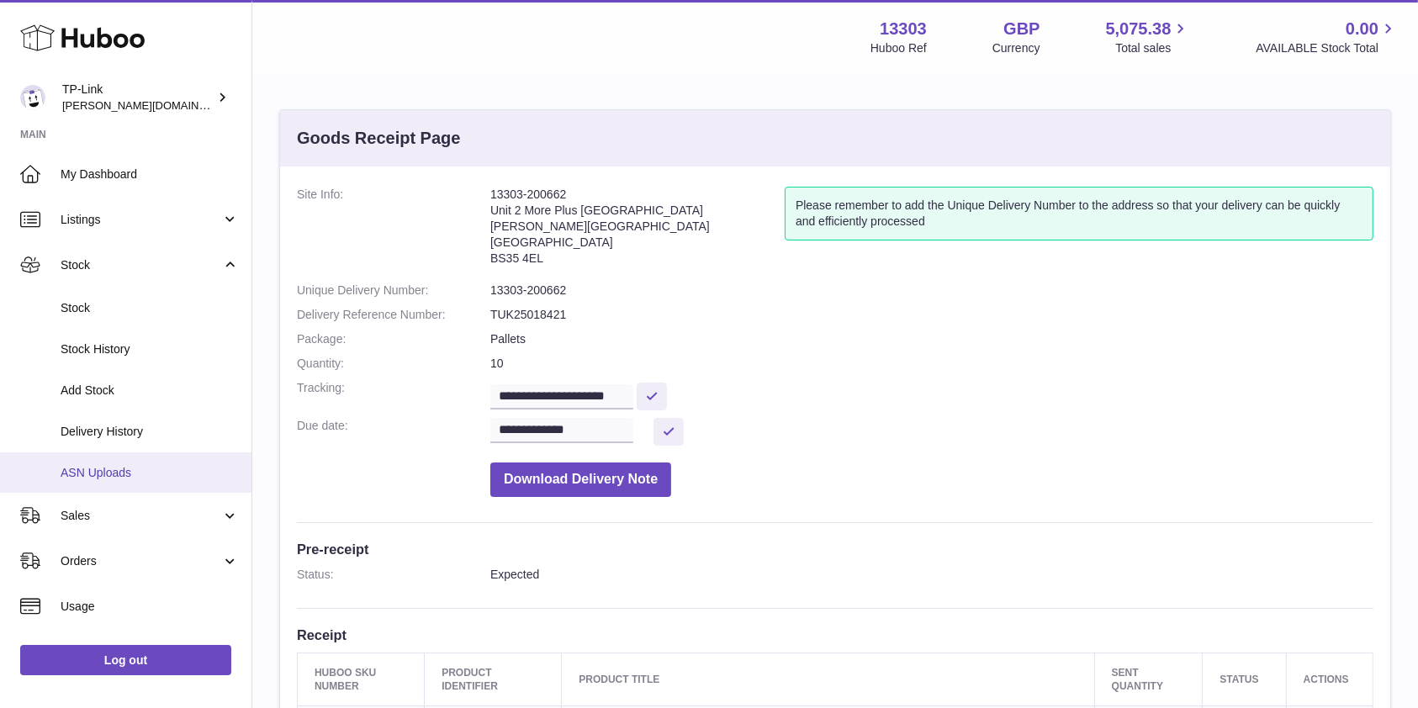
click at [114, 473] on span "ASN Uploads" at bounding box center [150, 473] width 178 height 16
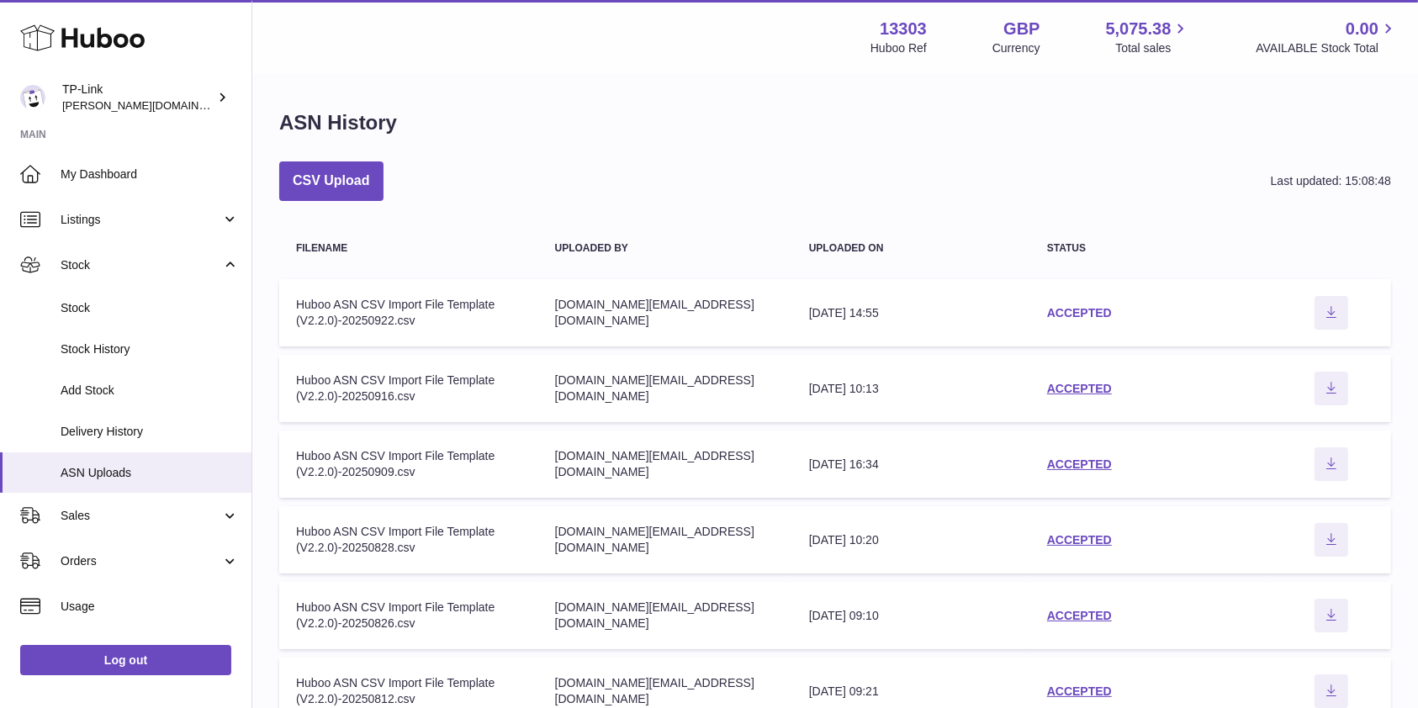
click at [1076, 308] on link "ACCEPTED" at bounding box center [1079, 312] width 65 height 13
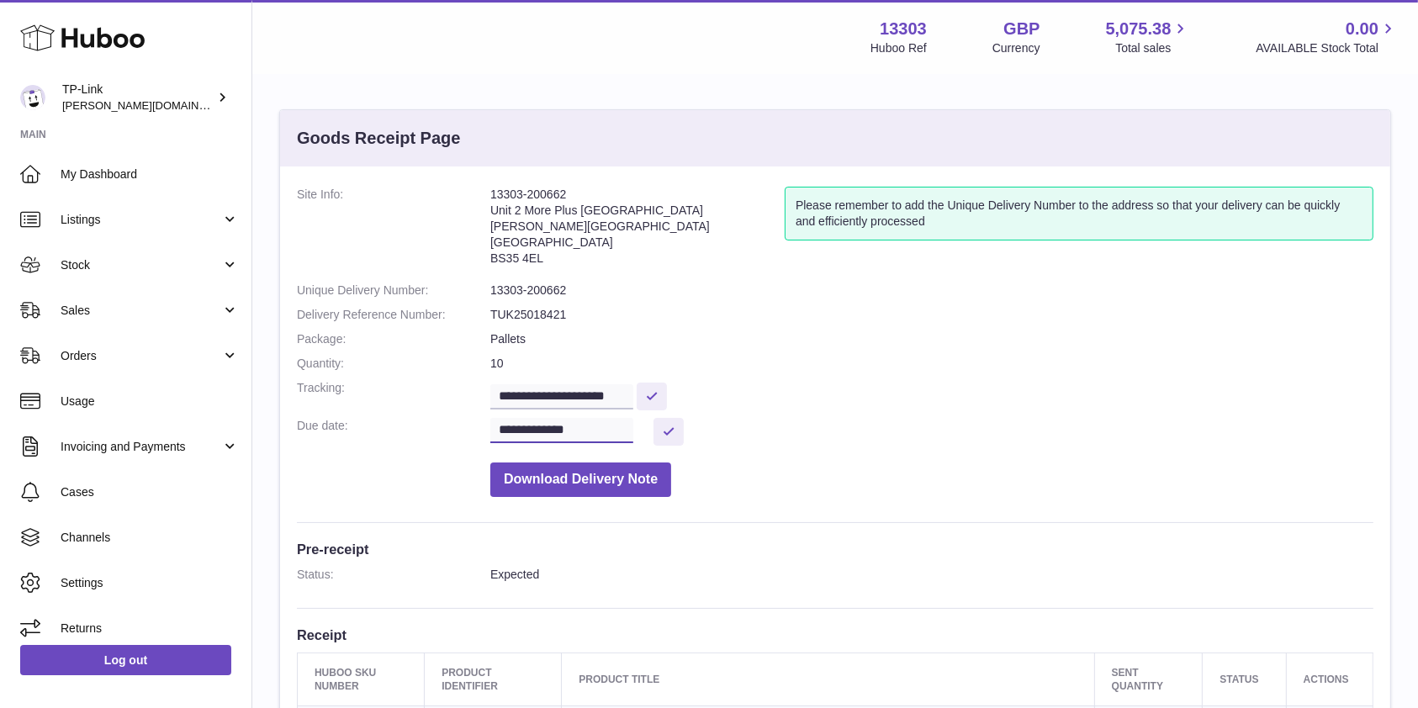
click at [633, 431] on input "**********" at bounding box center [561, 430] width 143 height 25
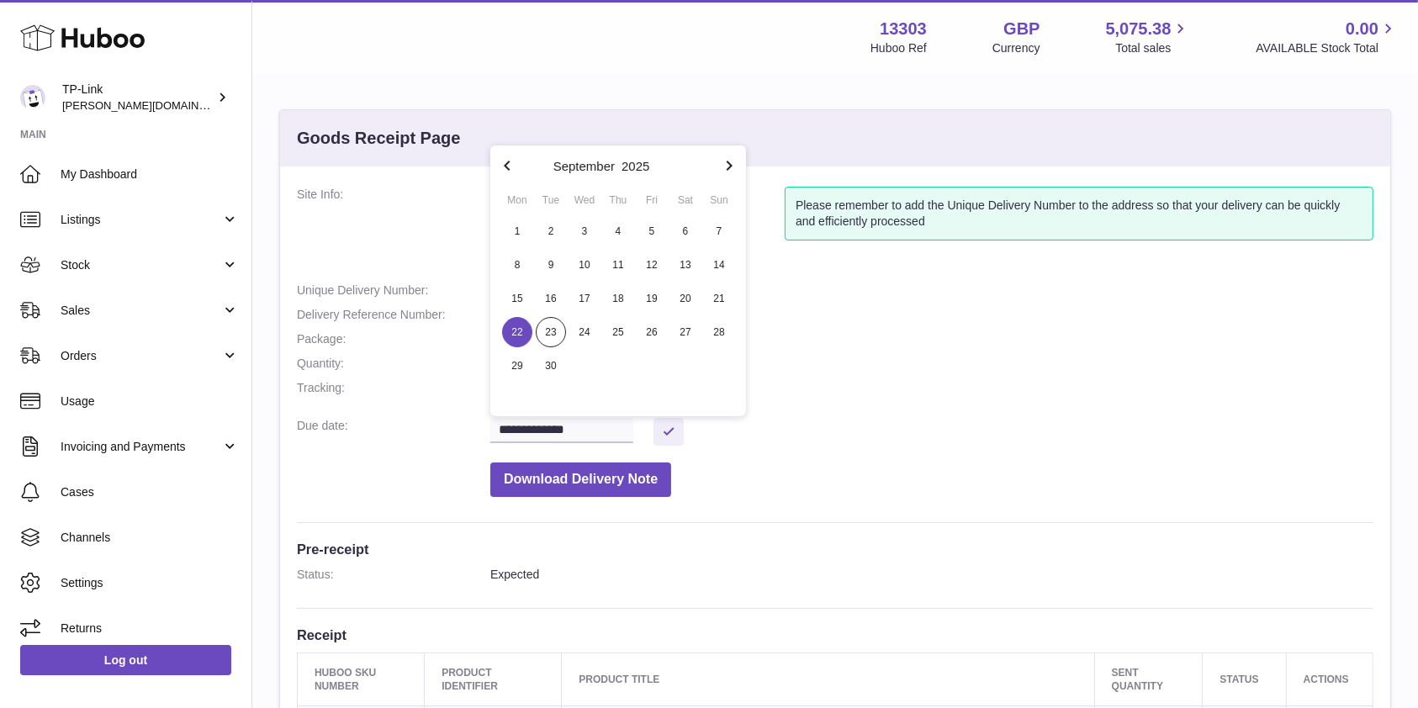
drag, startPoint x: 892, startPoint y: 407, endPoint x: 902, endPoint y: 400, distance: 12.1
click at [892, 407] on dd "**********" at bounding box center [931, 394] width 883 height 29
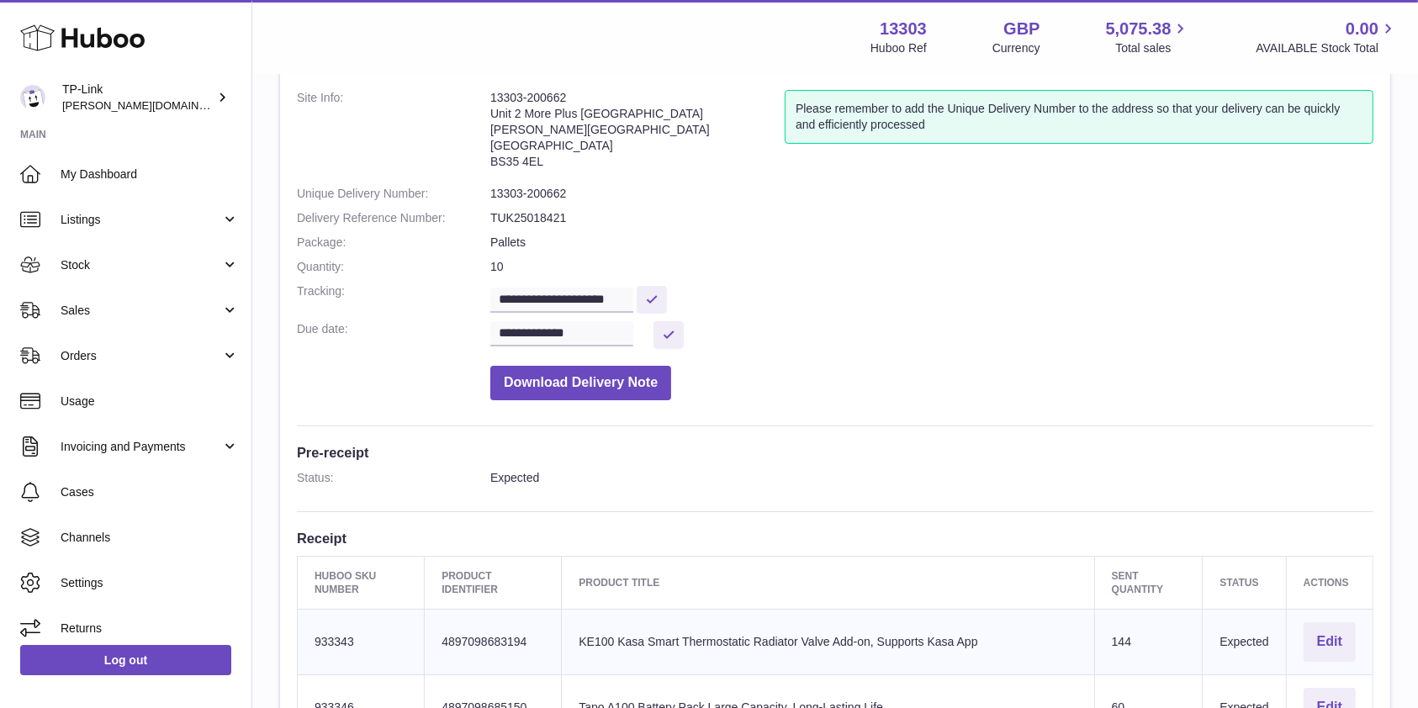
scroll to position [224, 0]
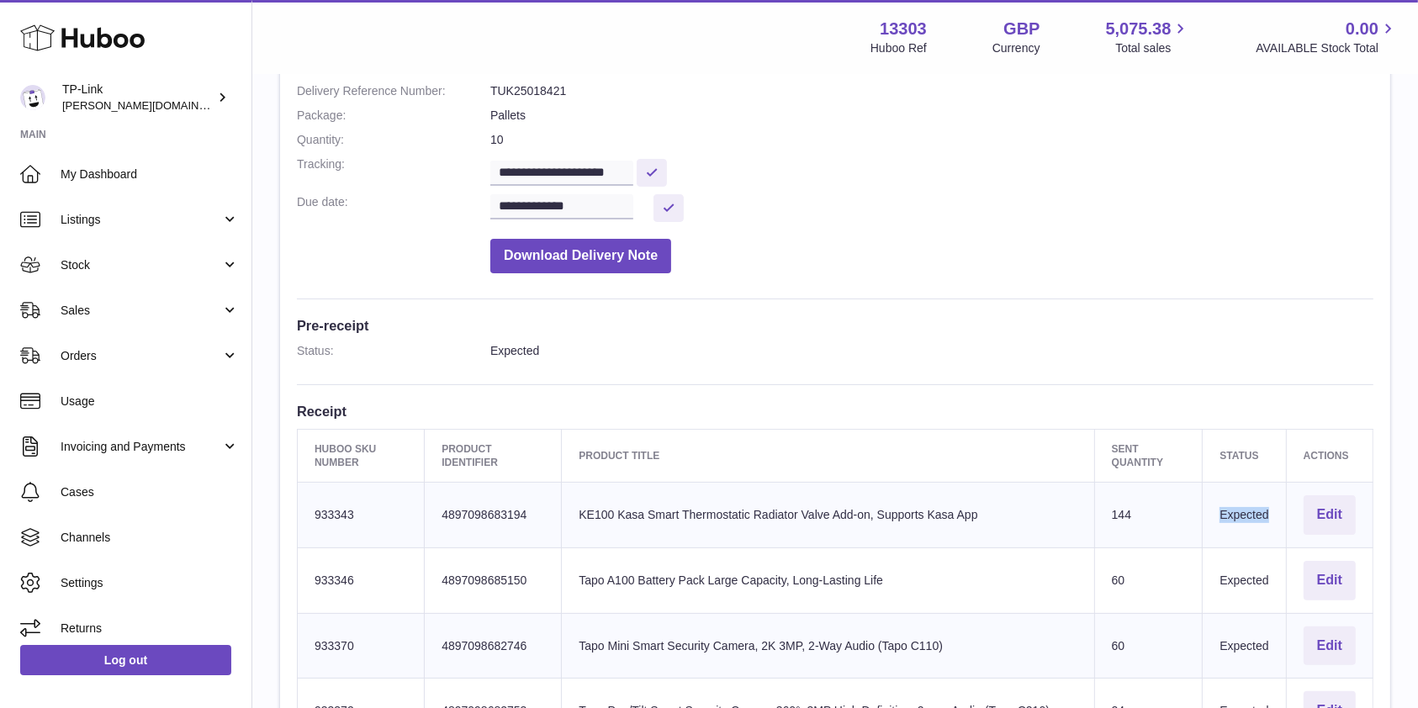
drag, startPoint x: 1214, startPoint y: 511, endPoint x: 1258, endPoint y: 515, distance: 44.7
click at [1268, 512] on td "Expected" at bounding box center [1244, 516] width 83 height 66
click at [1239, 516] on td "Expected" at bounding box center [1244, 516] width 83 height 66
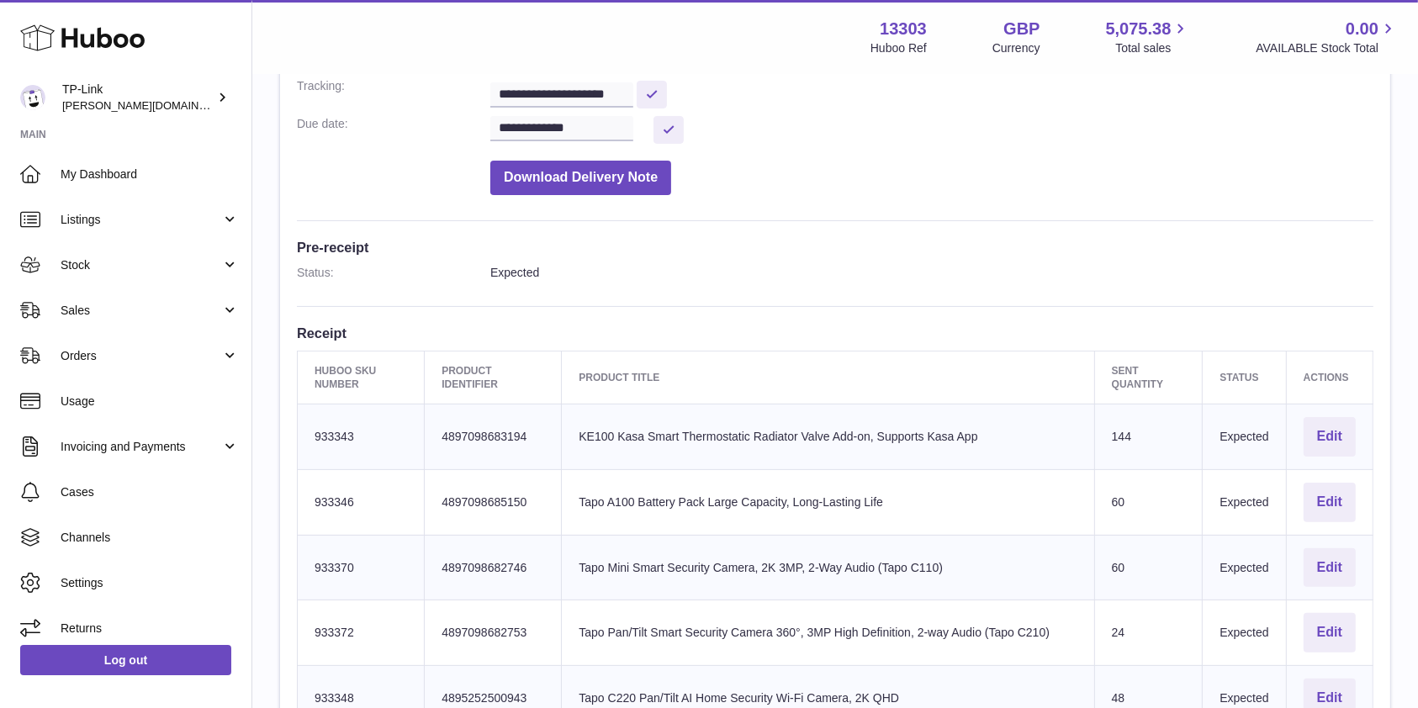
scroll to position [336, 0]
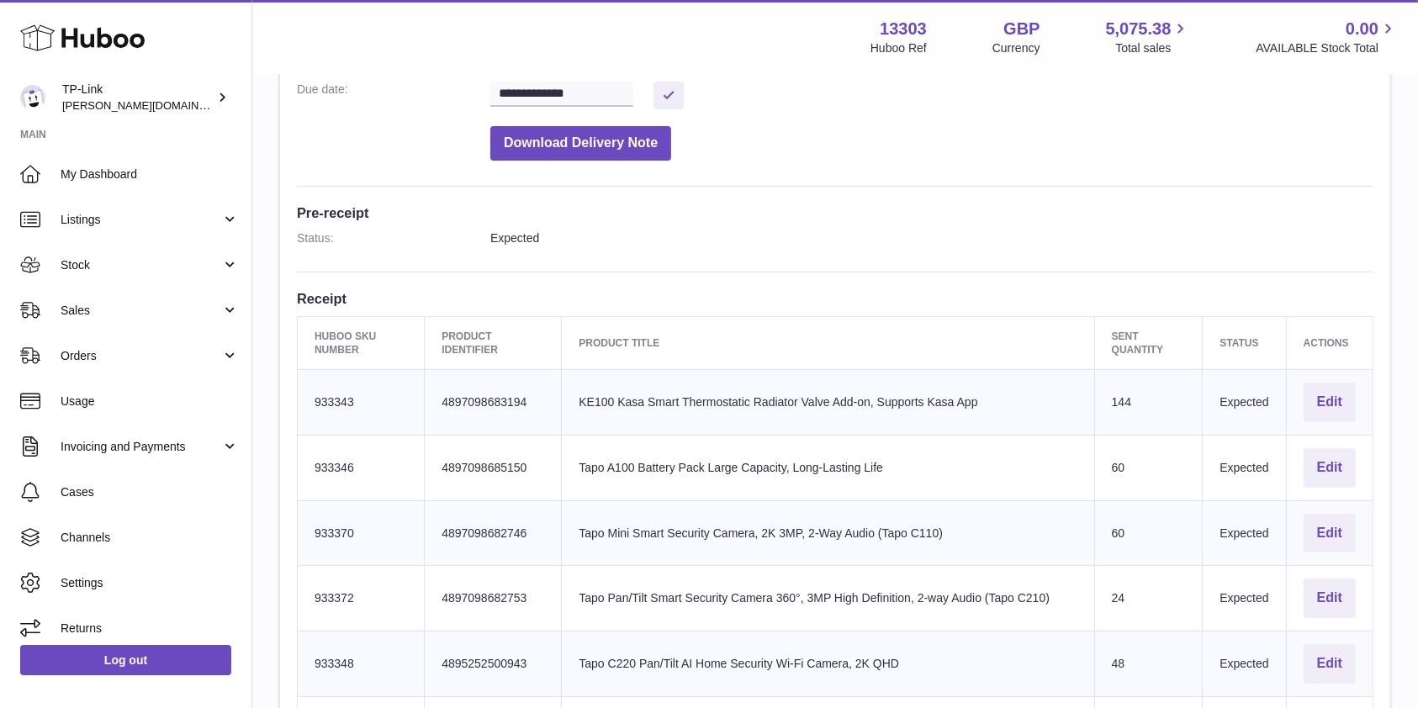
drag, startPoint x: 1236, startPoint y: 390, endPoint x: 1238, endPoint y: 333, distance: 57.3
click at [1236, 389] on td "Expected" at bounding box center [1244, 403] width 83 height 66
drag, startPoint x: 1217, startPoint y: 400, endPoint x: 1257, endPoint y: 402, distance: 39.6
click at [1257, 402] on td "Expected" at bounding box center [1244, 403] width 83 height 66
click at [1238, 400] on td "Expected" at bounding box center [1244, 403] width 83 height 66
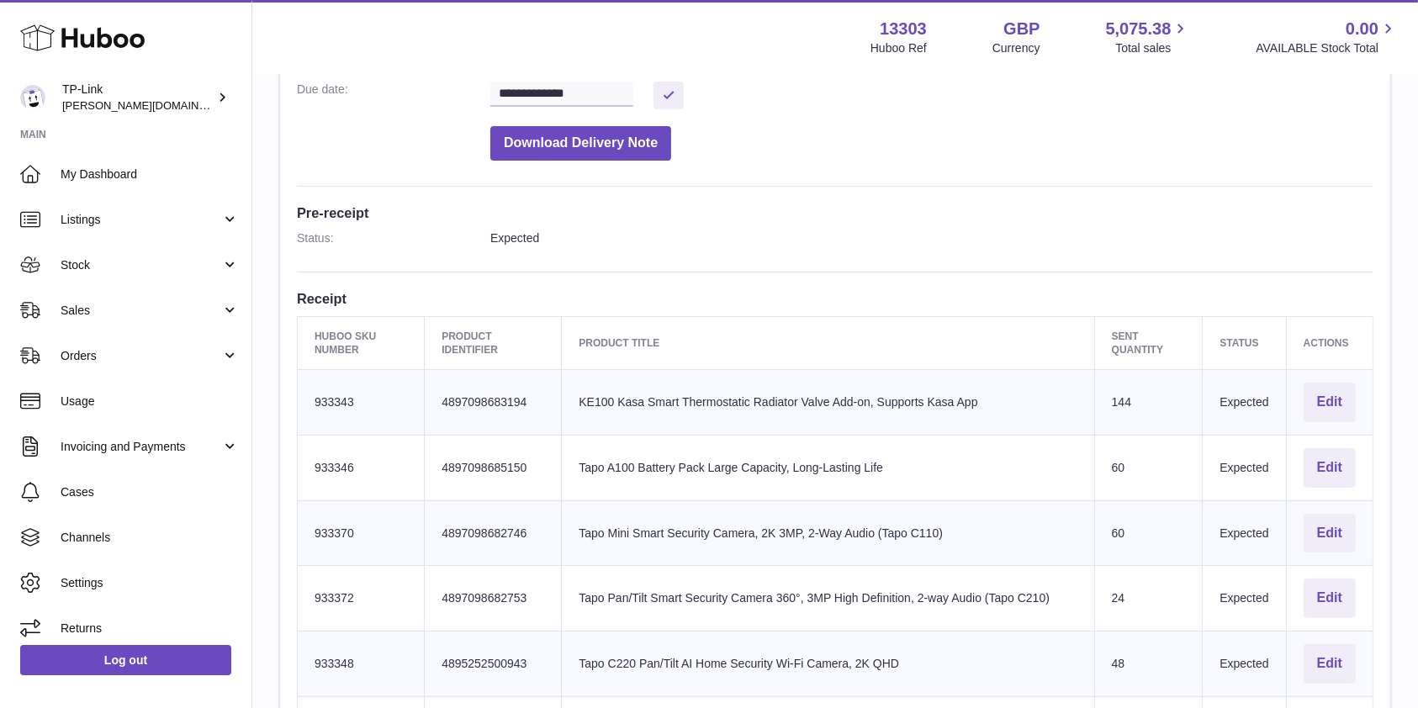
drag, startPoint x: 1214, startPoint y: 334, endPoint x: 1254, endPoint y: 406, distance: 82.8
click at [1240, 407] on td "Expected" at bounding box center [1244, 403] width 83 height 66
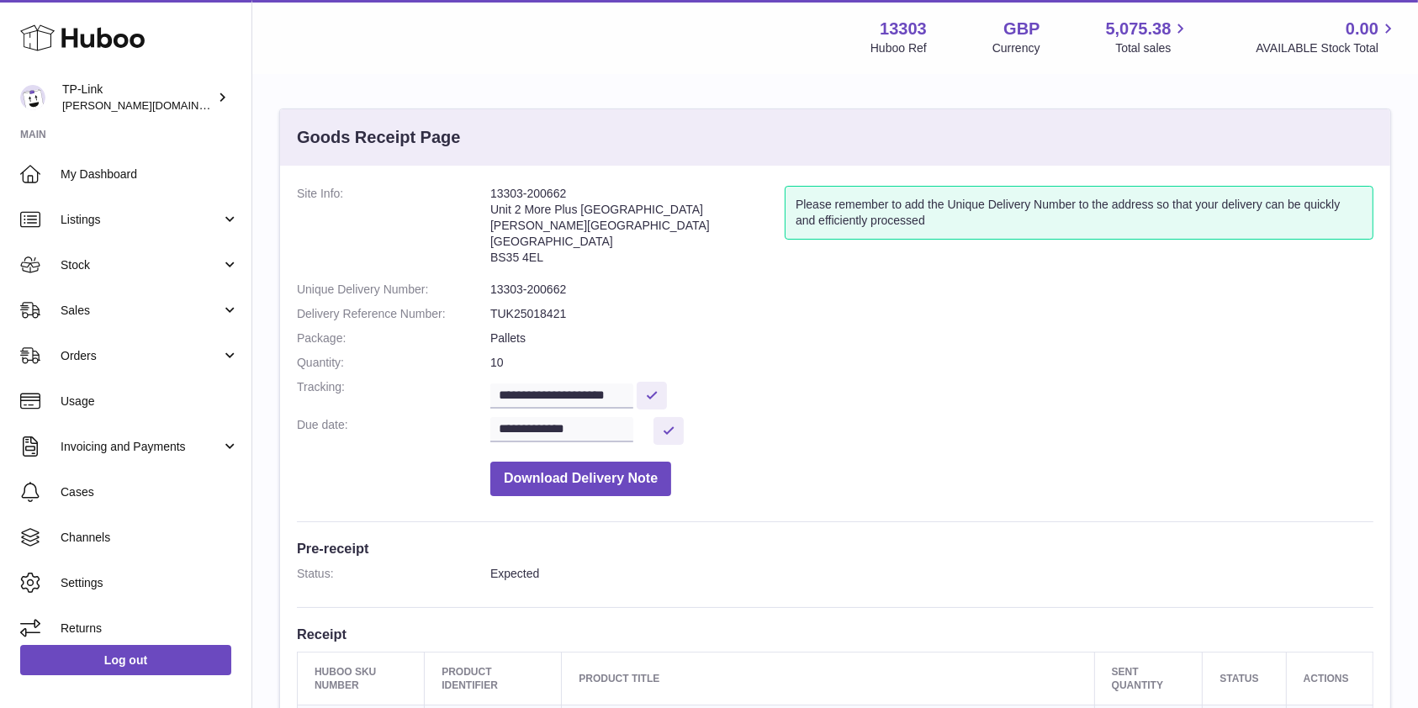
scroll to position [0, 0]
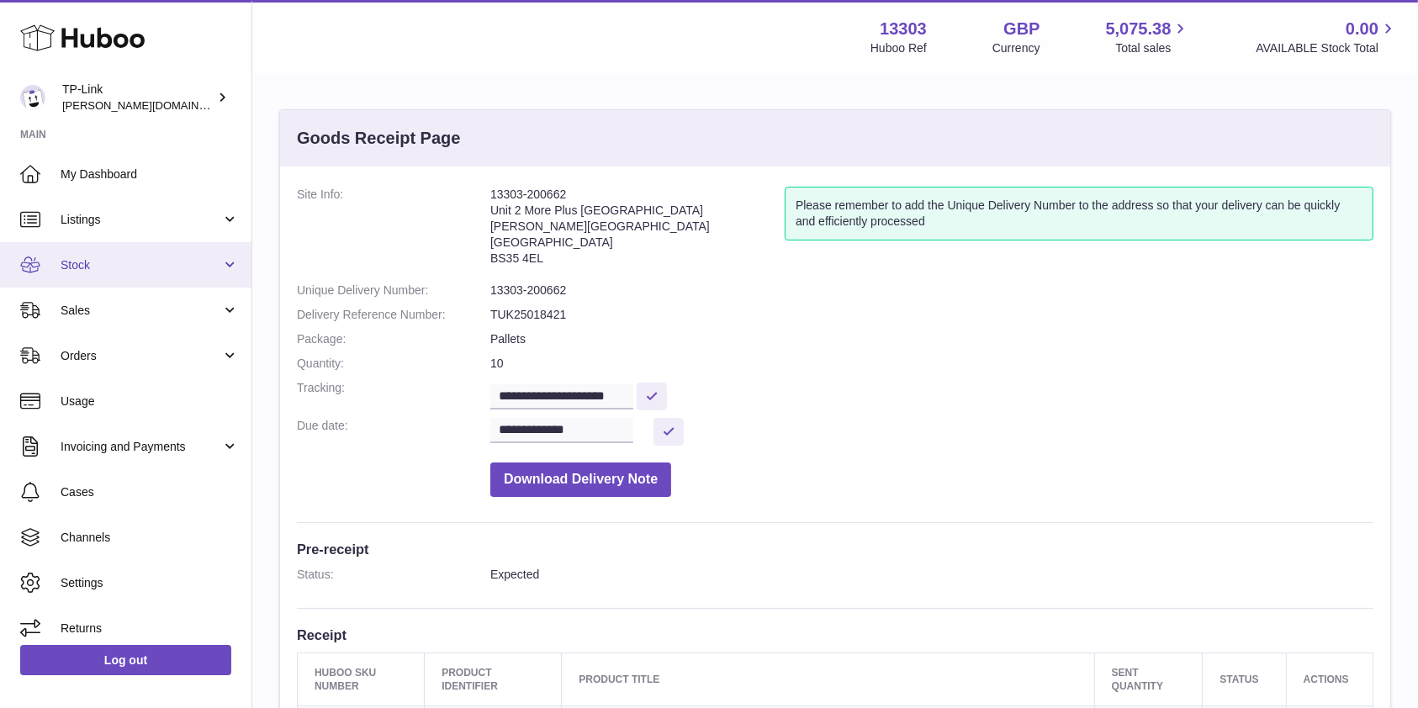
click at [127, 266] on span "Stock" at bounding box center [141, 265] width 161 height 16
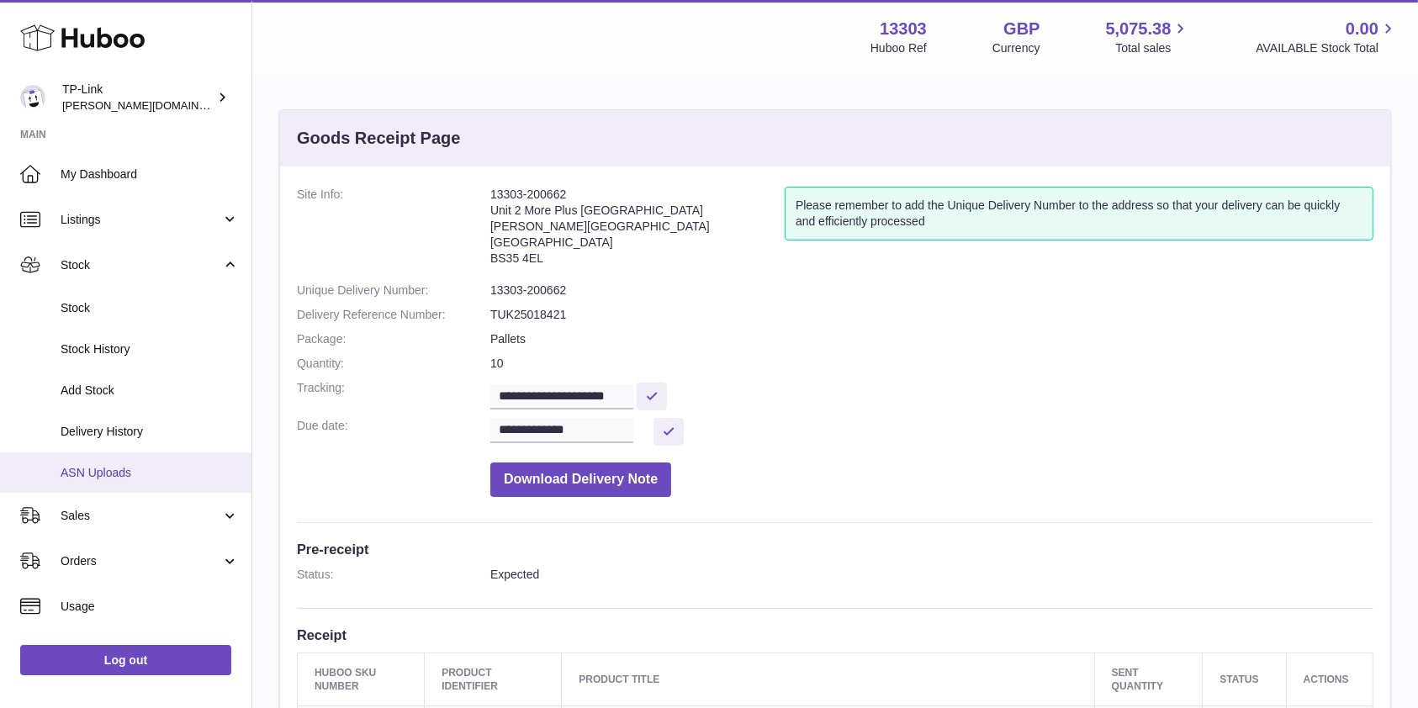
click at [124, 475] on span "ASN Uploads" at bounding box center [150, 473] width 178 height 16
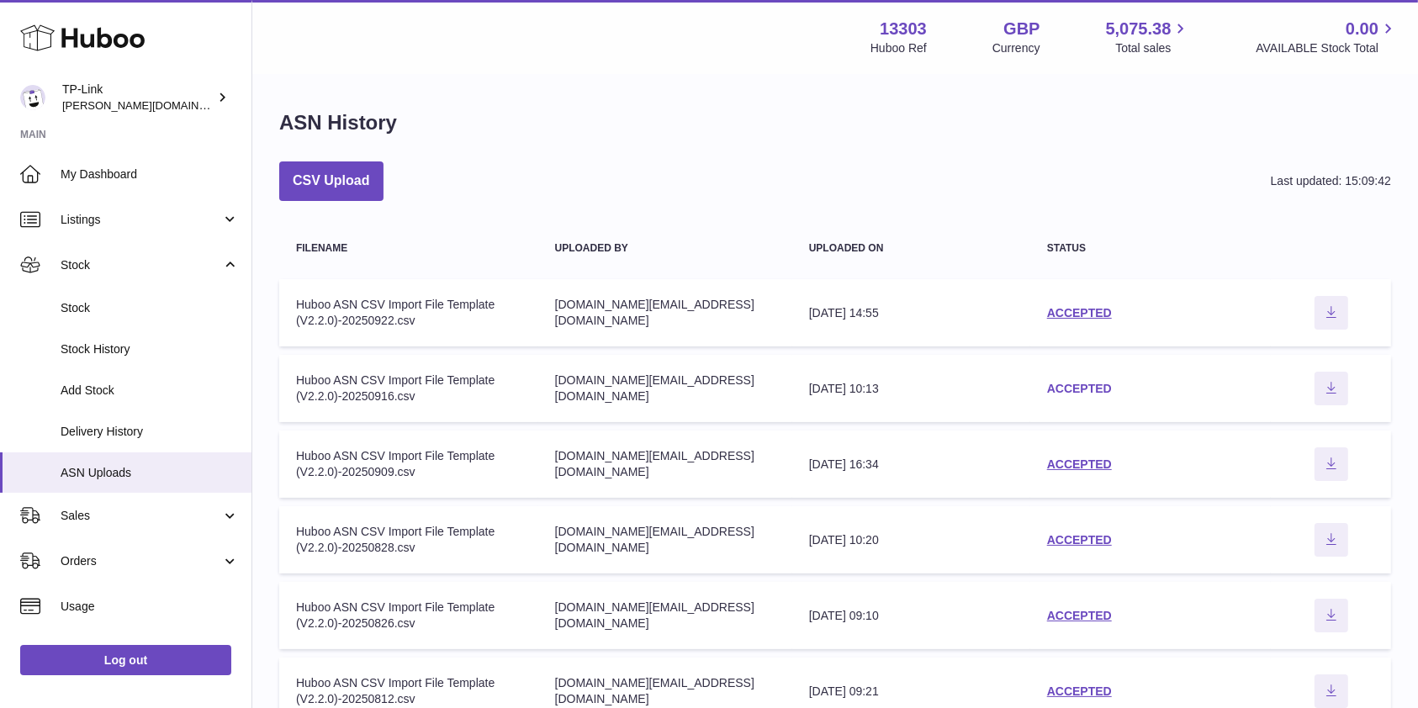
click at [1088, 385] on link "ACCEPTED" at bounding box center [1079, 388] width 65 height 13
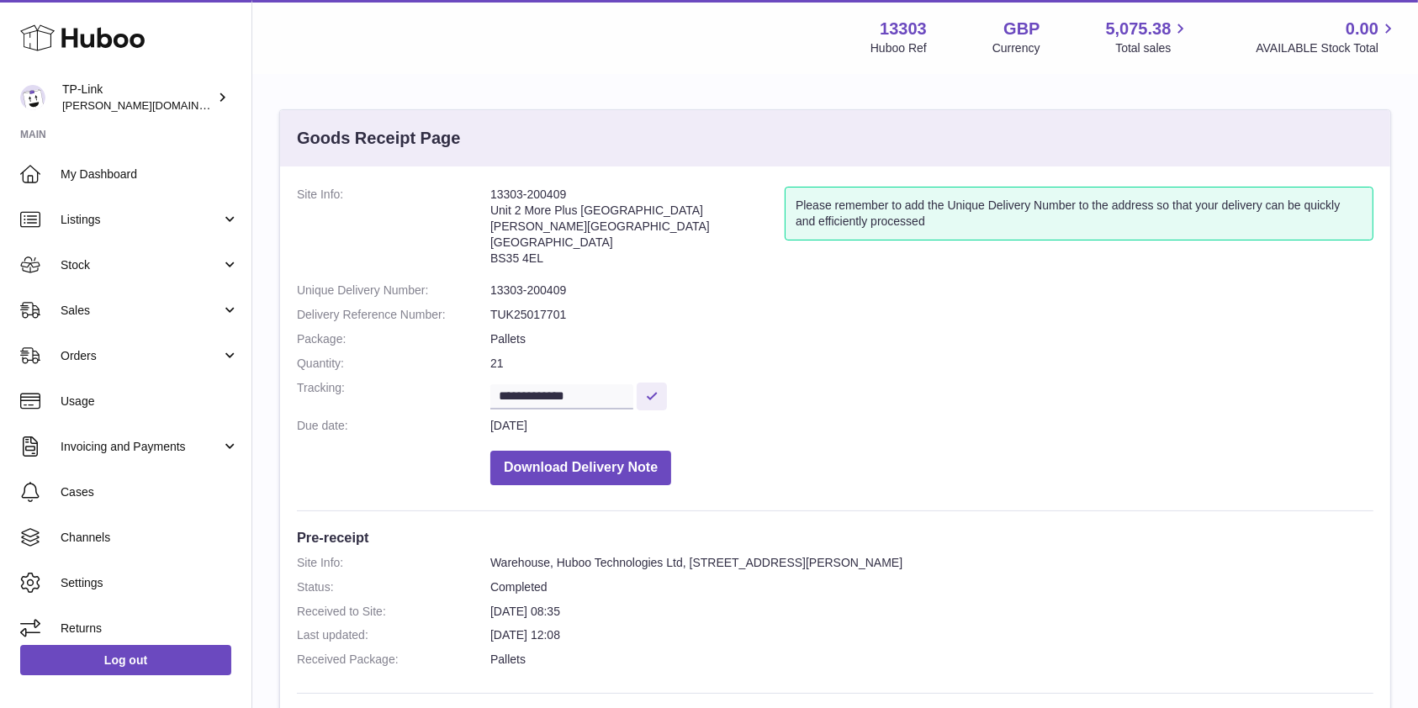
drag, startPoint x: 492, startPoint y: 424, endPoint x: 610, endPoint y: 426, distance: 117.8
click at [610, 426] on dd "[DATE]" at bounding box center [931, 426] width 883 height 16
click at [892, 367] on dd "21" at bounding box center [931, 364] width 883 height 16
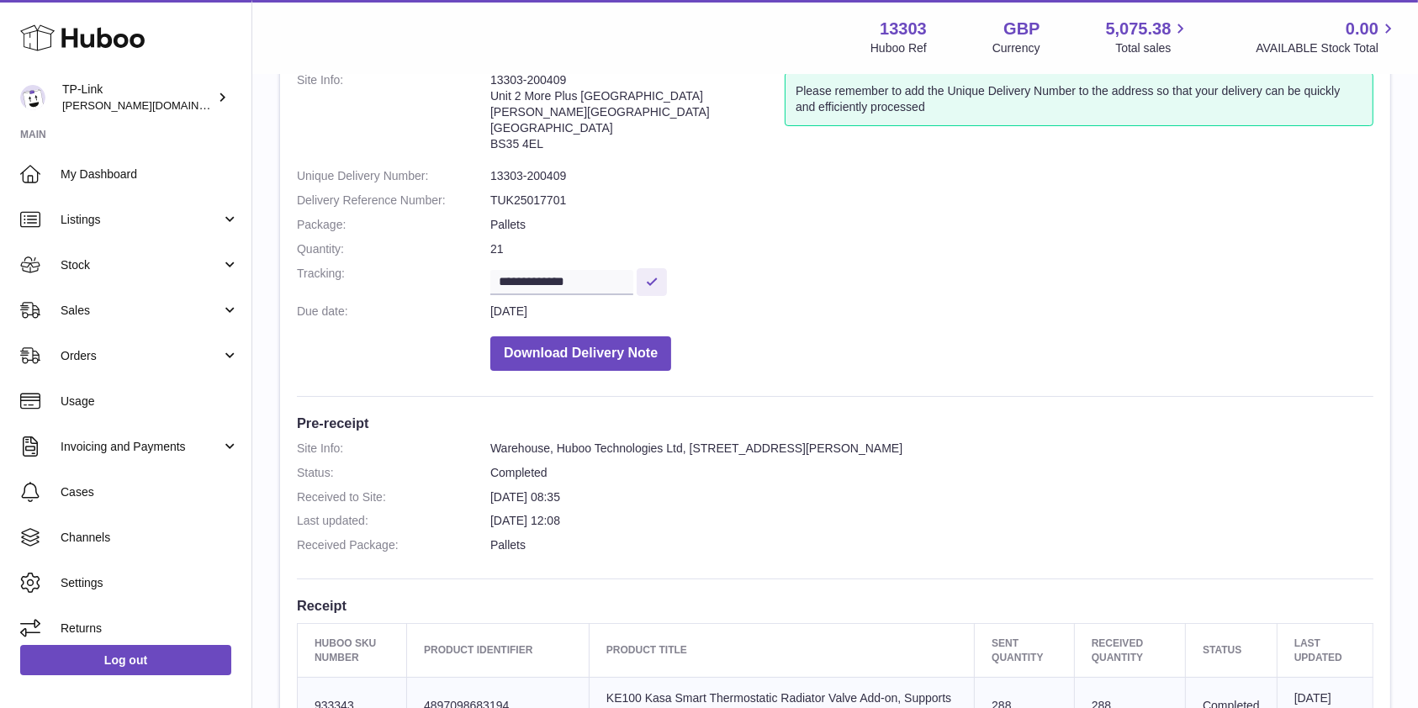
scroll to position [224, 0]
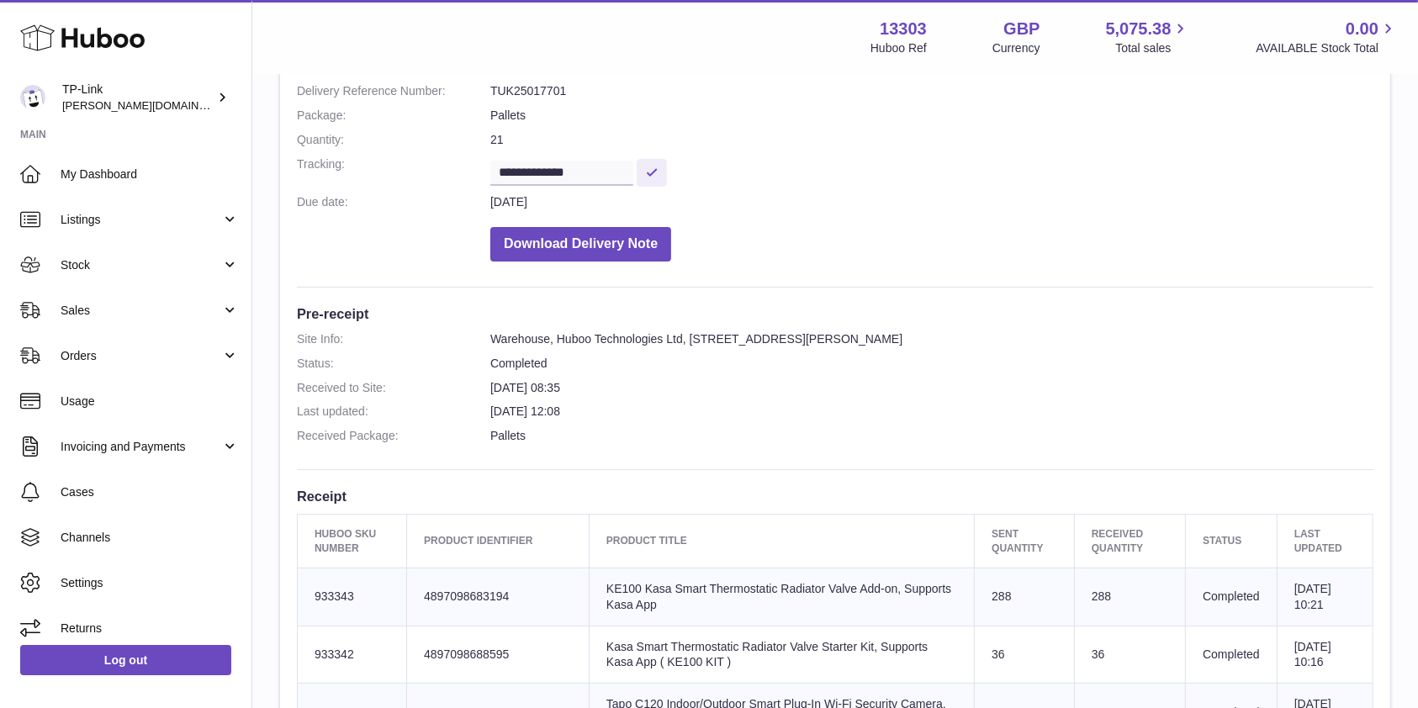
drag, startPoint x: 497, startPoint y: 410, endPoint x: 582, endPoint y: 410, distance: 85.0
click at [582, 410] on dd "[DATE] 12:08" at bounding box center [931, 412] width 883 height 16
click at [685, 410] on dd "[DATE] 12:08" at bounding box center [931, 412] width 883 height 16
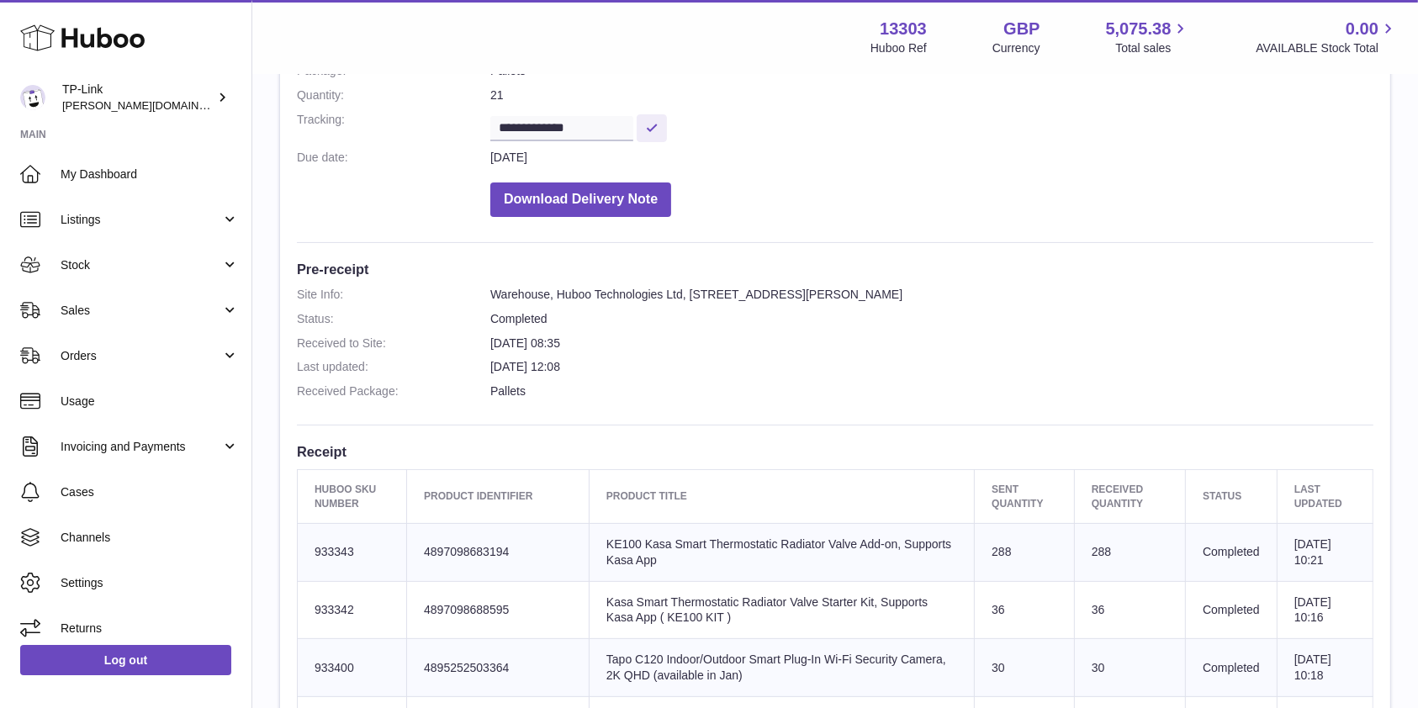
scroll to position [336, 0]
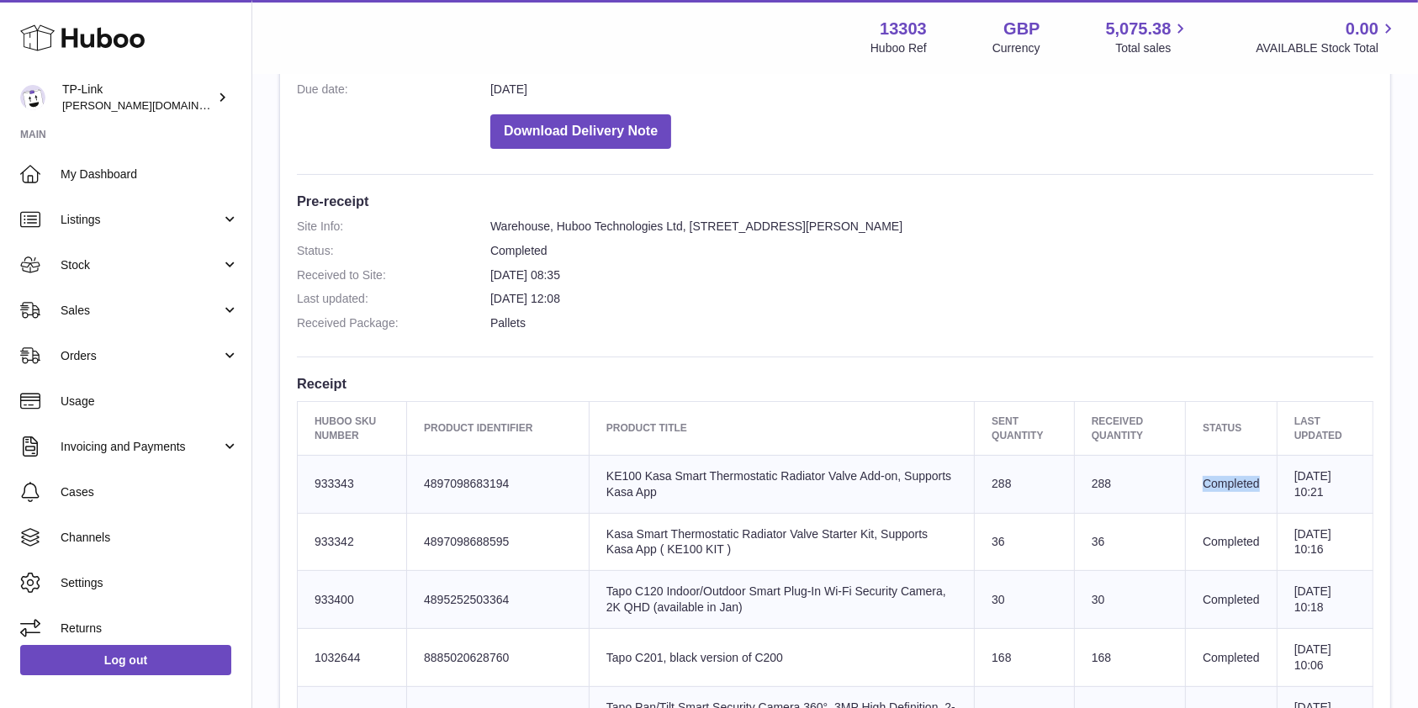
drag, startPoint x: 1178, startPoint y: 482, endPoint x: 1254, endPoint y: 487, distance: 76.7
click at [1254, 487] on td "Completed" at bounding box center [1232, 484] width 92 height 58
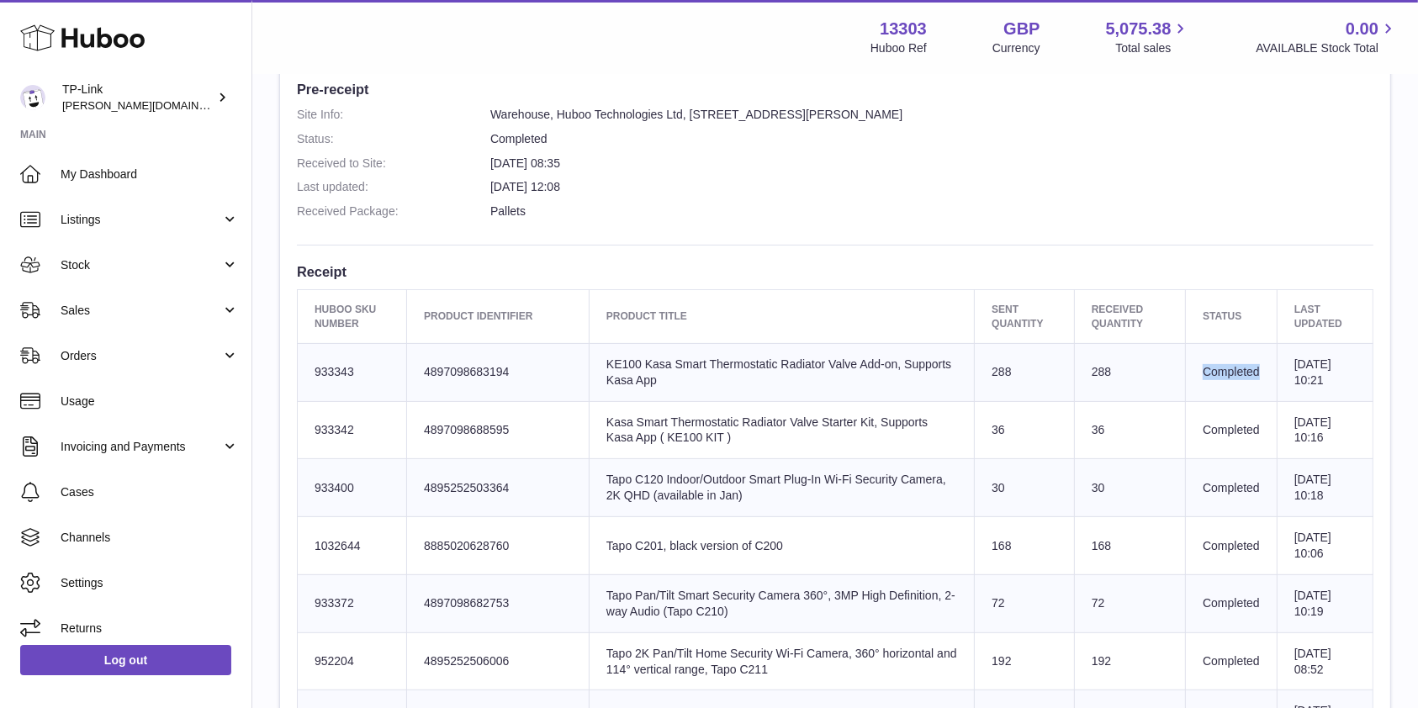
drag, startPoint x: 969, startPoint y: 304, endPoint x: 977, endPoint y: 379, distance: 74.5
click at [993, 373] on td "Sent Quantity 288" at bounding box center [1025, 372] width 100 height 58
drag, startPoint x: 991, startPoint y: 370, endPoint x: 963, endPoint y: 371, distance: 27.8
click at [975, 371] on td "Sent Quantity 288" at bounding box center [1025, 372] width 100 height 58
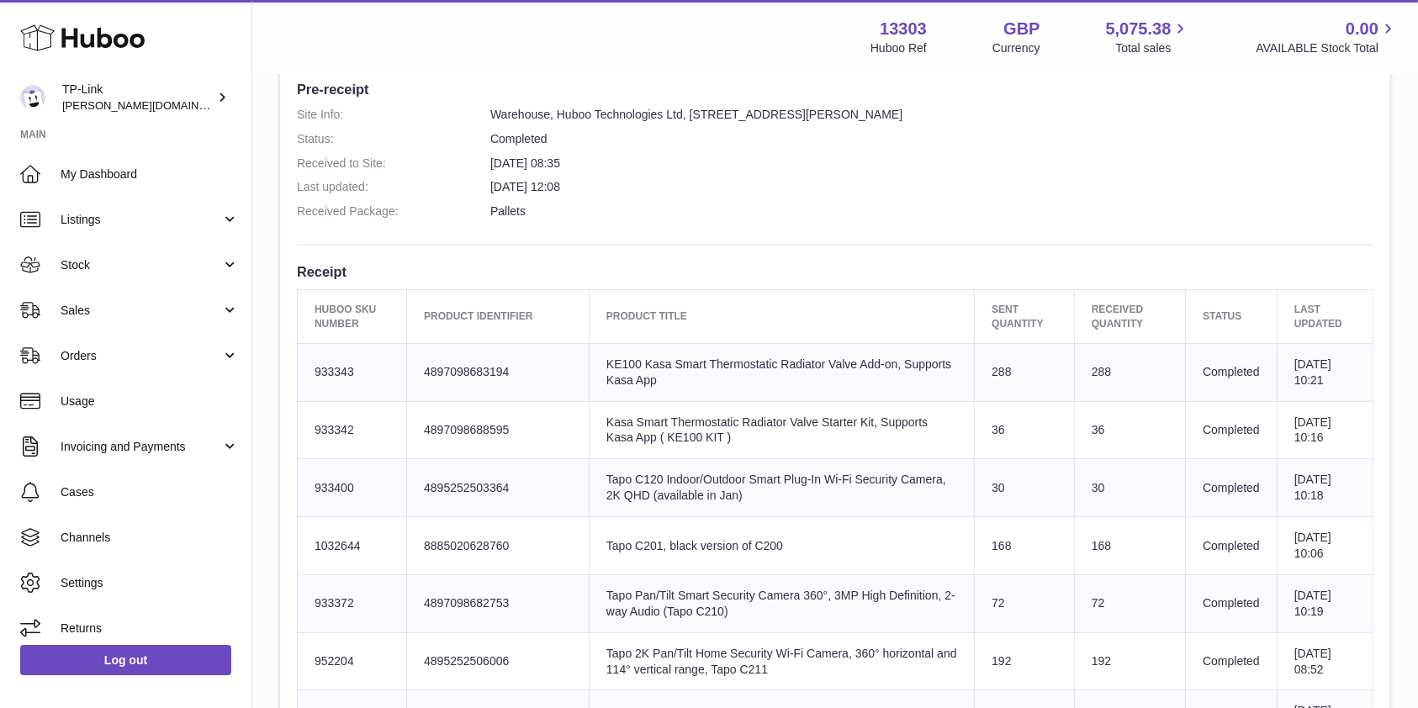
click at [1090, 371] on td "288" at bounding box center [1129, 372] width 111 height 58
drag, startPoint x: 1098, startPoint y: 374, endPoint x: 1076, endPoint y: 373, distance: 21.9
click at [1076, 373] on td "288" at bounding box center [1129, 372] width 111 height 58
click at [1079, 394] on td "288" at bounding box center [1129, 372] width 111 height 58
drag, startPoint x: 1178, startPoint y: 372, endPoint x: 1231, endPoint y: 376, distance: 53.2
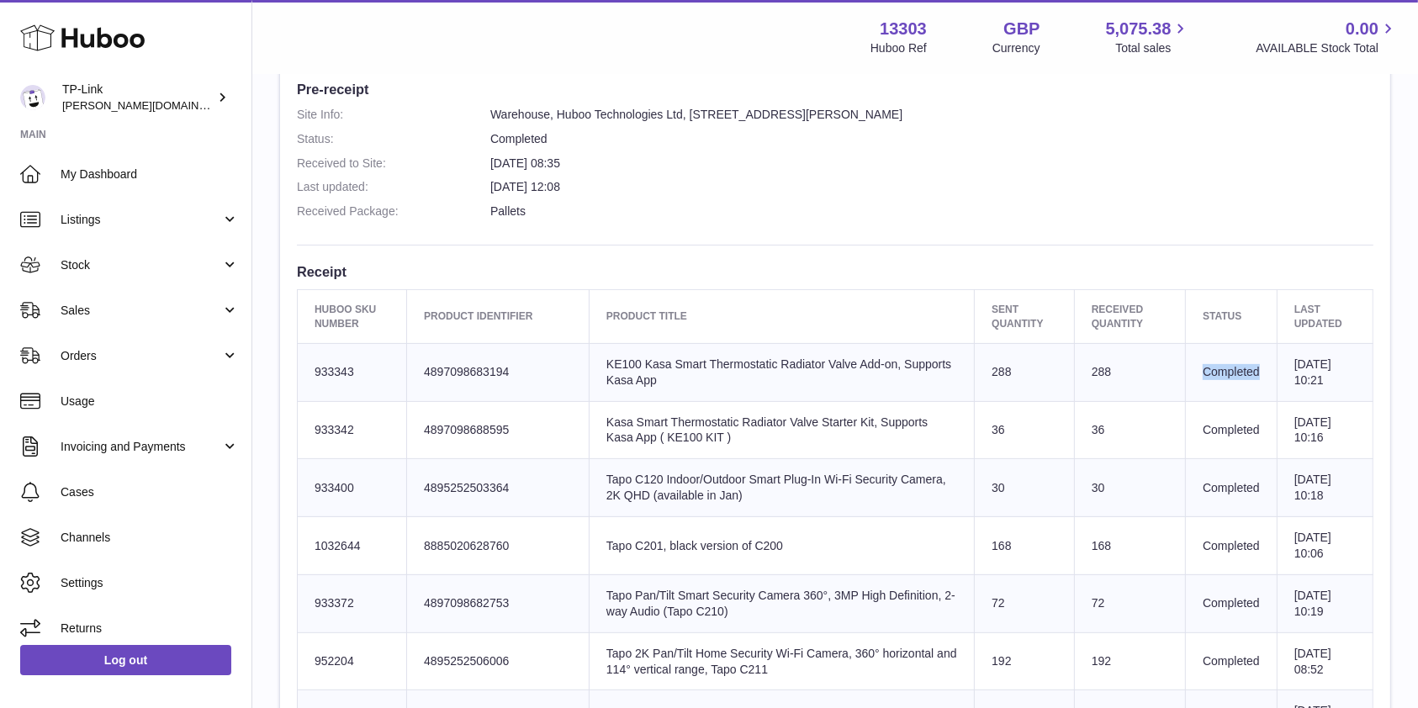
click at [1242, 373] on td "Completed" at bounding box center [1232, 372] width 92 height 58
click at [1197, 375] on td "Completed" at bounding box center [1232, 372] width 92 height 58
drag, startPoint x: 1177, startPoint y: 373, endPoint x: 1242, endPoint y: 372, distance: 65.6
click at [1242, 372] on td "Completed" at bounding box center [1232, 372] width 92 height 58
drag, startPoint x: 1100, startPoint y: 372, endPoint x: 1054, endPoint y: 363, distance: 47.0
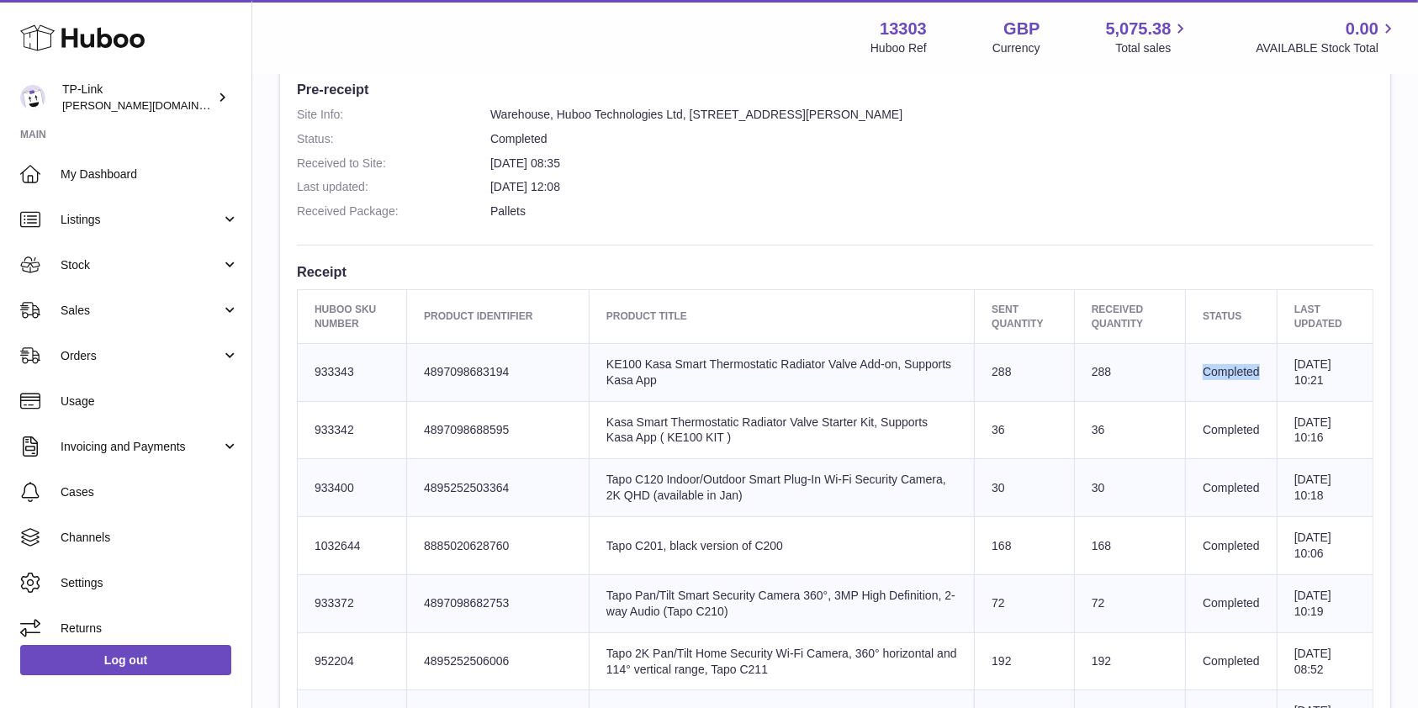
click at [1074, 363] on td "288" at bounding box center [1129, 372] width 111 height 58
drag, startPoint x: 1001, startPoint y: 370, endPoint x: 970, endPoint y: 370, distance: 31.1
click at [975, 369] on td "Sent Quantity 288" at bounding box center [1025, 372] width 100 height 58
click at [975, 370] on td "Sent Quantity 288" at bounding box center [1025, 372] width 100 height 58
drag, startPoint x: 1117, startPoint y: 372, endPoint x: 1033, endPoint y: 372, distance: 84.1
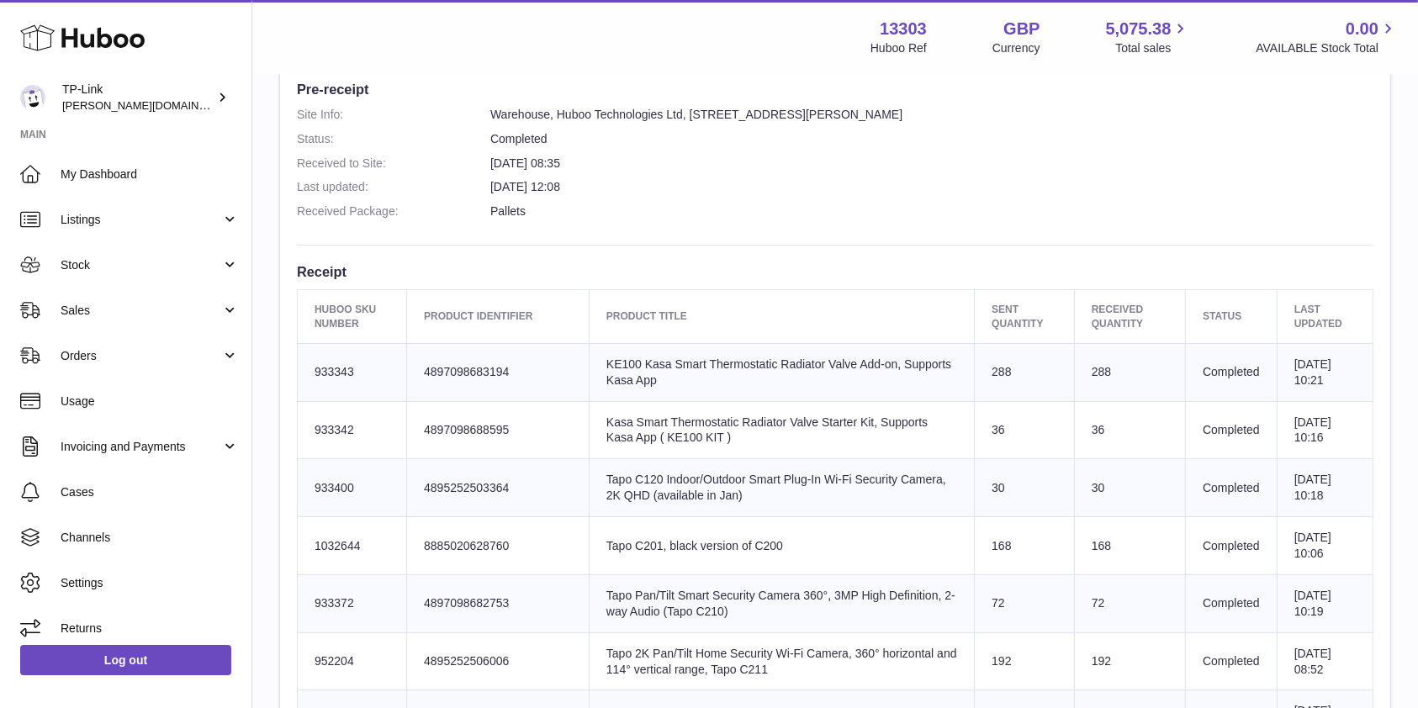
click at [1033, 372] on tr "Huboo SKU Number 933343 Client Identifier 4897098683194 Product title KE100 Kas…" at bounding box center [836, 372] width 1076 height 58
click at [1242, 375] on td "Completed" at bounding box center [1232, 372] width 92 height 58
drag, startPoint x: 1244, startPoint y: 373, endPoint x: 1178, endPoint y: 371, distance: 66.5
click at [1186, 371] on td "Completed" at bounding box center [1232, 372] width 92 height 58
click at [1094, 373] on td "288" at bounding box center [1129, 372] width 111 height 58
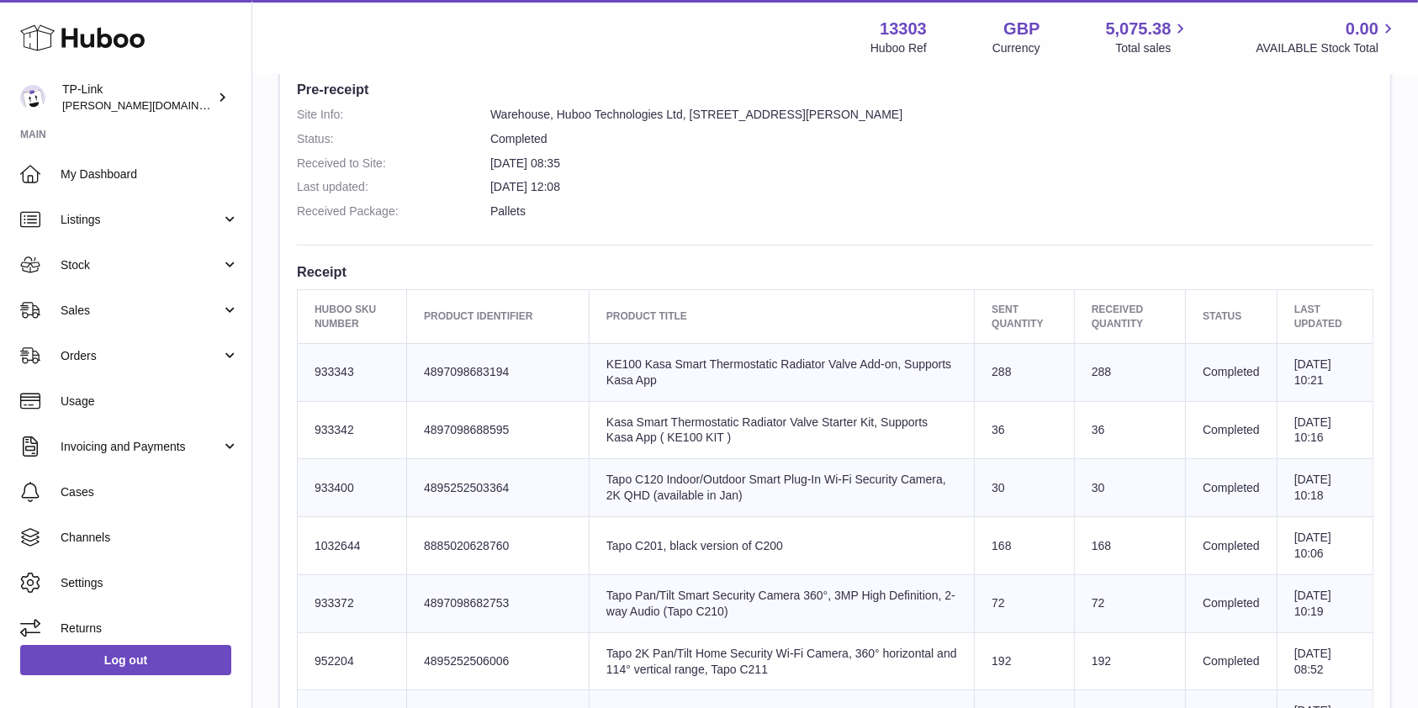
drag, startPoint x: 1094, startPoint y: 372, endPoint x: 1071, endPoint y: 370, distance: 23.6
click at [1074, 370] on td "288" at bounding box center [1129, 372] width 111 height 58
click at [982, 367] on td "Sent Quantity 288" at bounding box center [1025, 372] width 100 height 58
drag, startPoint x: 1182, startPoint y: 368, endPoint x: 1246, endPoint y: 371, distance: 64.0
click at [1246, 371] on td "Completed" at bounding box center [1232, 372] width 92 height 58
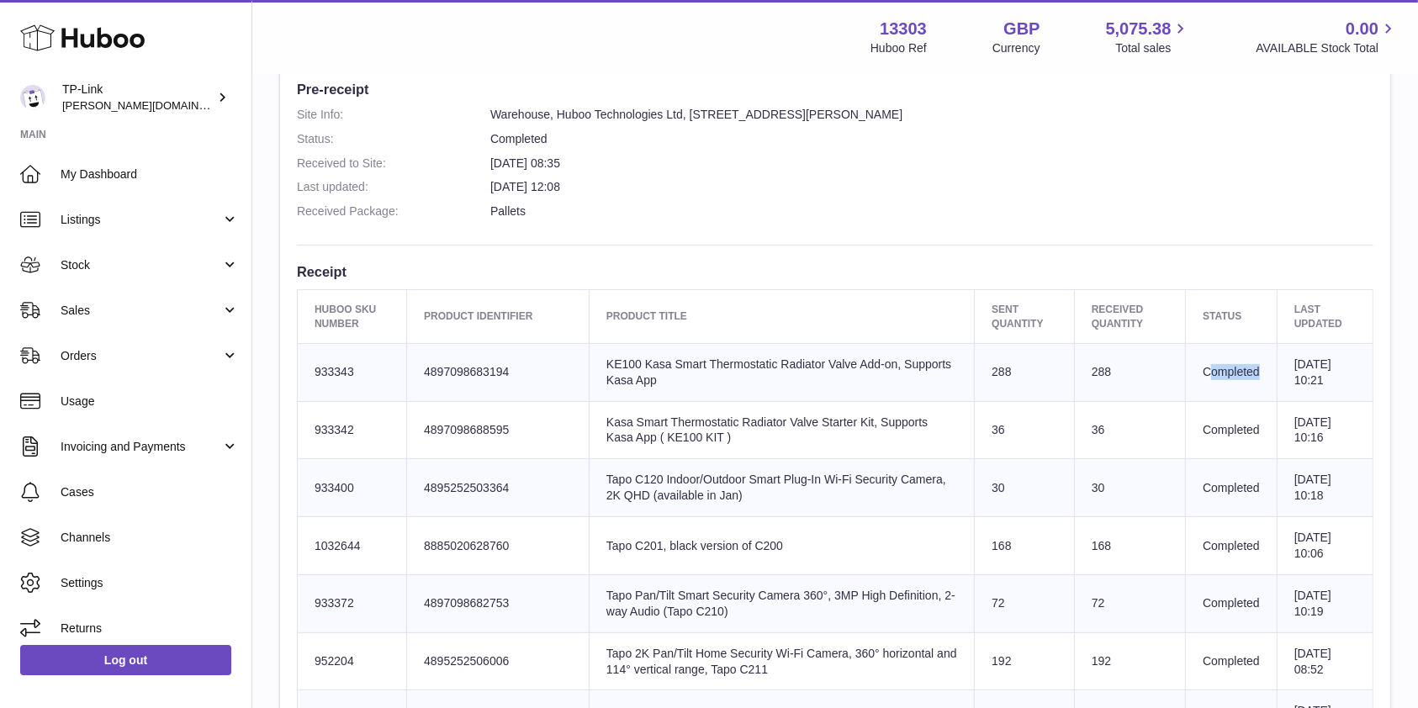
drag, startPoint x: 1086, startPoint y: 367, endPoint x: 1070, endPoint y: 368, distance: 16.1
click at [1074, 368] on td "288" at bounding box center [1129, 372] width 111 height 58
drag, startPoint x: 995, startPoint y: 370, endPoint x: 959, endPoint y: 355, distance: 39.2
click at [950, 368] on tr "Huboo SKU Number 933343 Client Identifier 4897098683194 Product title KE100 Kas…" at bounding box center [836, 372] width 1076 height 58
click at [989, 355] on td "Sent Quantity 288" at bounding box center [1025, 372] width 100 height 58
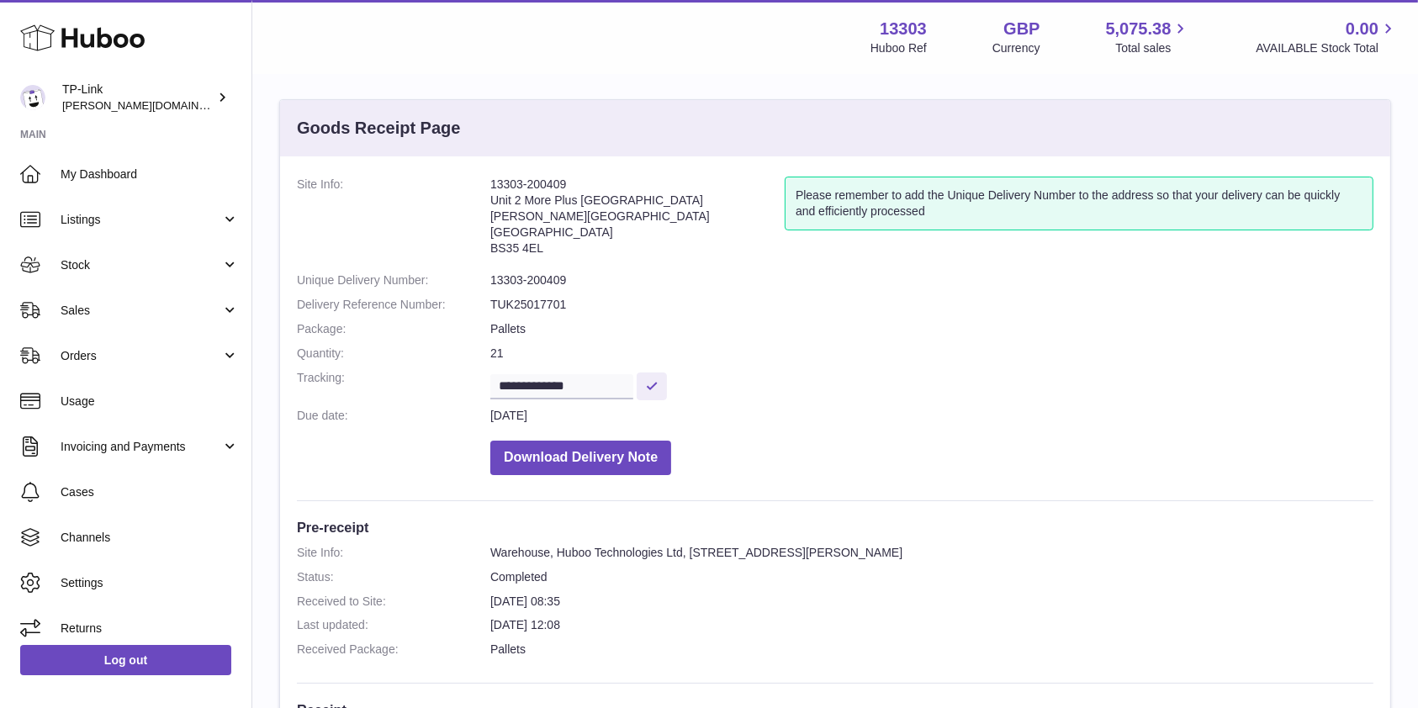
scroll to position [0, 0]
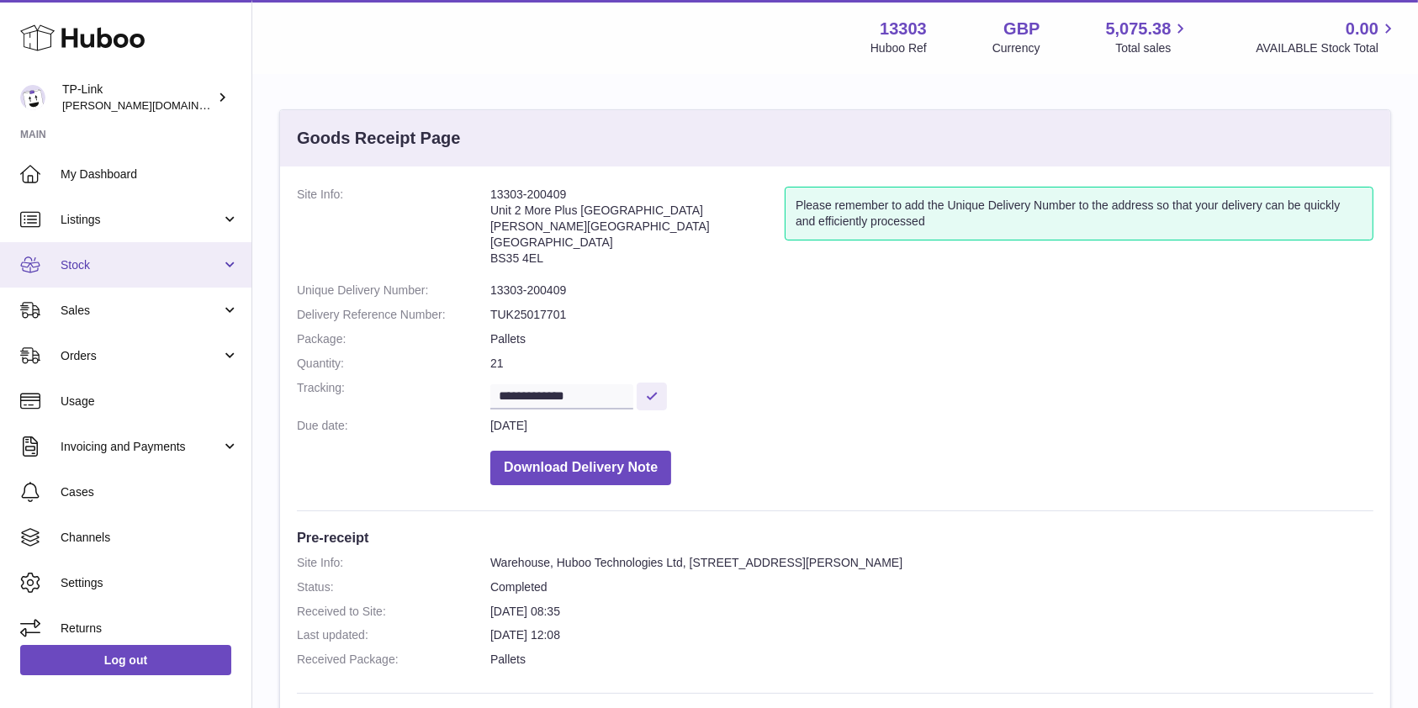
click at [120, 271] on span "Stock" at bounding box center [141, 265] width 161 height 16
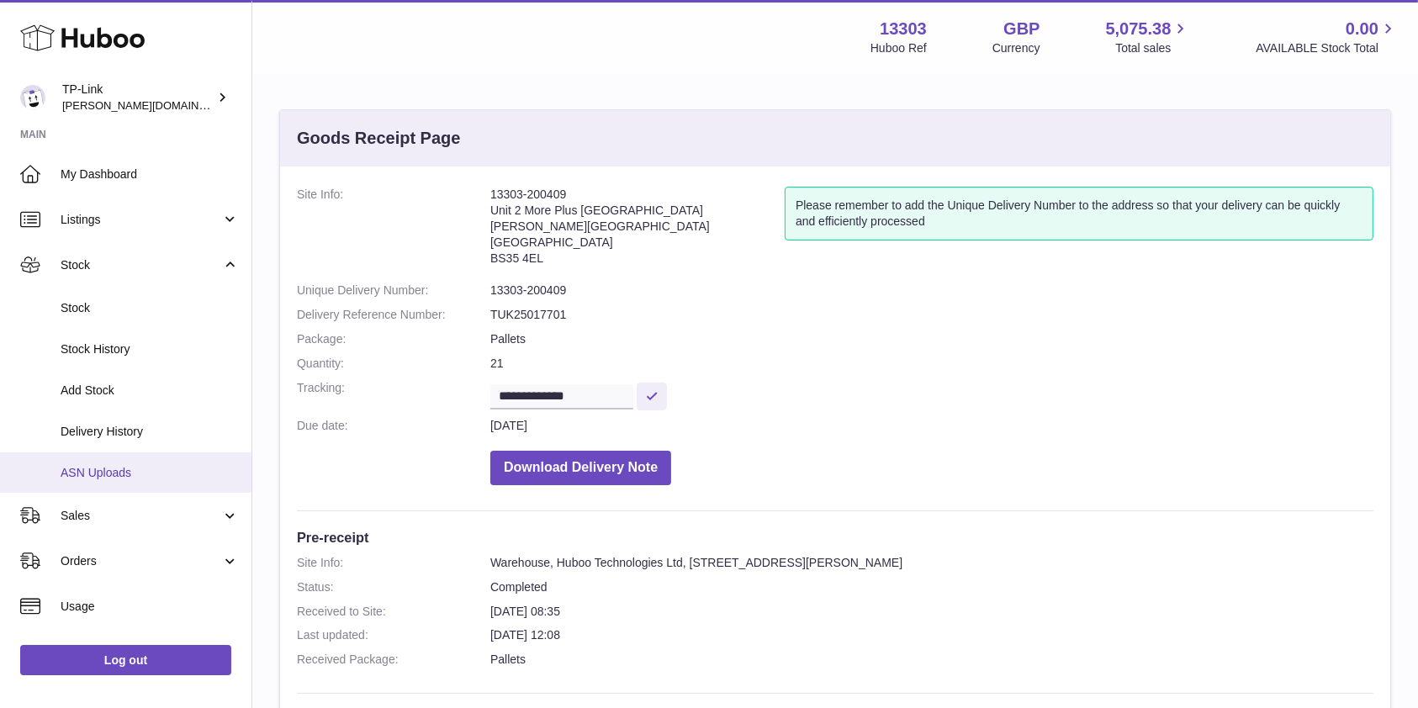
click at [129, 473] on span "ASN Uploads" at bounding box center [150, 473] width 178 height 16
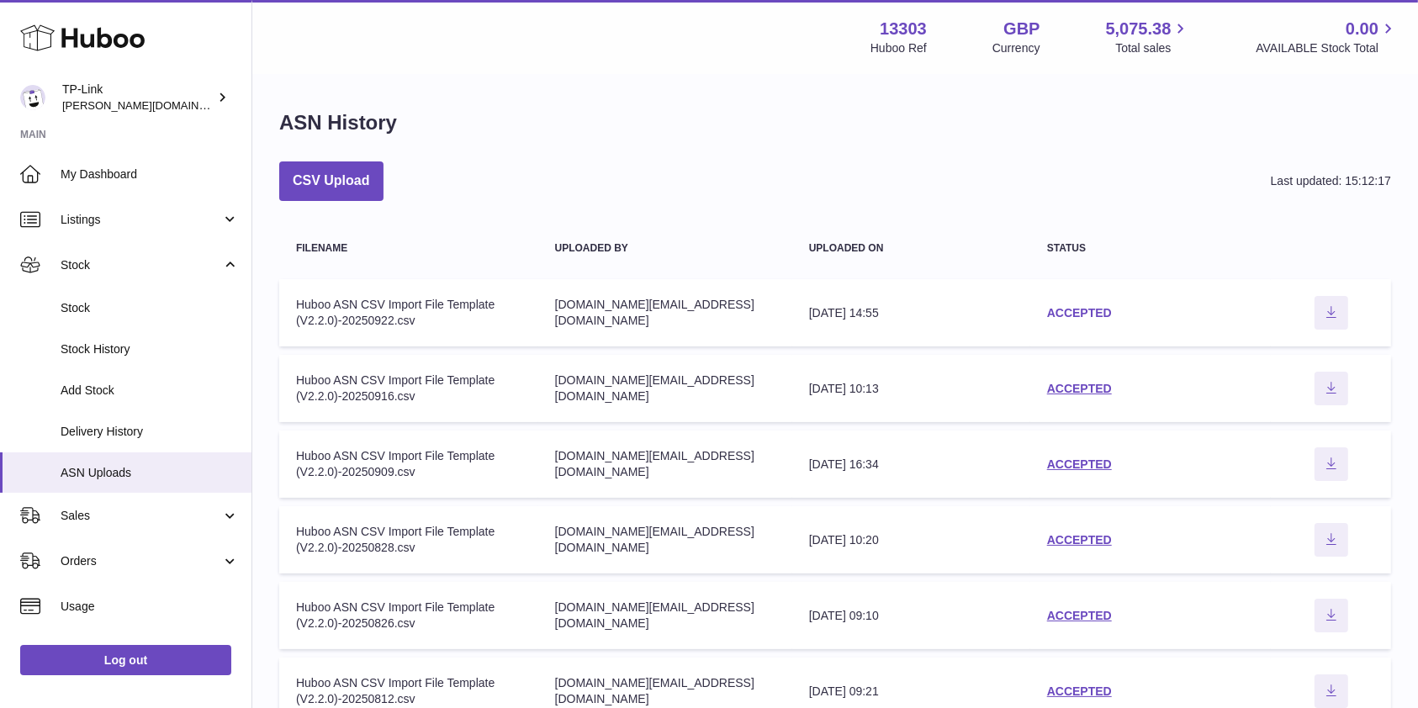
click at [1087, 313] on link "ACCEPTED" at bounding box center [1079, 312] width 65 height 13
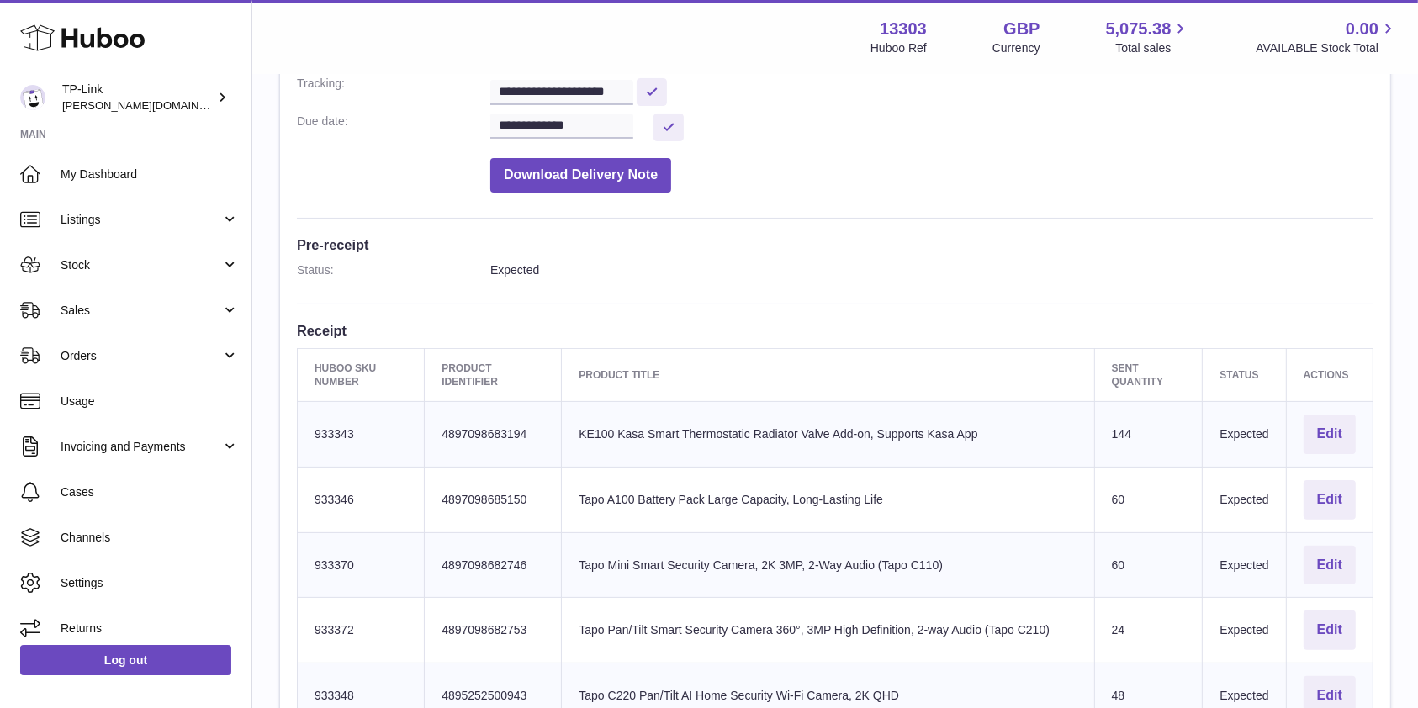
scroll to position [336, 0]
